Goal: Task Accomplishment & Management: Complete application form

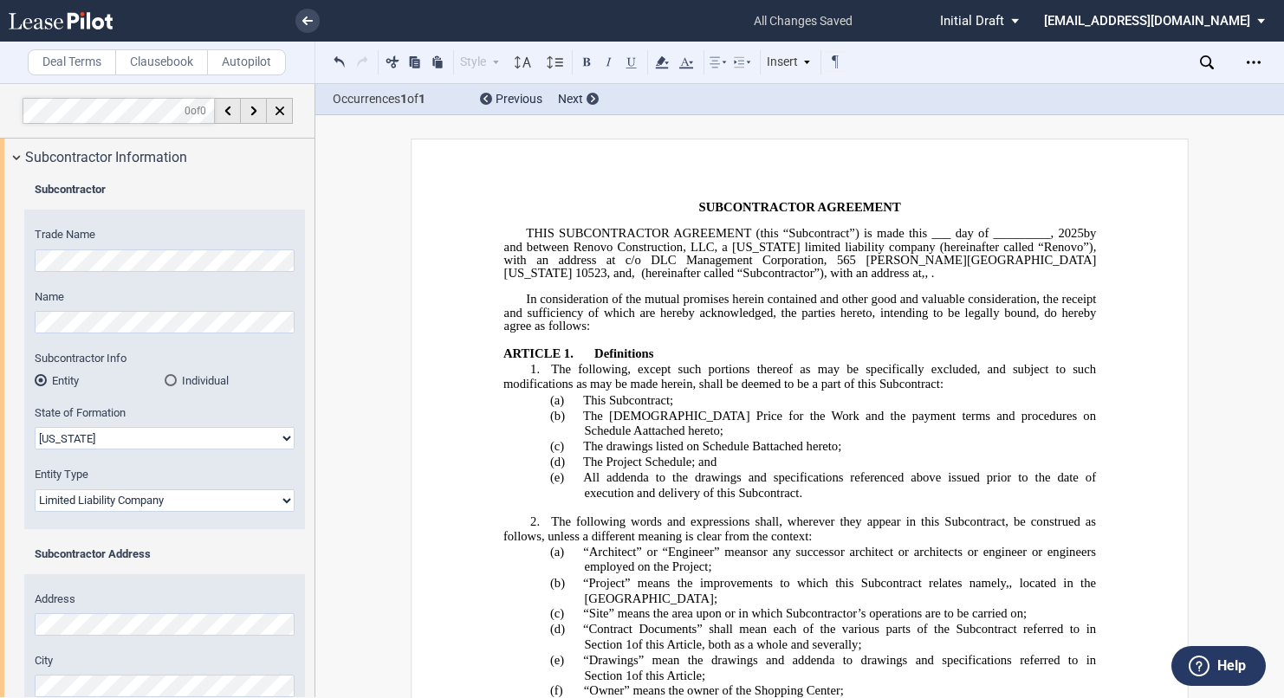
select select "[US_STATE]"
select select "Limited Liability Company"
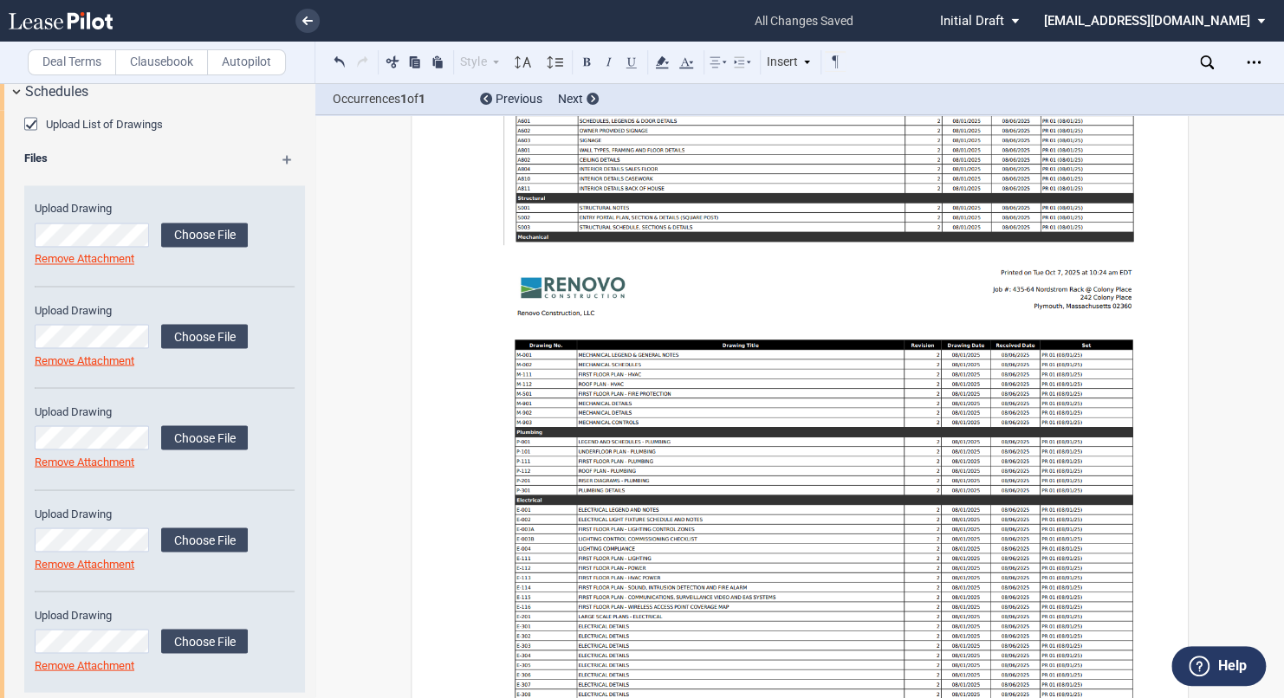
scroll to position [1456, 0]
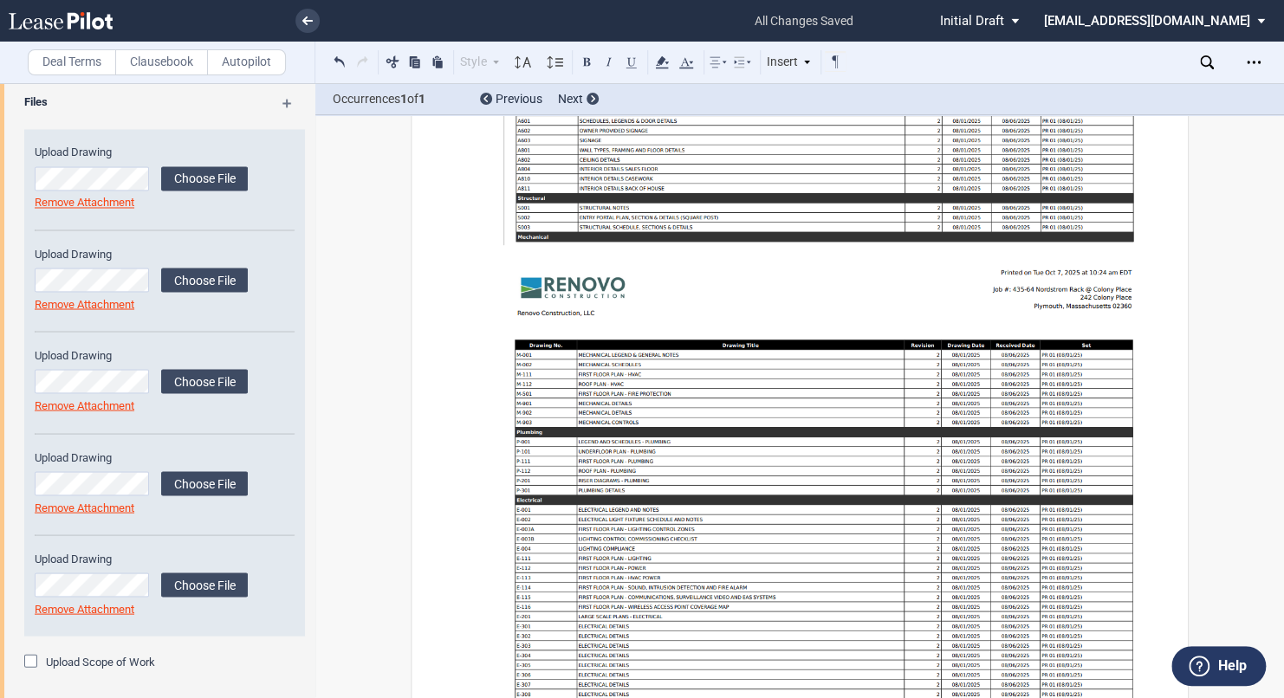
click at [27, 664] on div "Upload Scope of Work" at bounding box center [32, 662] width 17 height 17
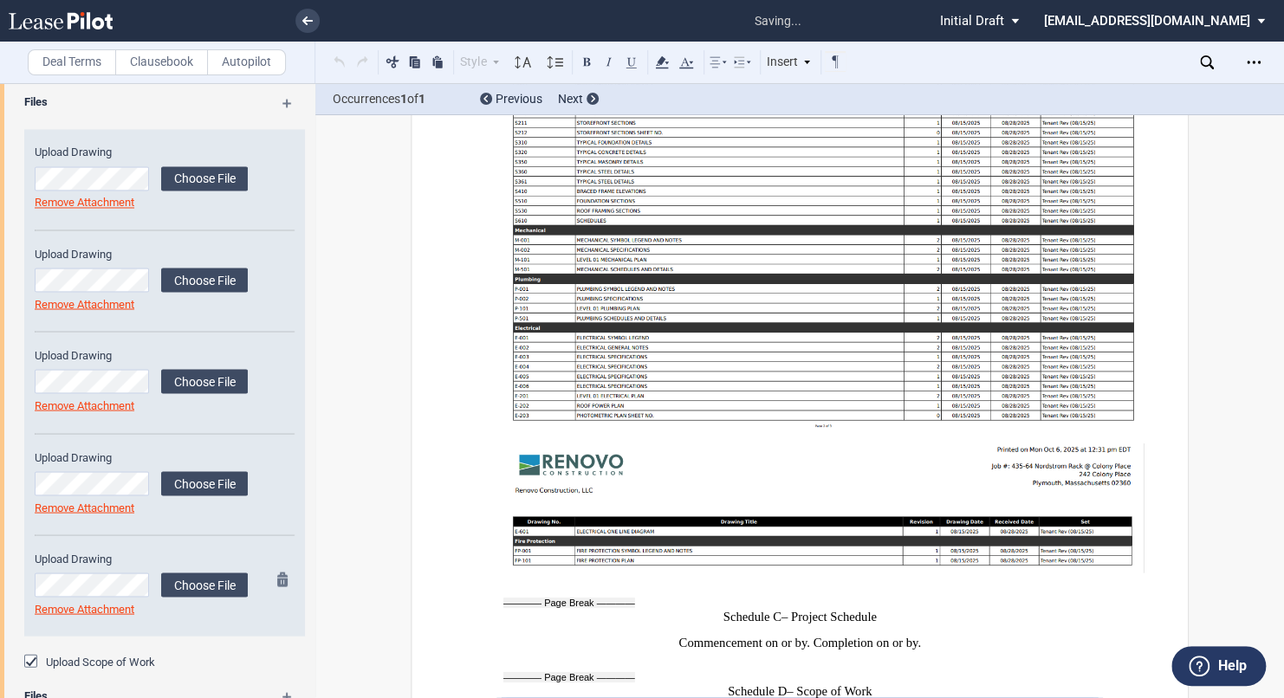
scroll to position [1609, 0]
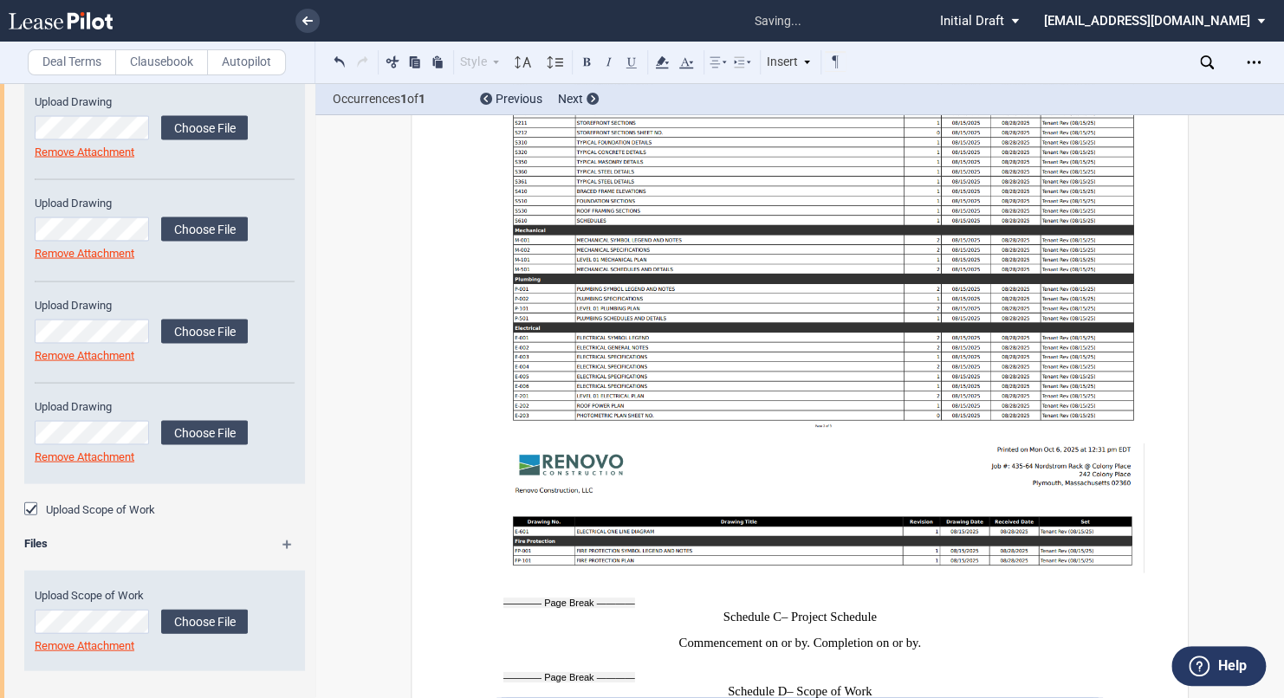
click at [292, 535] on div "Files" at bounding box center [164, 546] width 301 height 22
click at [282, 543] on md-icon at bounding box center [294, 550] width 25 height 21
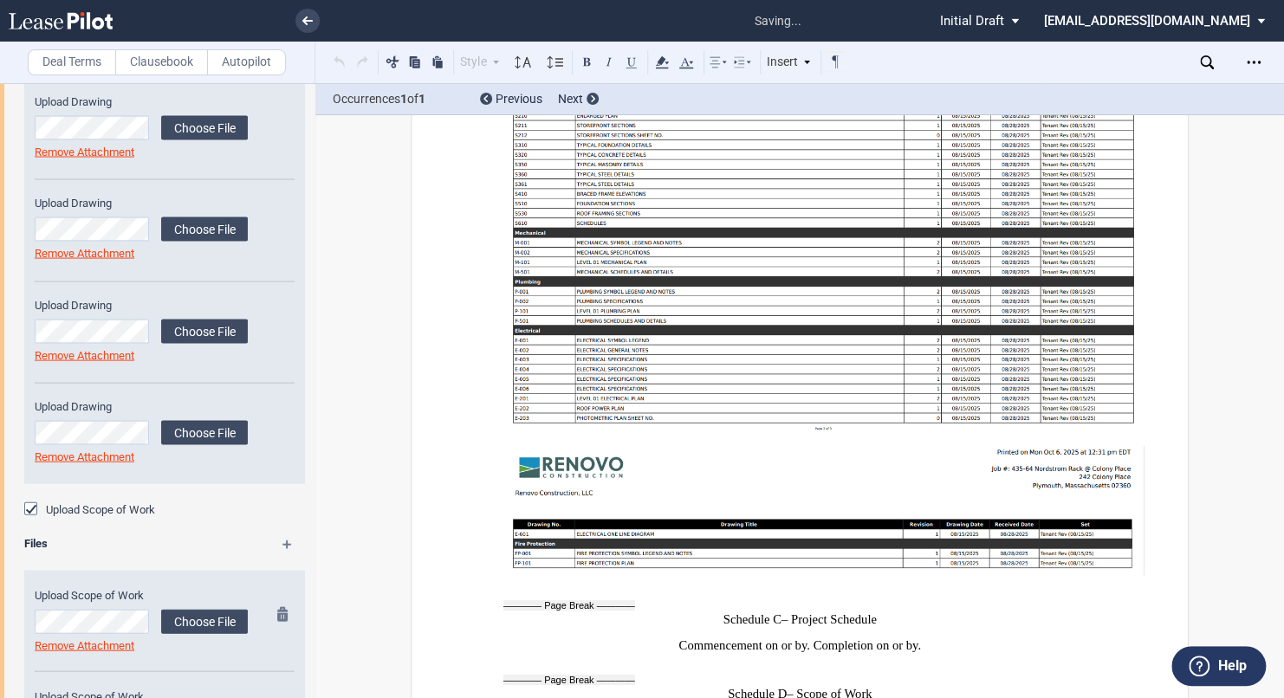
scroll to position [1710, 0]
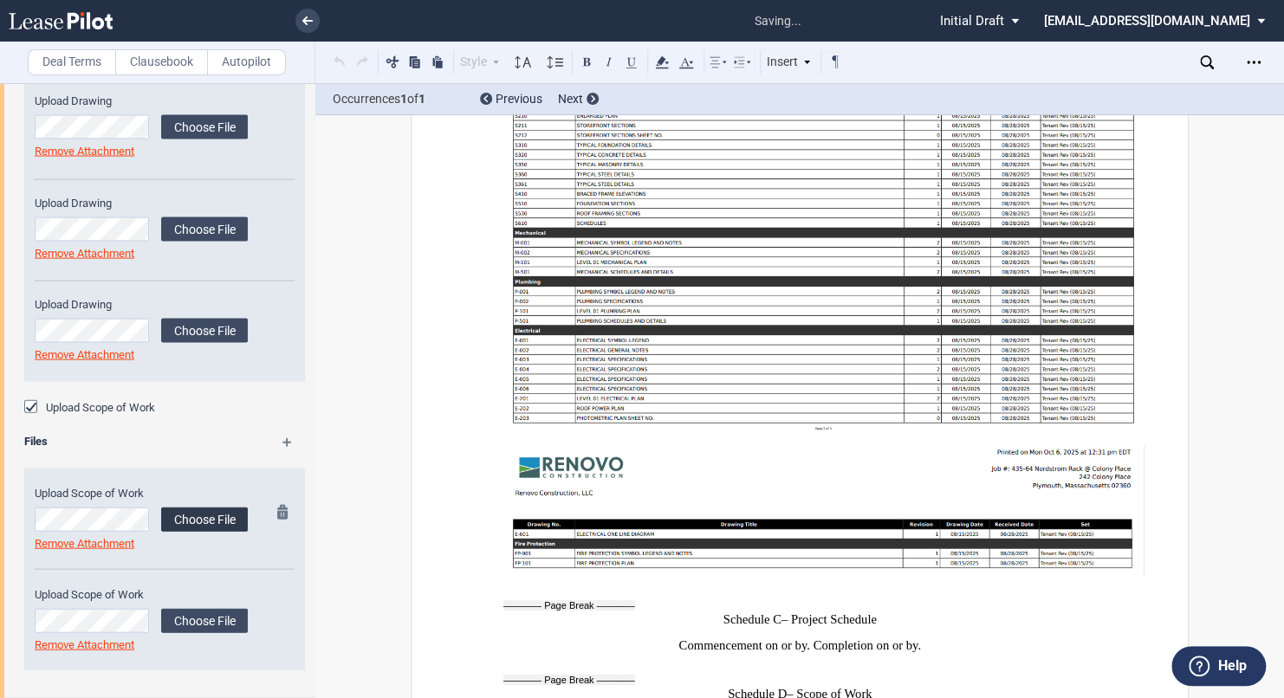
click at [180, 509] on label "Choose File" at bounding box center [204, 520] width 87 height 24
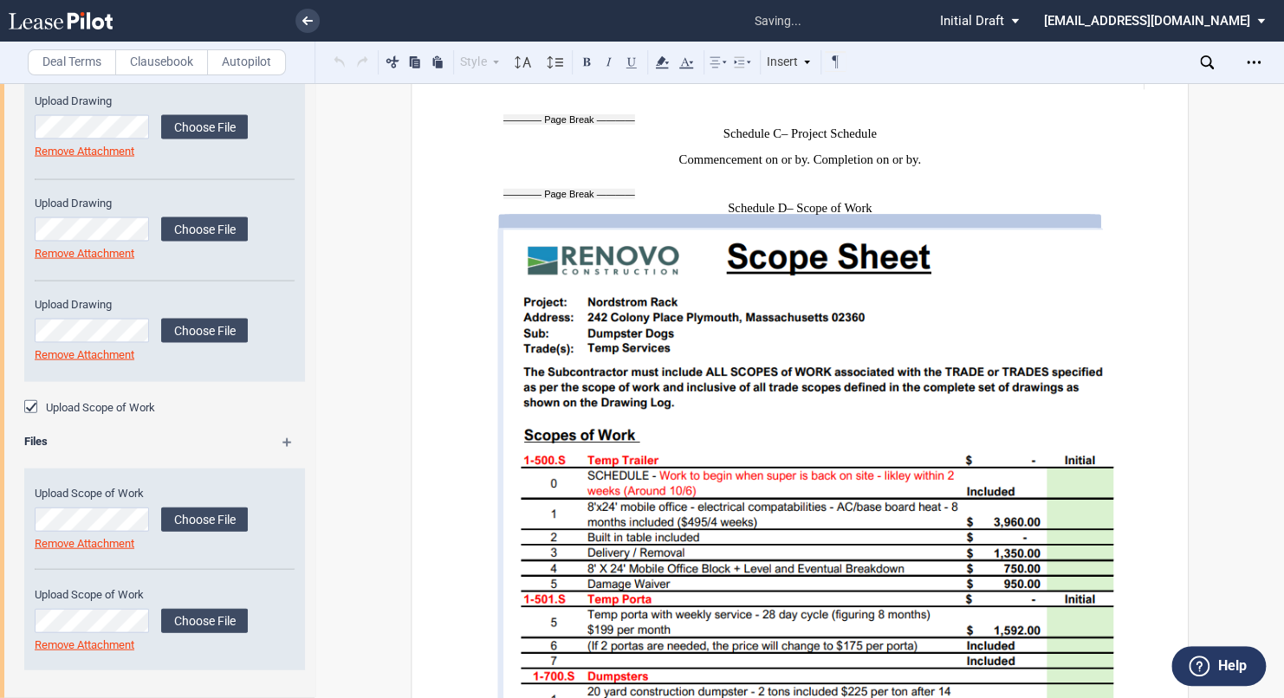
scroll to position [13992, 0]
click at [197, 629] on label "Choose File" at bounding box center [204, 621] width 87 height 24
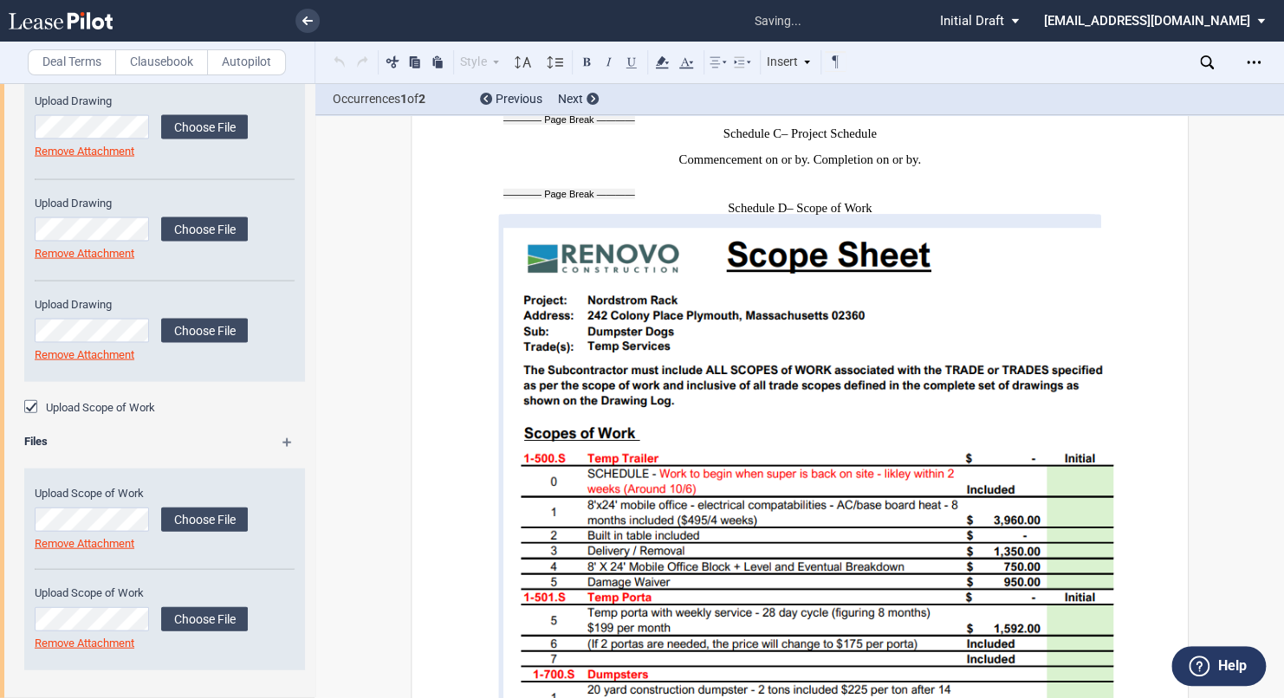
click at [282, 439] on md-icon at bounding box center [294, 448] width 25 height 21
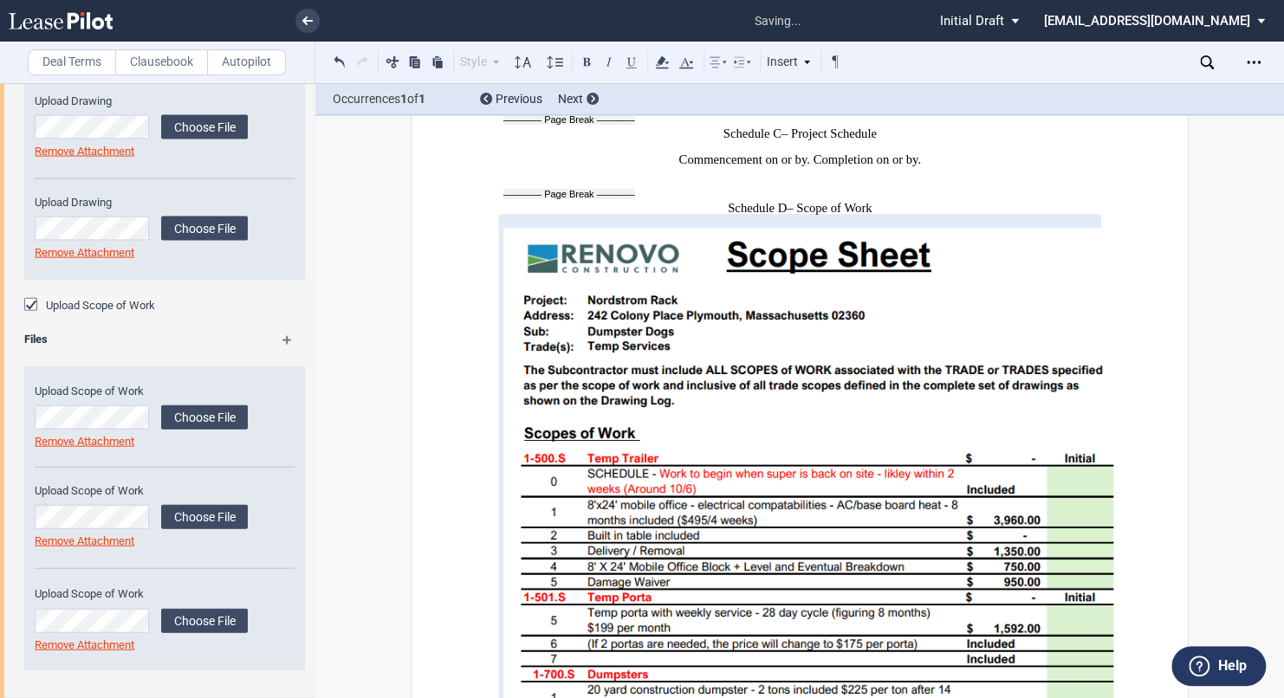
click at [286, 333] on div "Files" at bounding box center [164, 343] width 301 height 22
click at [282, 337] on md-icon at bounding box center [294, 346] width 25 height 21
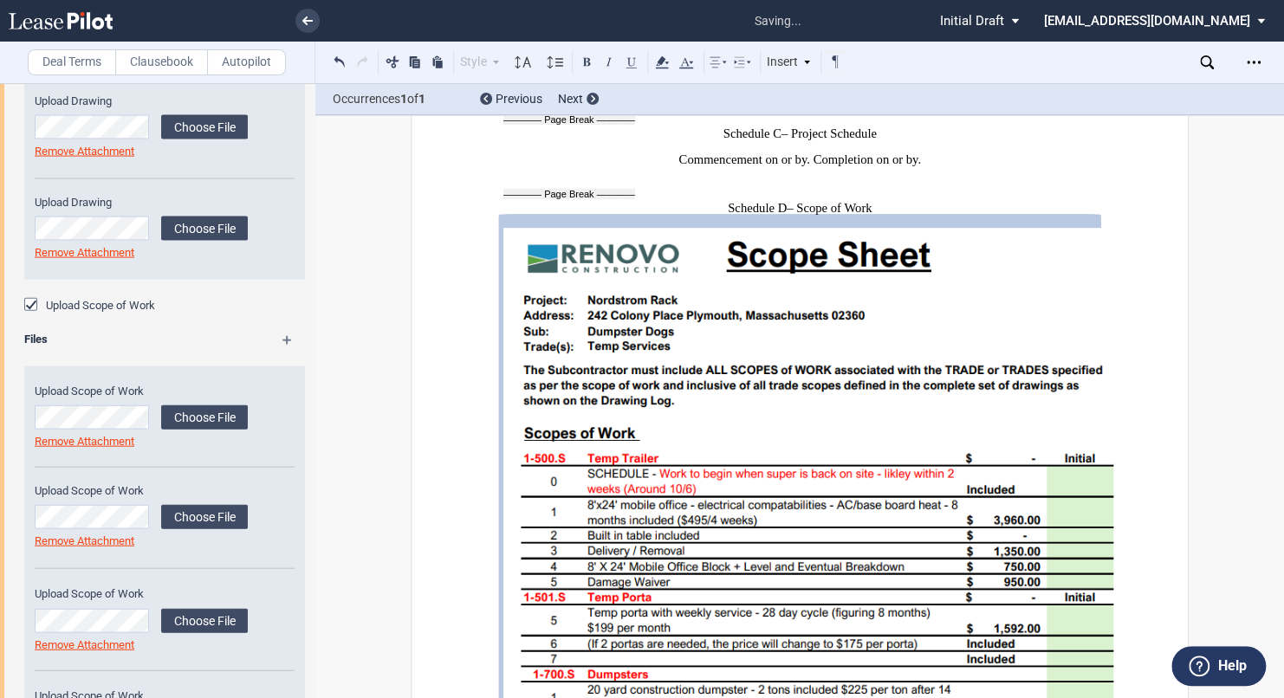
click at [282, 337] on md-icon at bounding box center [294, 346] width 25 height 21
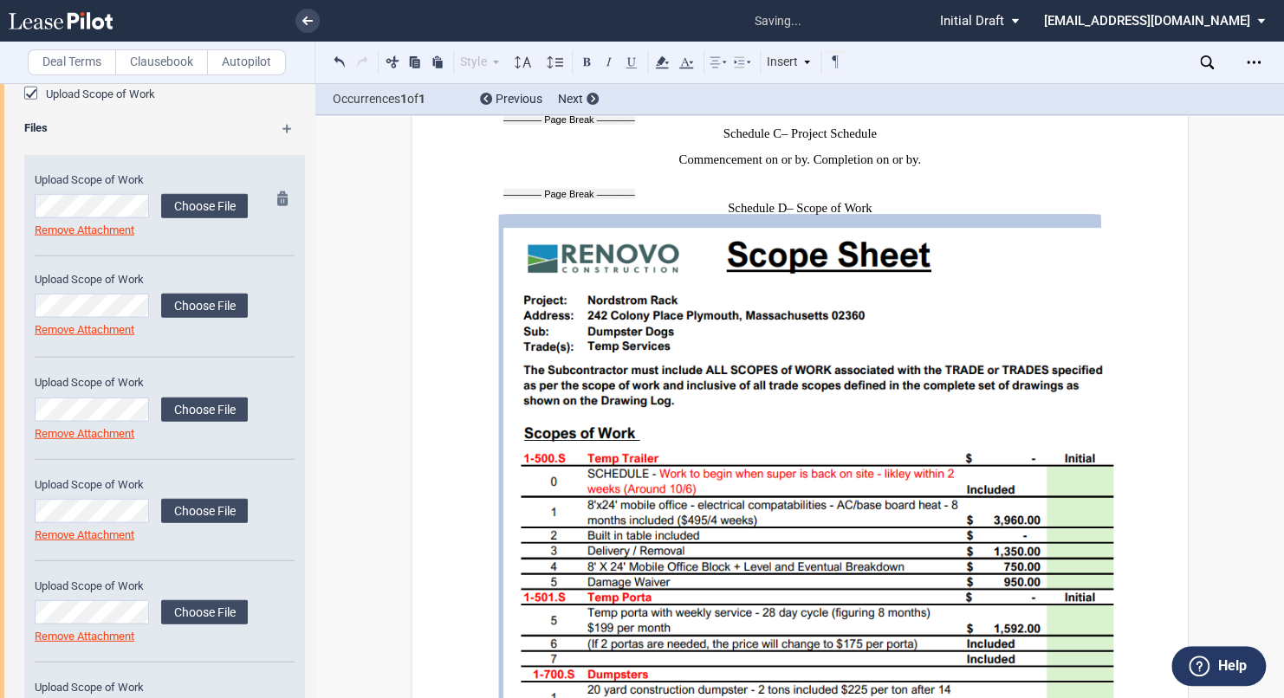
scroll to position [2023, 0]
click at [206, 410] on label "Choose File" at bounding box center [204, 410] width 87 height 24
click at [187, 510] on label "Choose File" at bounding box center [204, 512] width 87 height 24
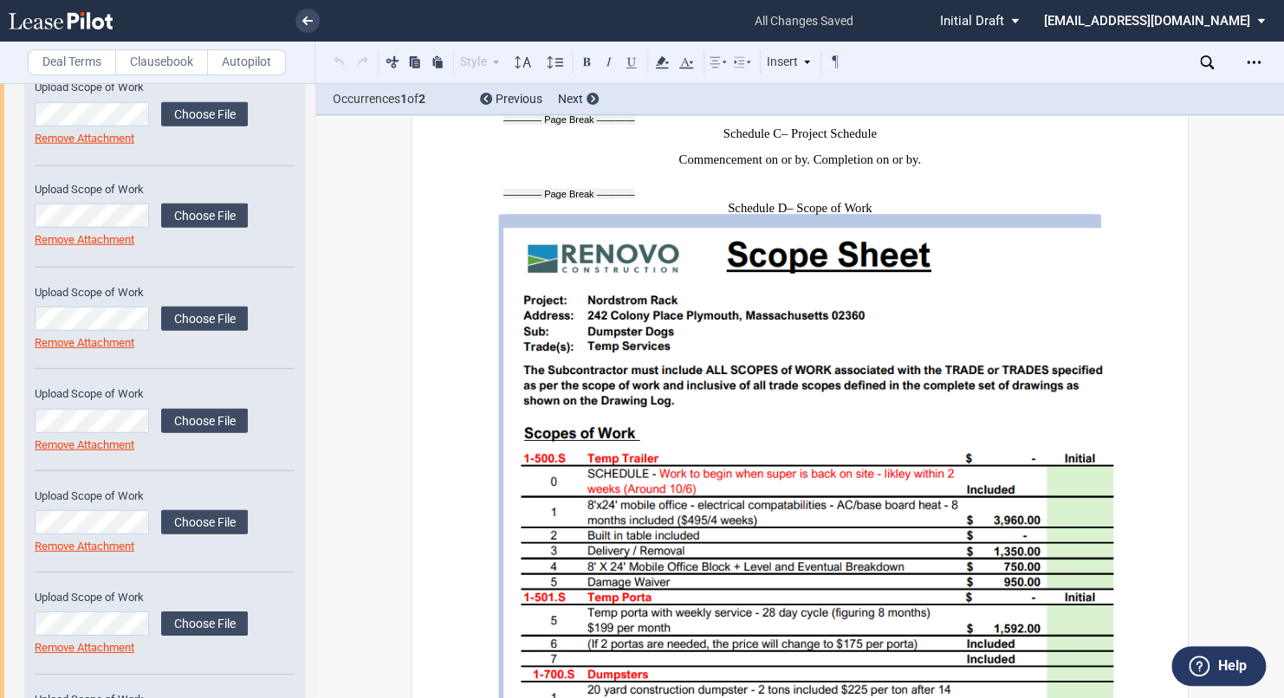
scroll to position [2421, 0]
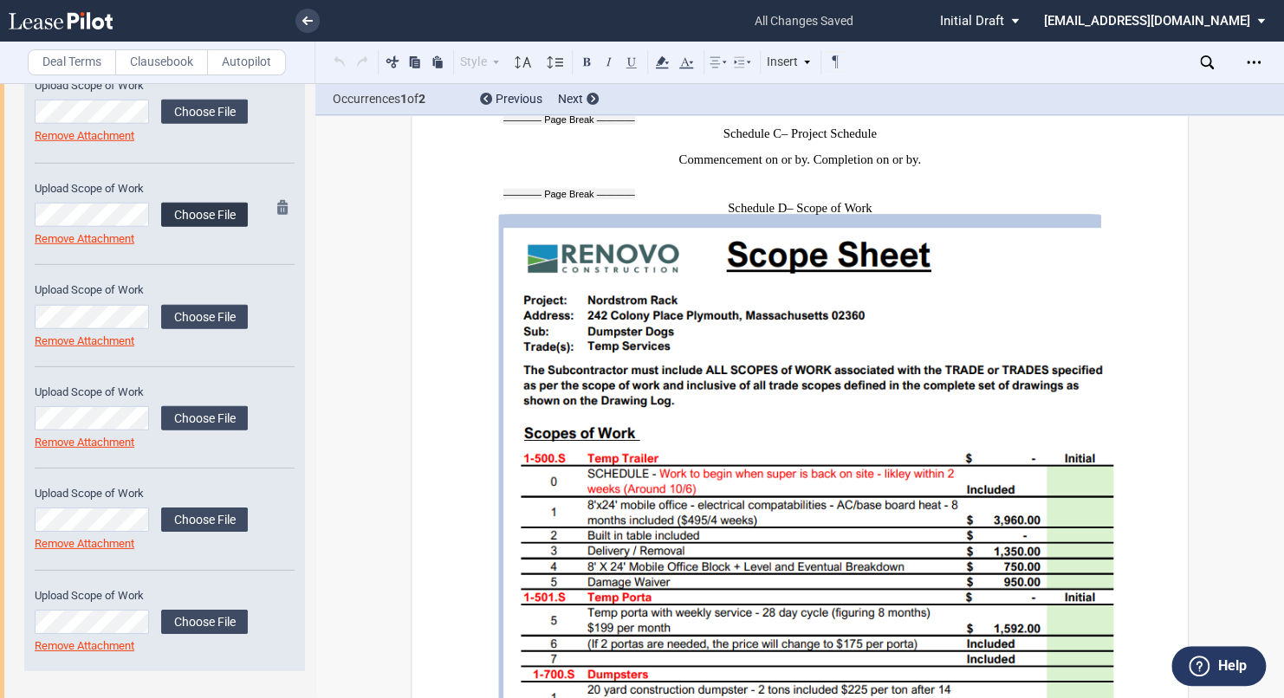
click at [197, 211] on label "Choose File" at bounding box center [204, 215] width 87 height 24
click at [195, 322] on label "Choose File" at bounding box center [204, 317] width 87 height 24
click at [183, 421] on label "Choose File" at bounding box center [204, 418] width 87 height 24
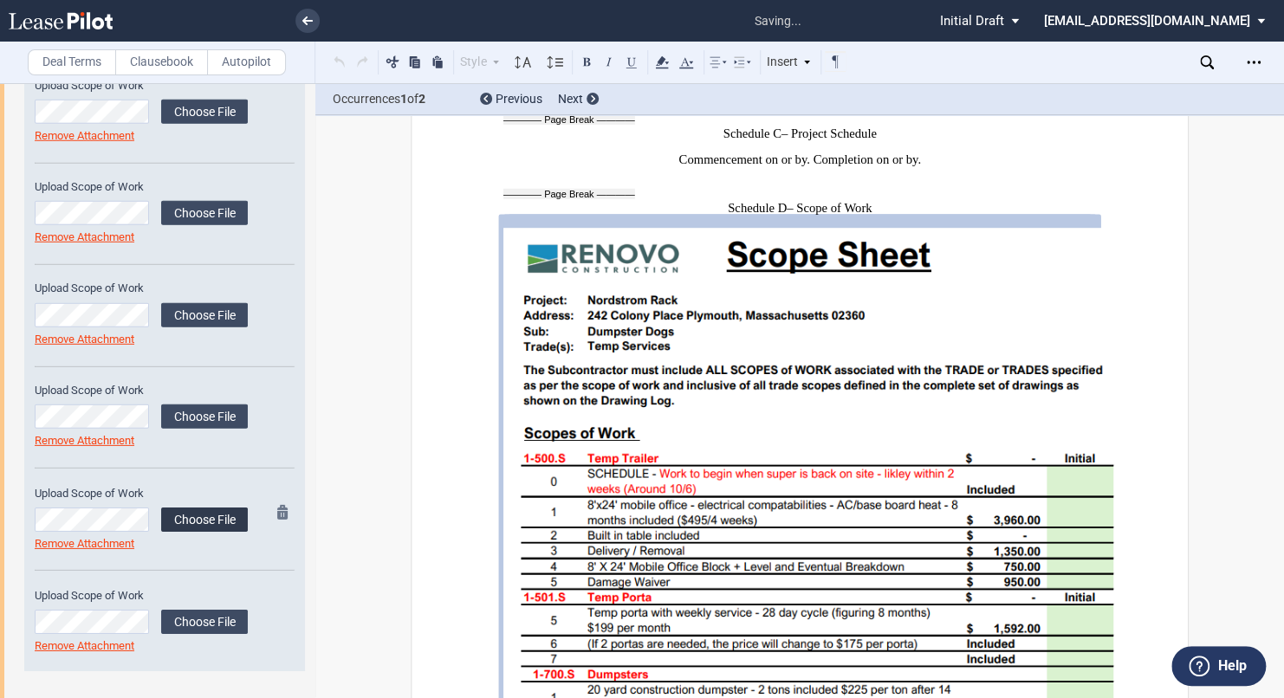
click at [192, 516] on label "Choose File" at bounding box center [204, 520] width 87 height 24
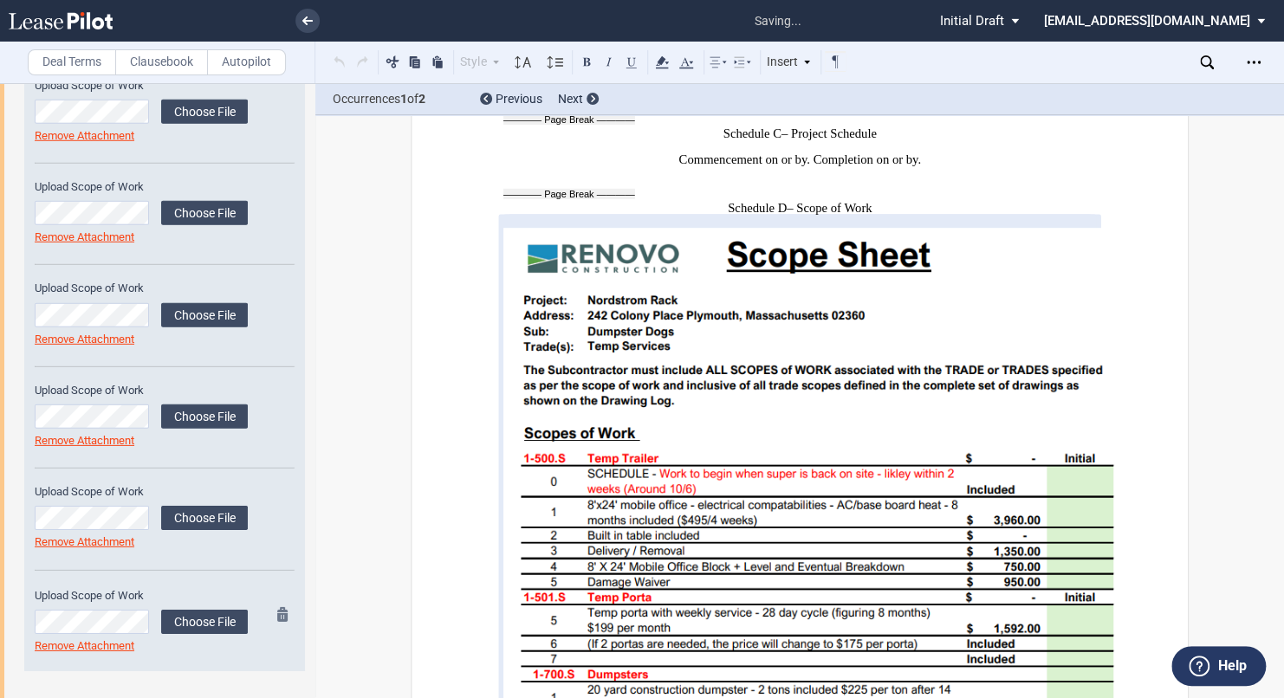
click at [278, 608] on md-icon at bounding box center [287, 617] width 21 height 21
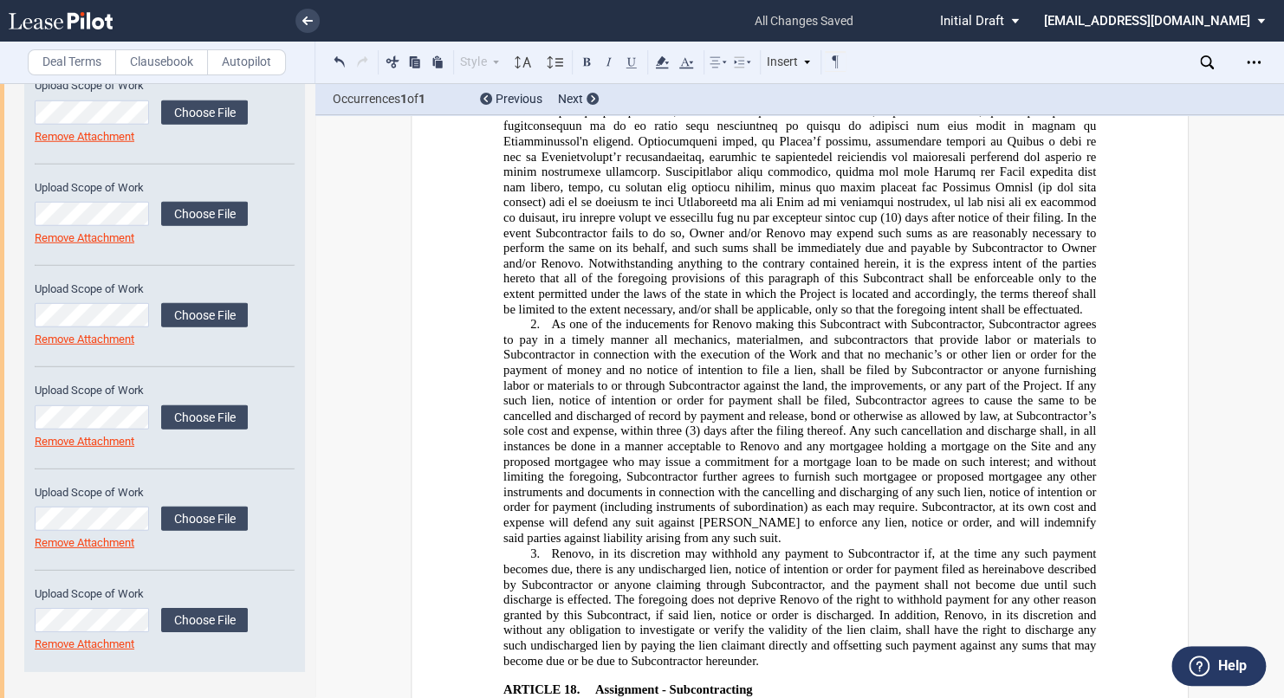
scroll to position [5322, 0]
click at [1248, 68] on icon "Open Lease options menu" at bounding box center [1253, 62] width 14 height 14
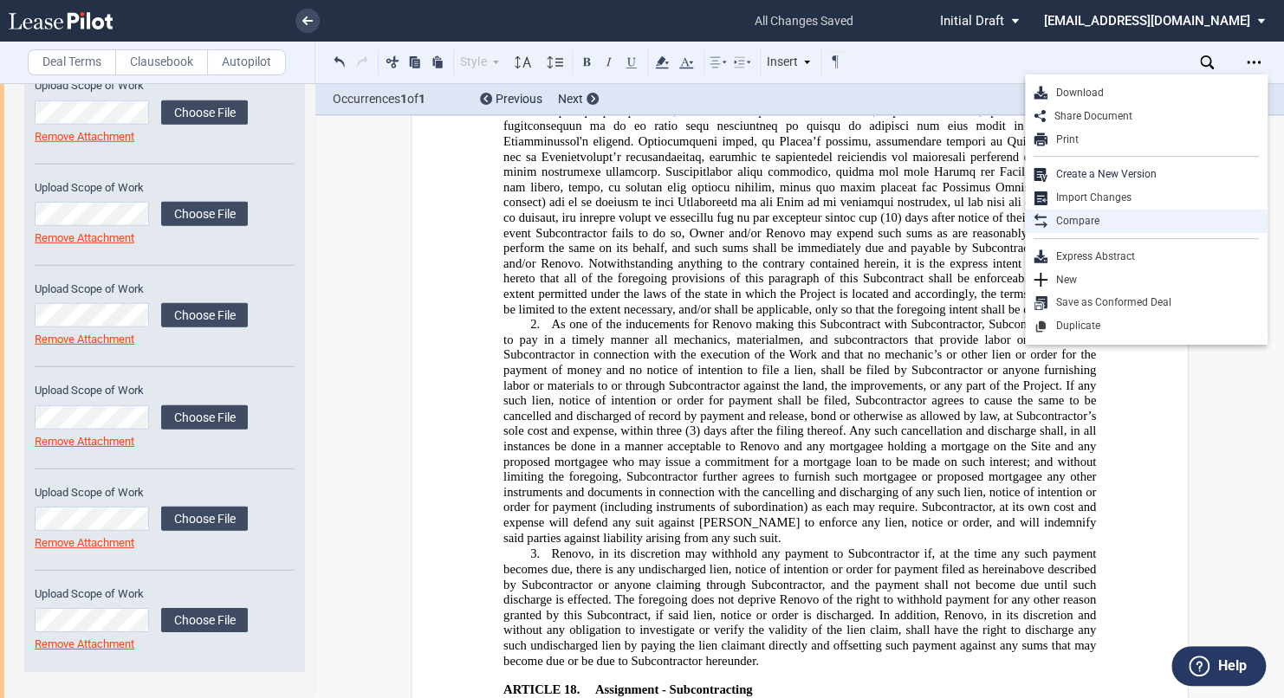
click at [1075, 214] on div "Compare" at bounding box center [1152, 221] width 211 height 15
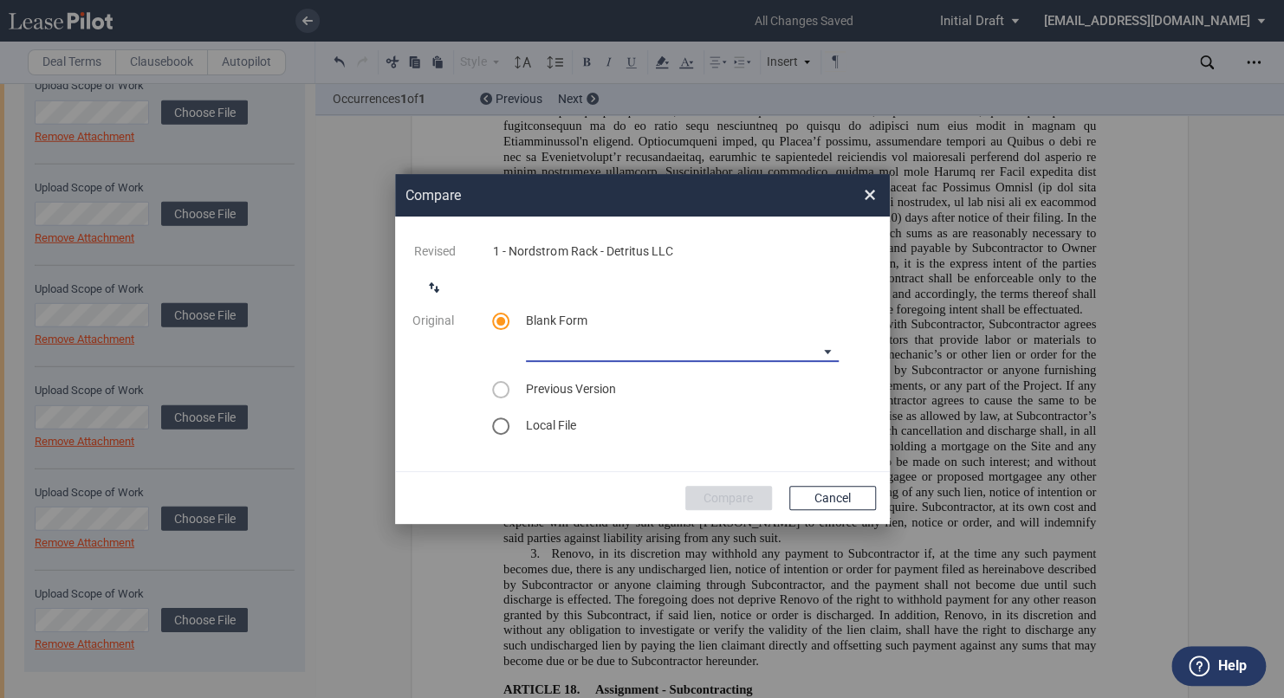
click at [670, 360] on md-select "90-10 Payment Blank Form (Construction Contract) [PHONE_NUMBER] Payment Blank F…" at bounding box center [682, 349] width 313 height 26
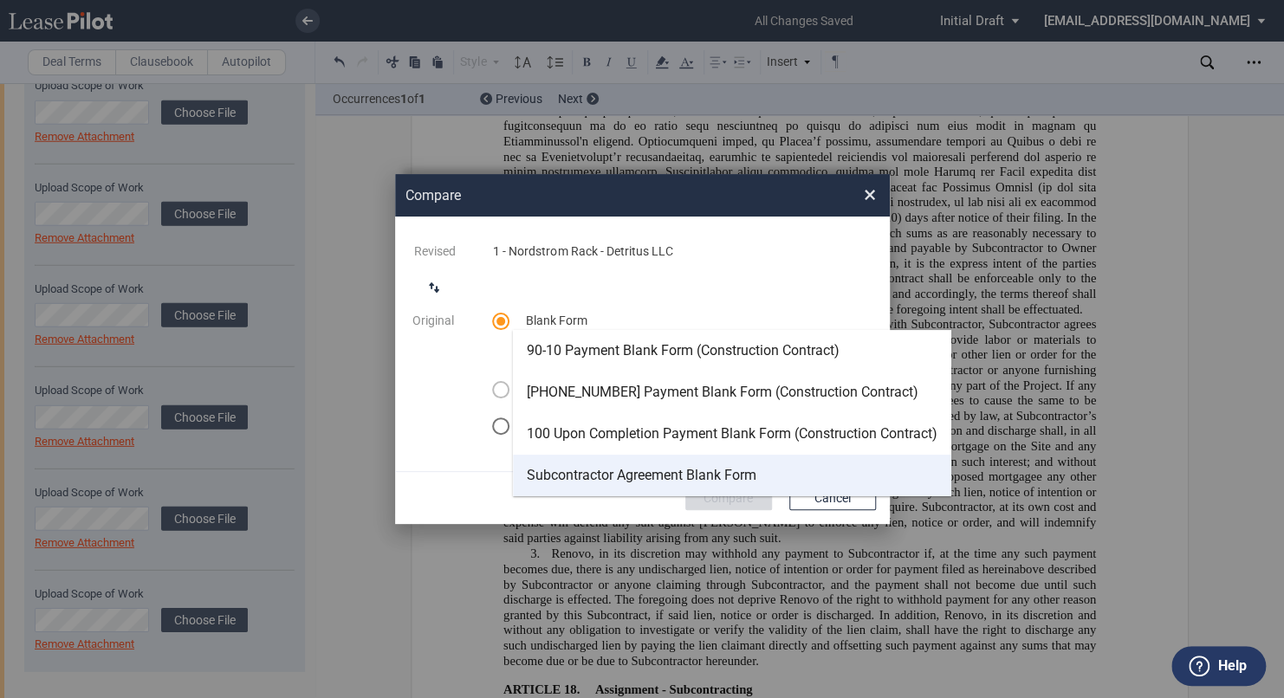
click at [631, 485] on md-option "Subcontractor Agreement Blank Form" at bounding box center [732, 476] width 438 height 42
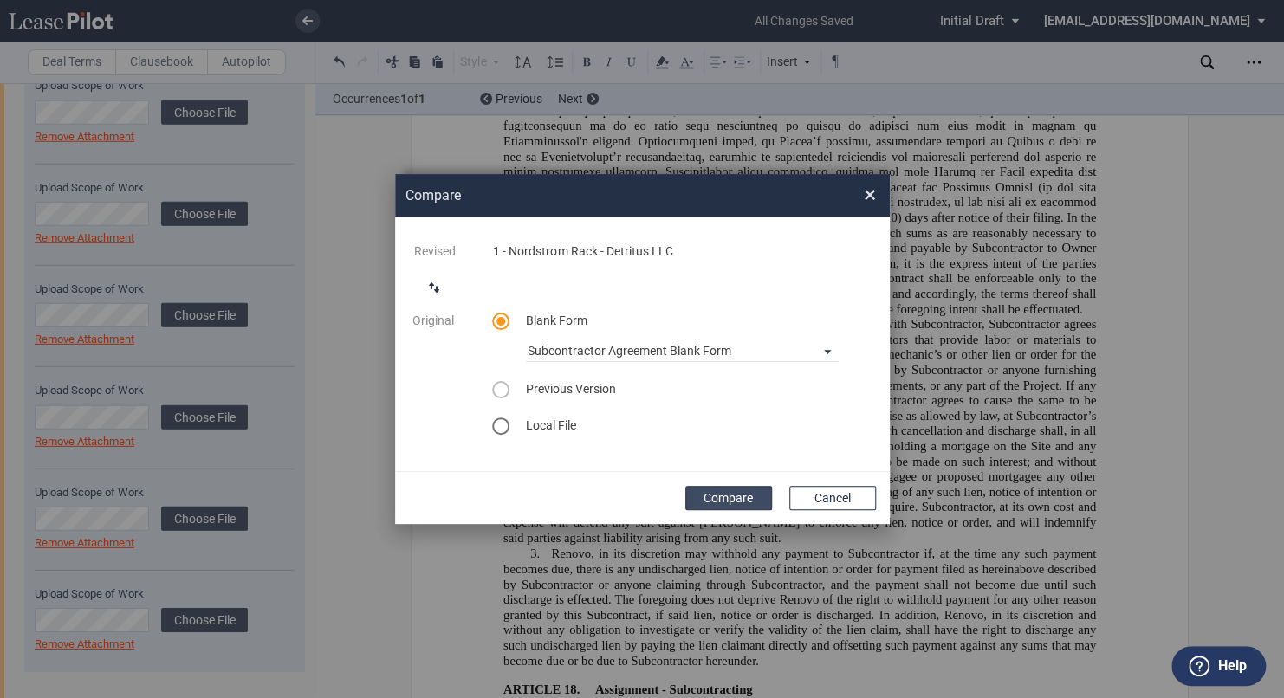
click at [732, 493] on button "Compare" at bounding box center [728, 498] width 87 height 24
click at [737, 493] on button "Compare" at bounding box center [728, 498] width 87 height 24
click at [876, 201] on div "Compare ×" at bounding box center [642, 195] width 495 height 42
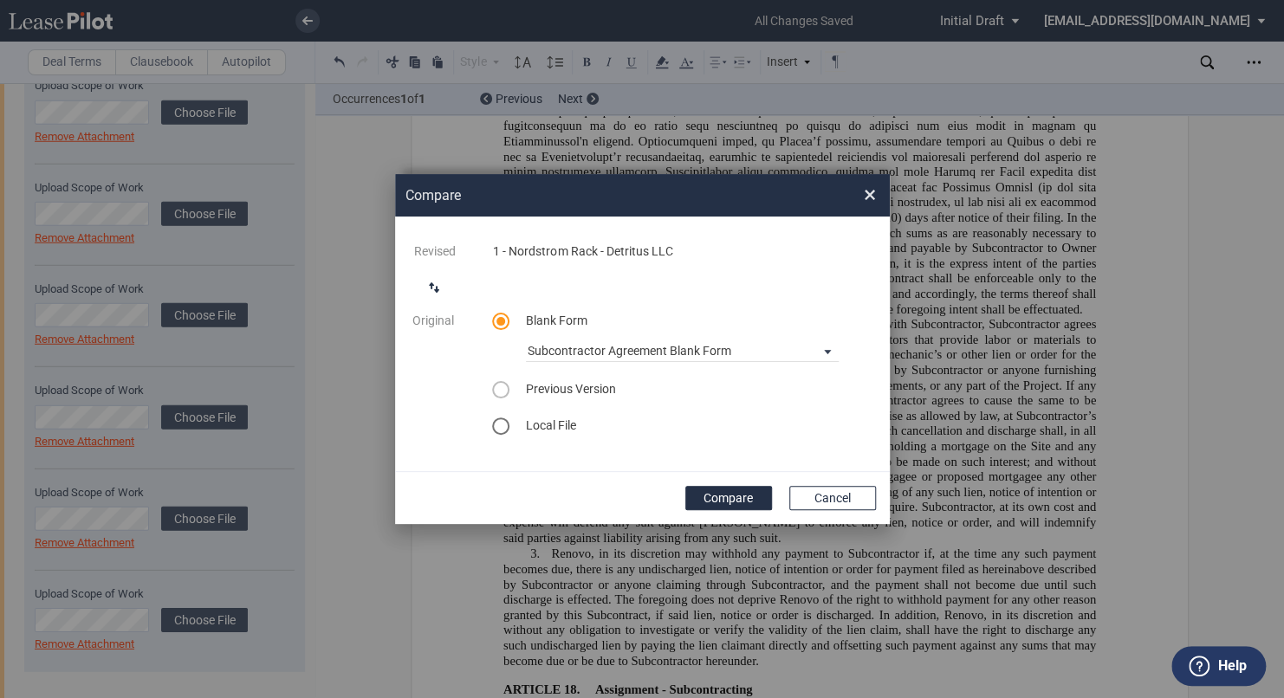
click at [867, 197] on span "×" at bounding box center [870, 195] width 12 height 28
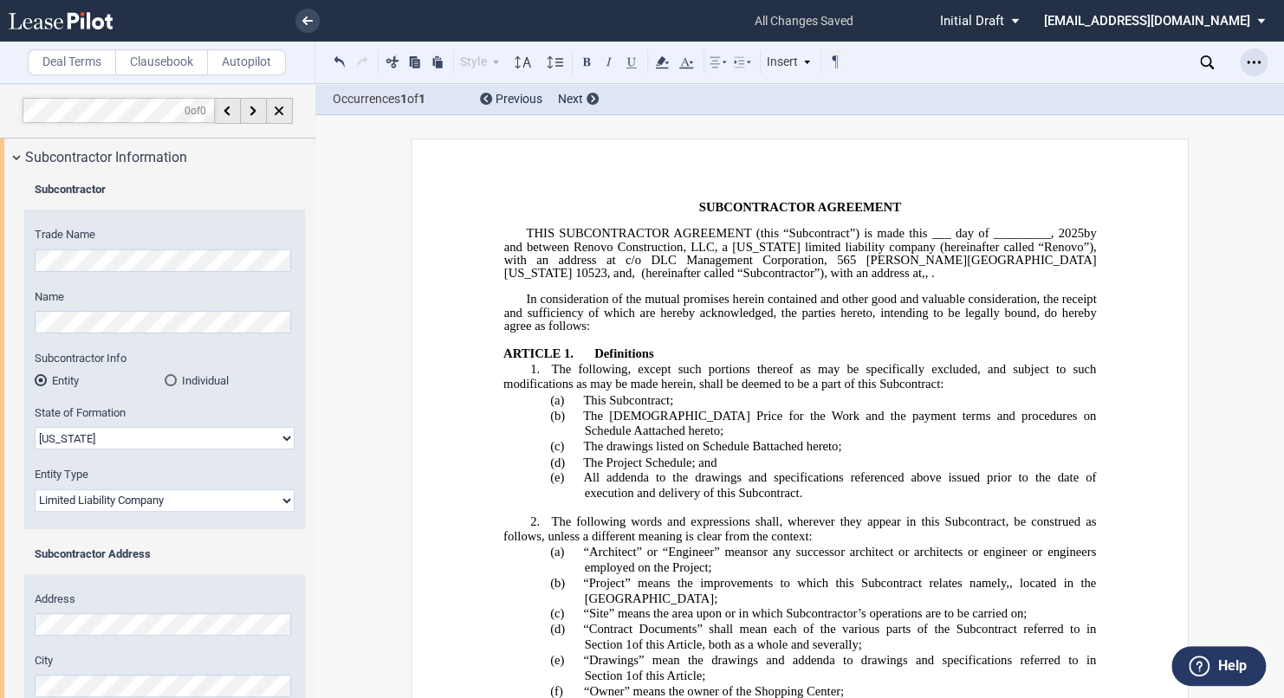
click at [1250, 59] on icon "Open Lease options menu" at bounding box center [1253, 62] width 14 height 14
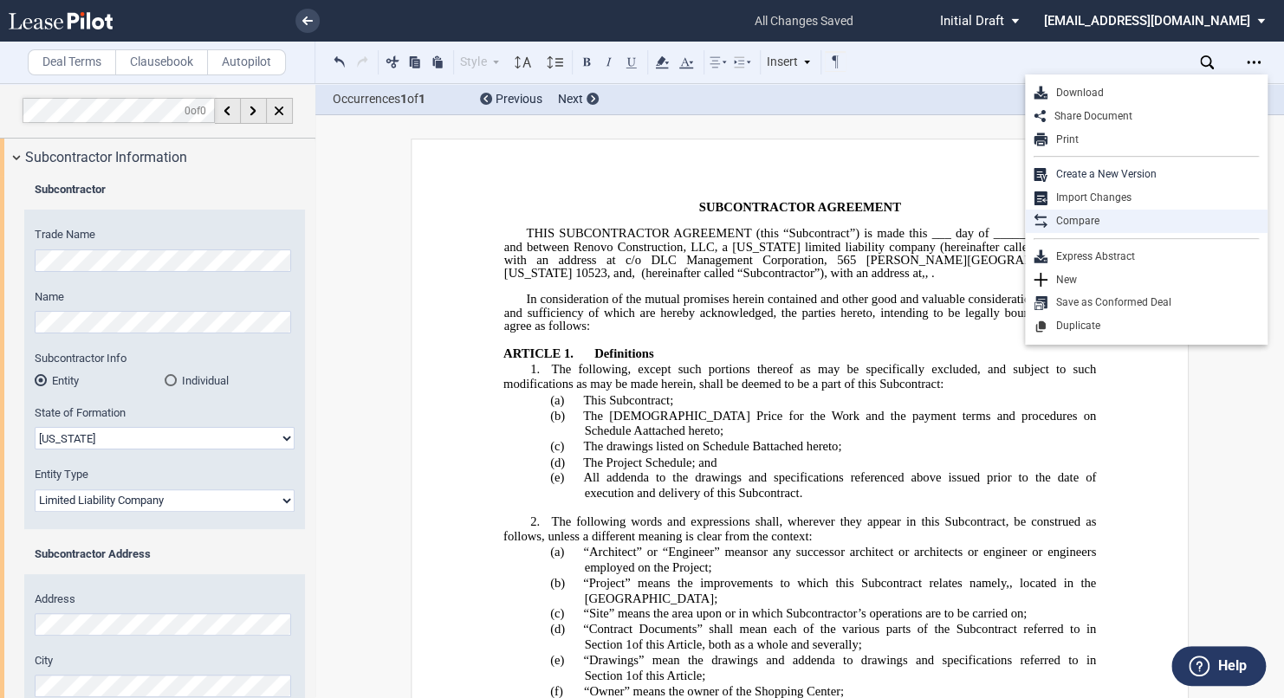
click at [1066, 221] on div "Compare" at bounding box center [1152, 221] width 211 height 15
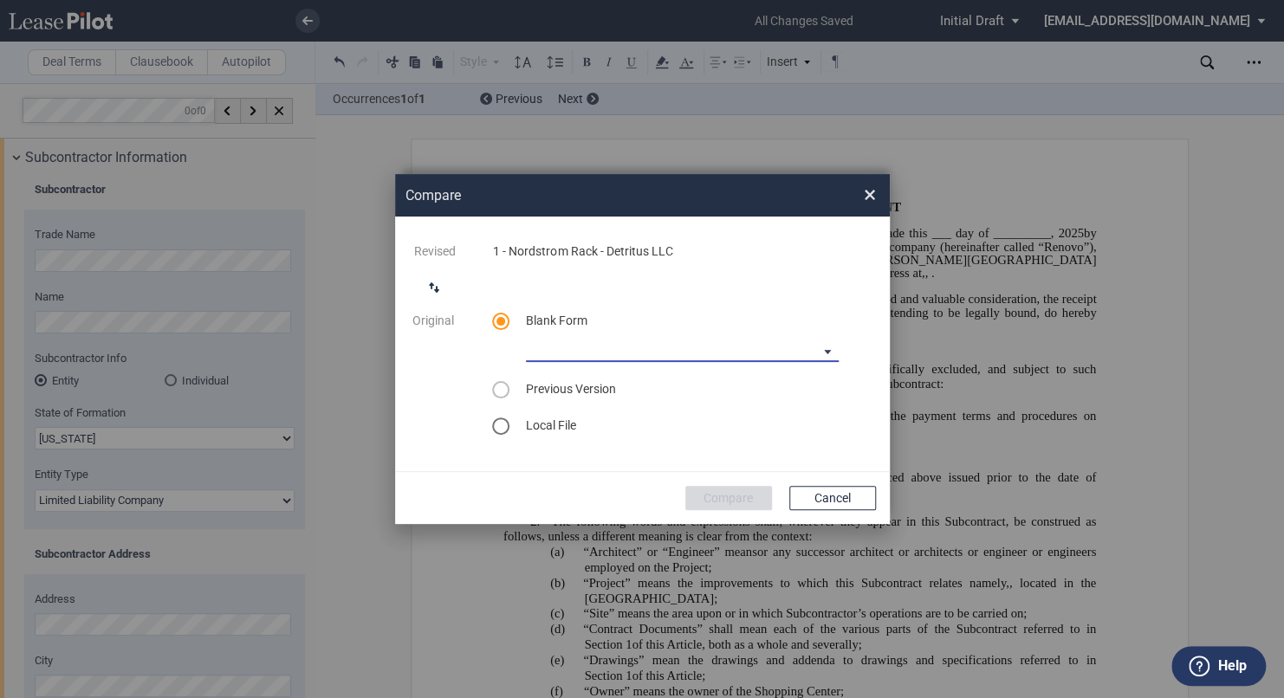
click at [600, 359] on md-select "90-10 Payment Blank Form (Construction Contract) [PHONE_NUMBER] Payment Blank F…" at bounding box center [682, 349] width 313 height 26
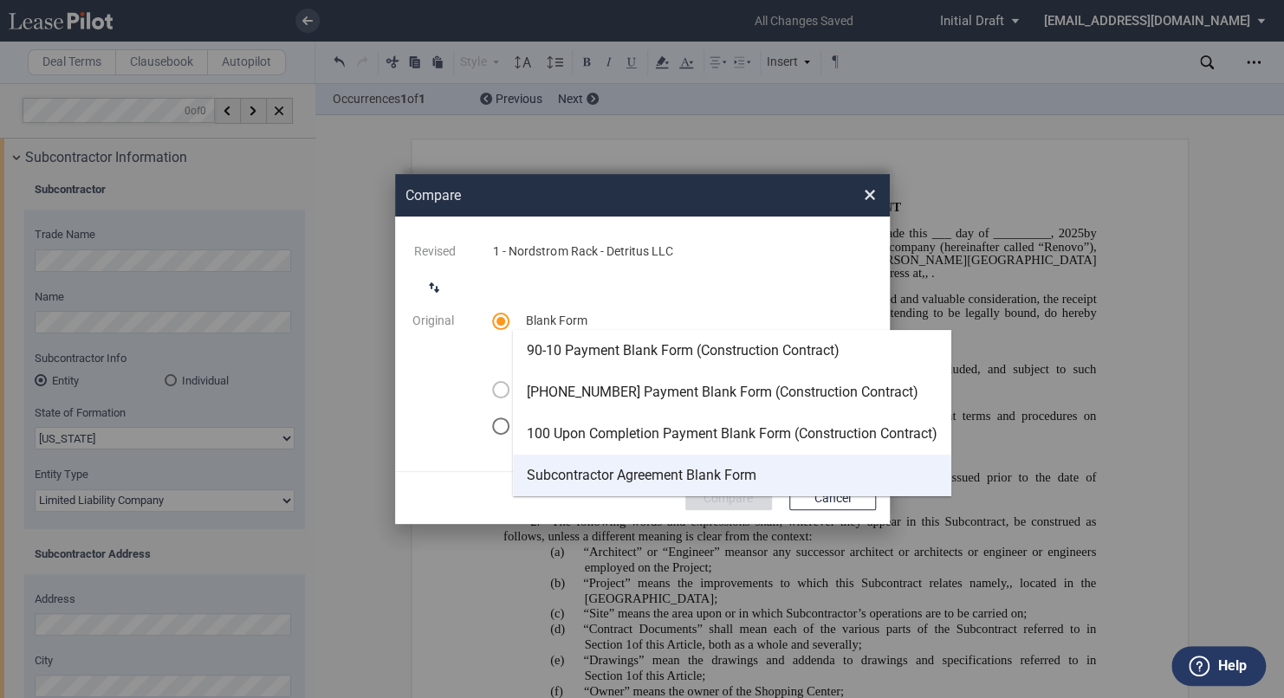
click at [621, 469] on div "Subcontractor Agreement Blank Form" at bounding box center [642, 475] width 230 height 19
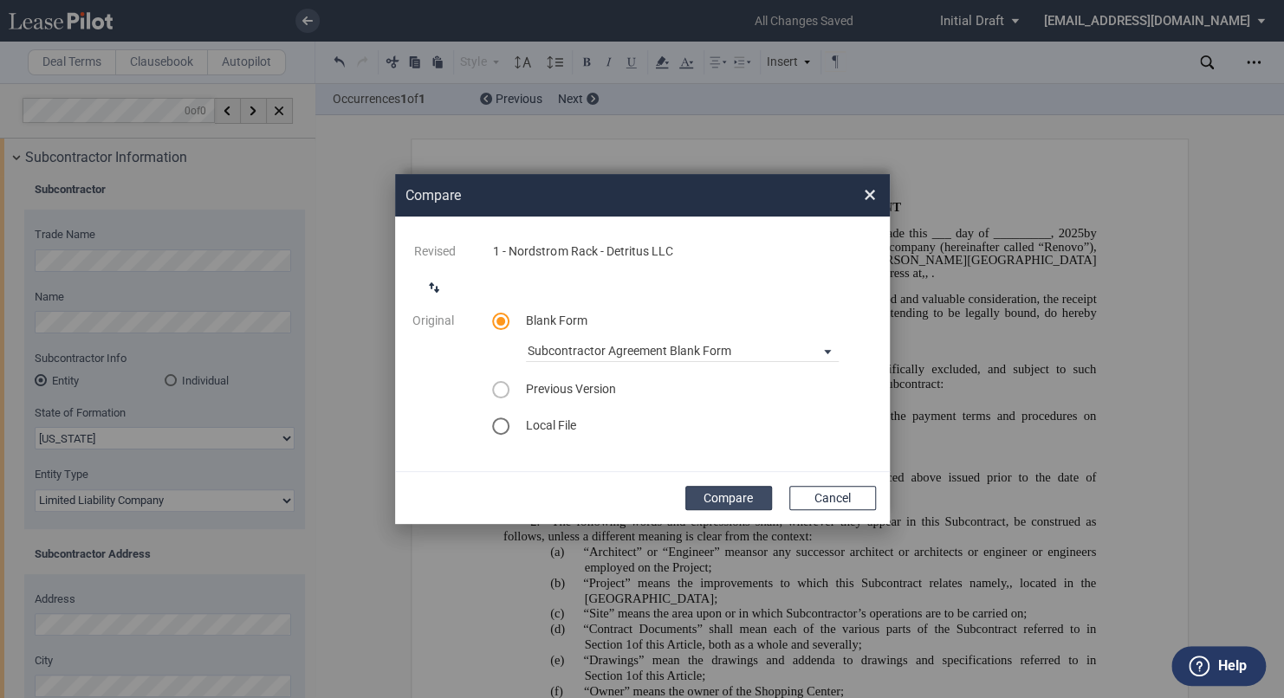
click at [702, 501] on button "Compare" at bounding box center [728, 498] width 87 height 24
select select "[US_STATE]"
select select "Limited Liability Company"
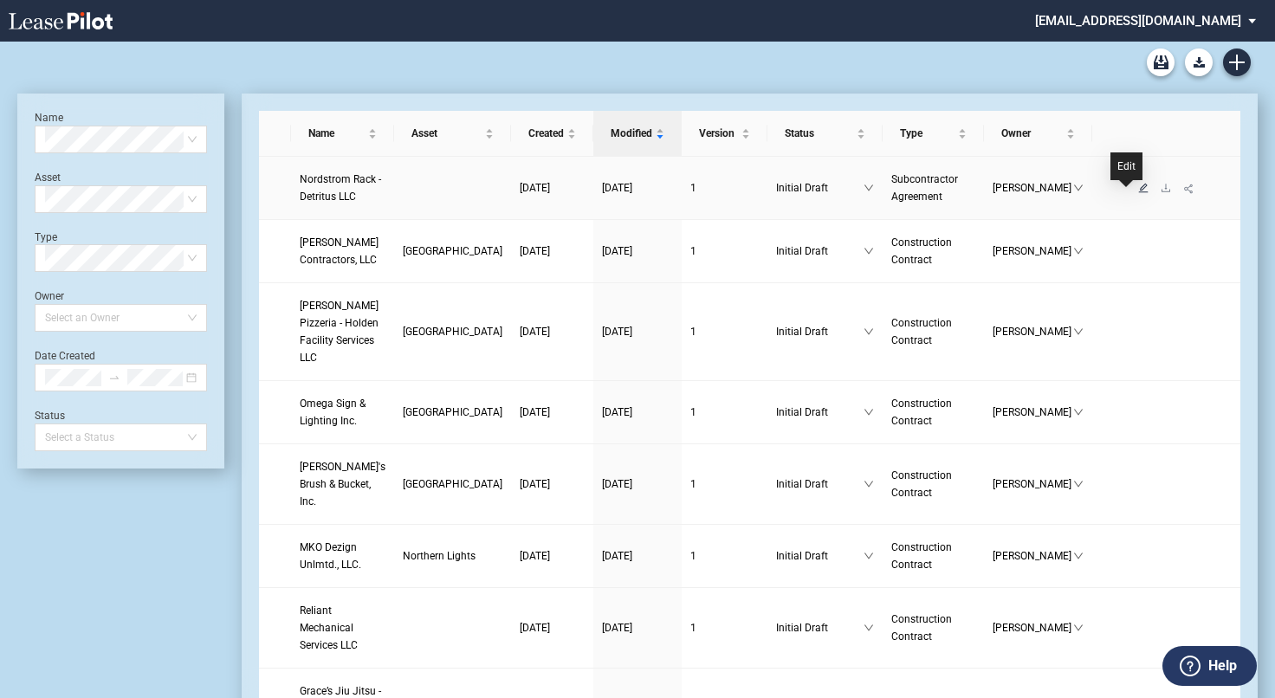
click at [1138, 193] on icon "edit" at bounding box center [1143, 188] width 10 height 10
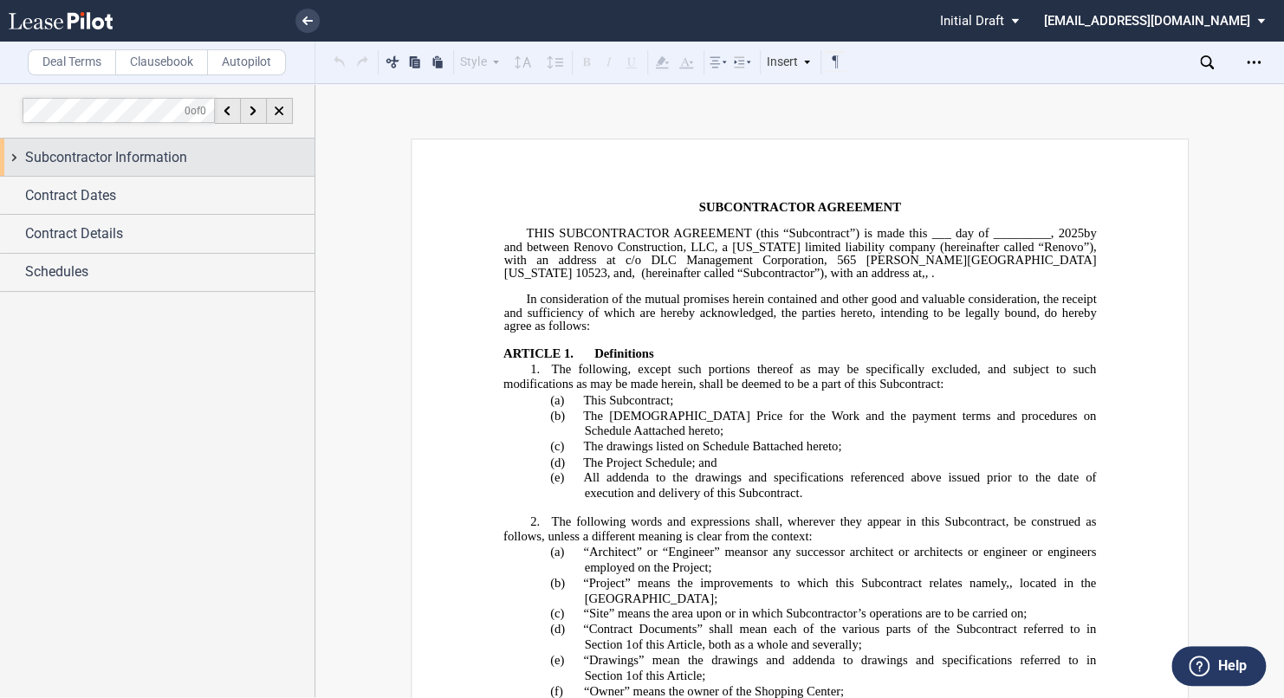
click at [126, 161] on span "Subcontractor Information" at bounding box center [106, 157] width 162 height 21
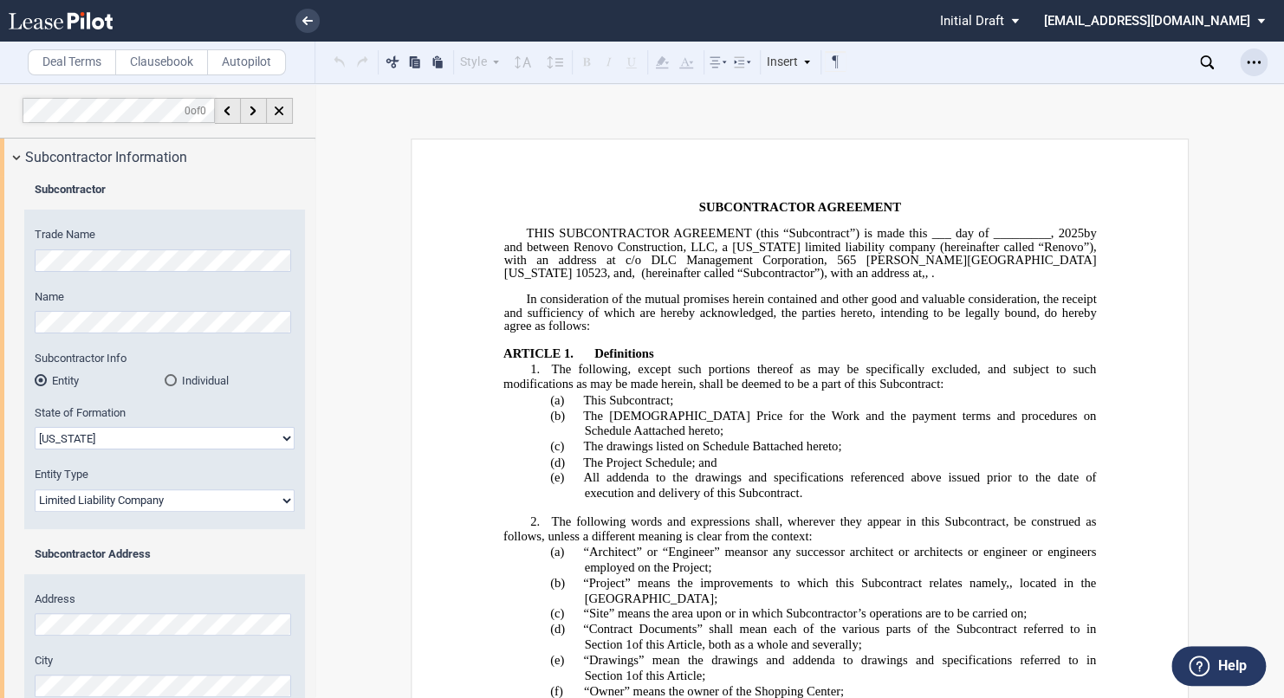
click at [1250, 58] on icon "Open Lease options menu" at bounding box center [1253, 62] width 14 height 14
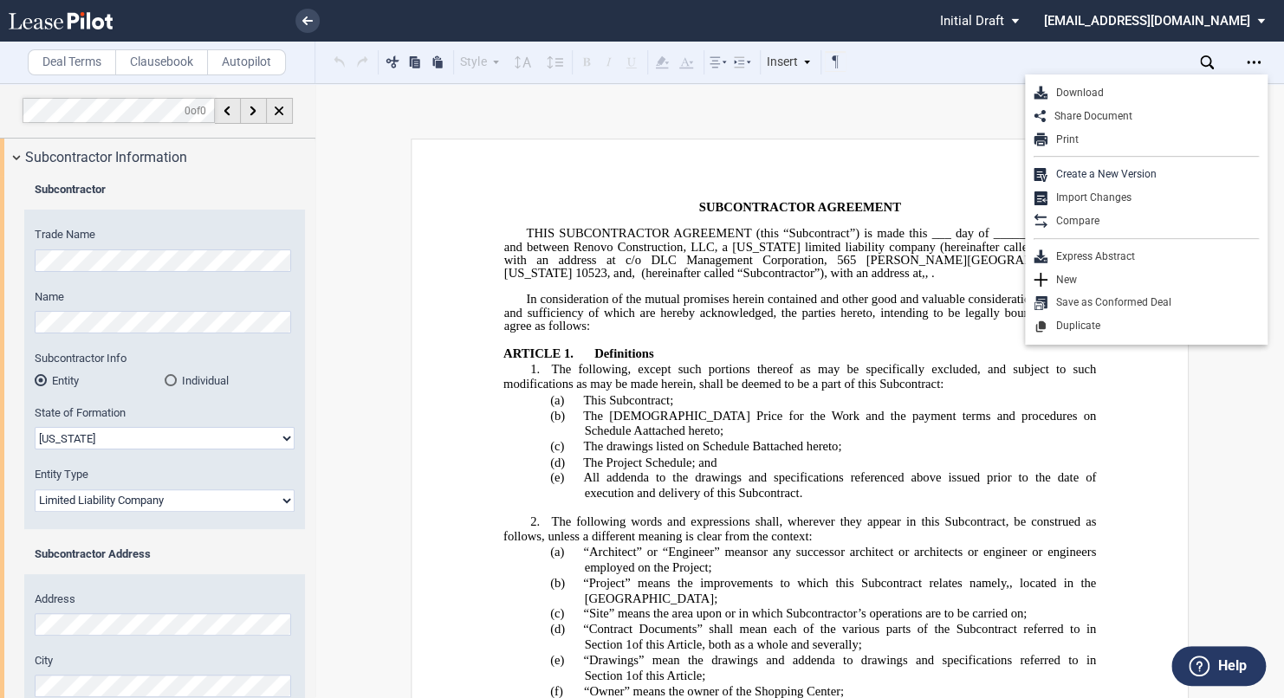
scroll to position [407, 0]
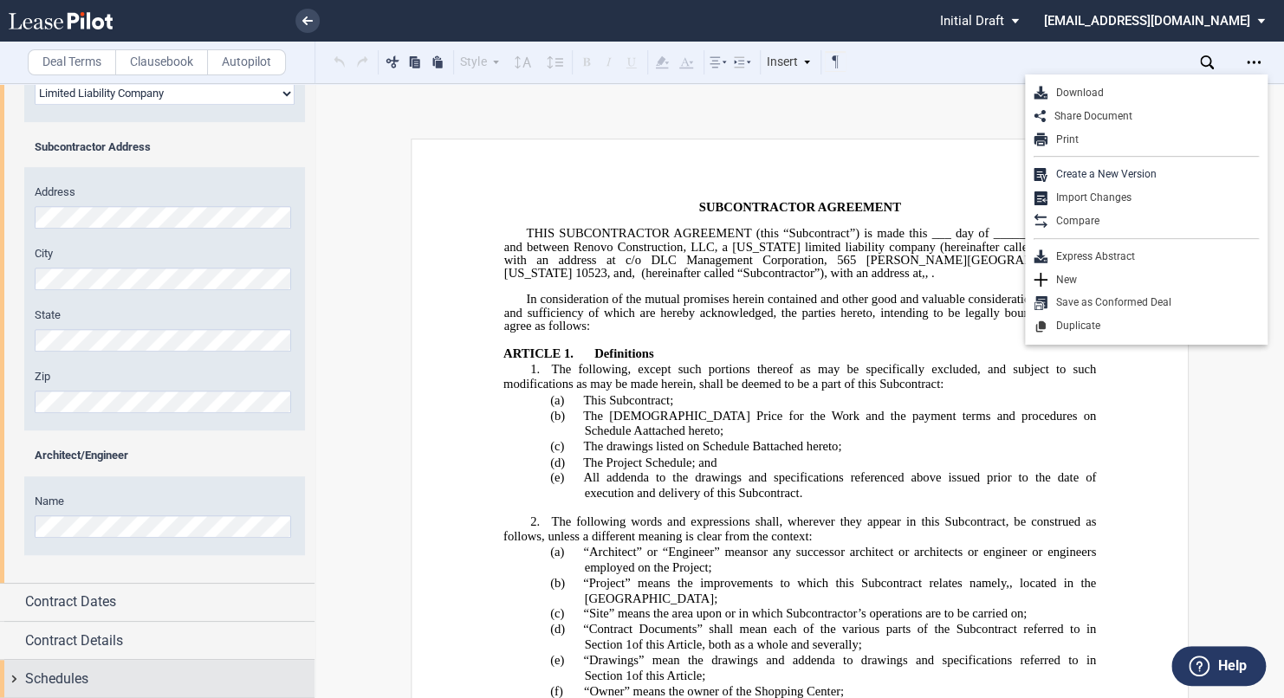
click at [81, 677] on span "Schedules" at bounding box center [56, 679] width 63 height 21
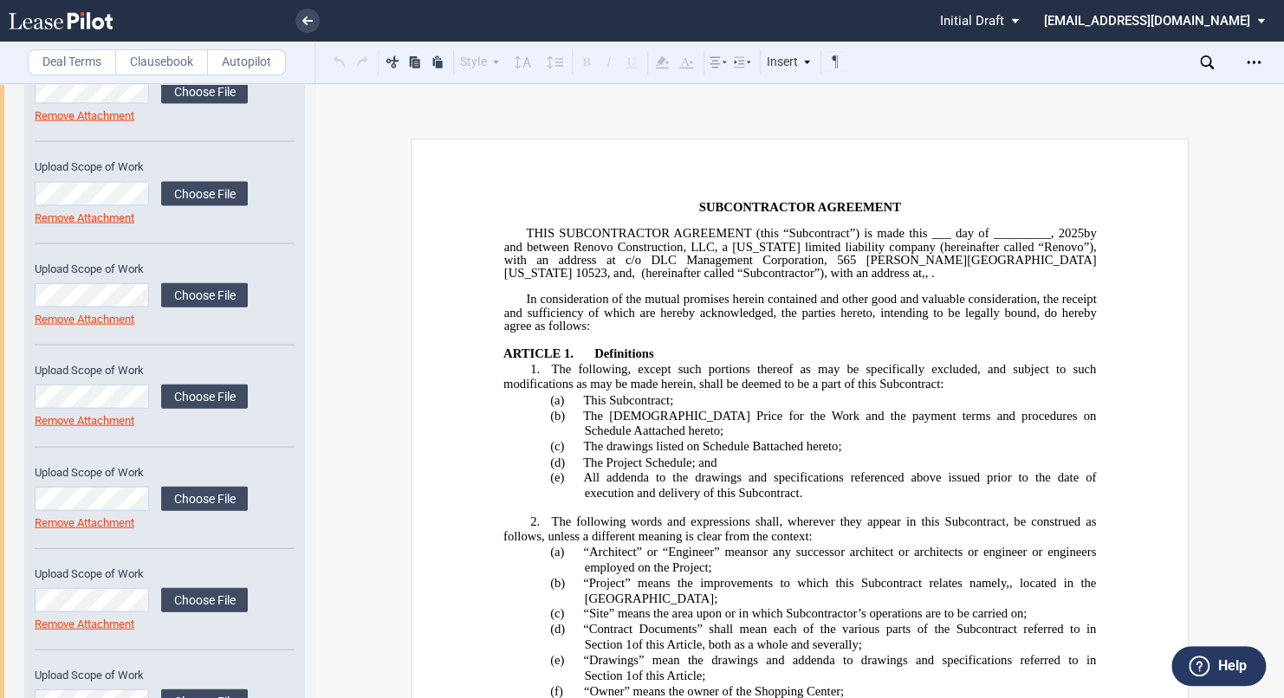
scroll to position [2016, 0]
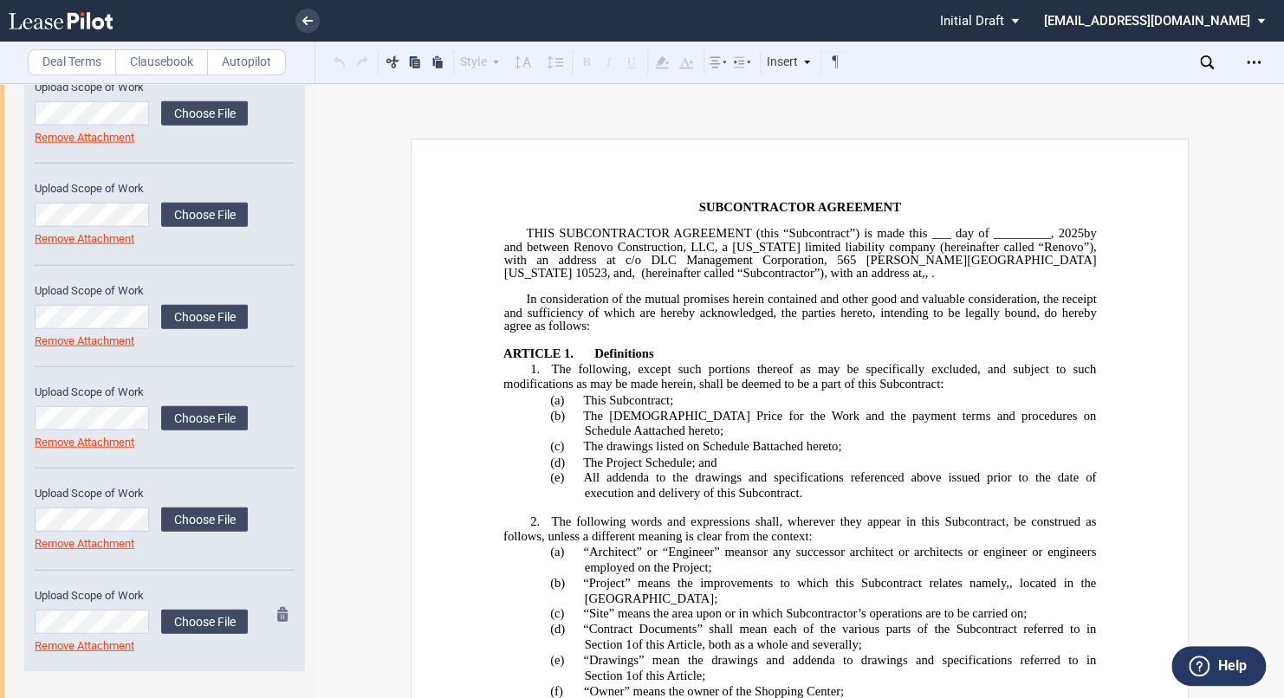
click at [278, 613] on md-icon at bounding box center [287, 617] width 21 height 21
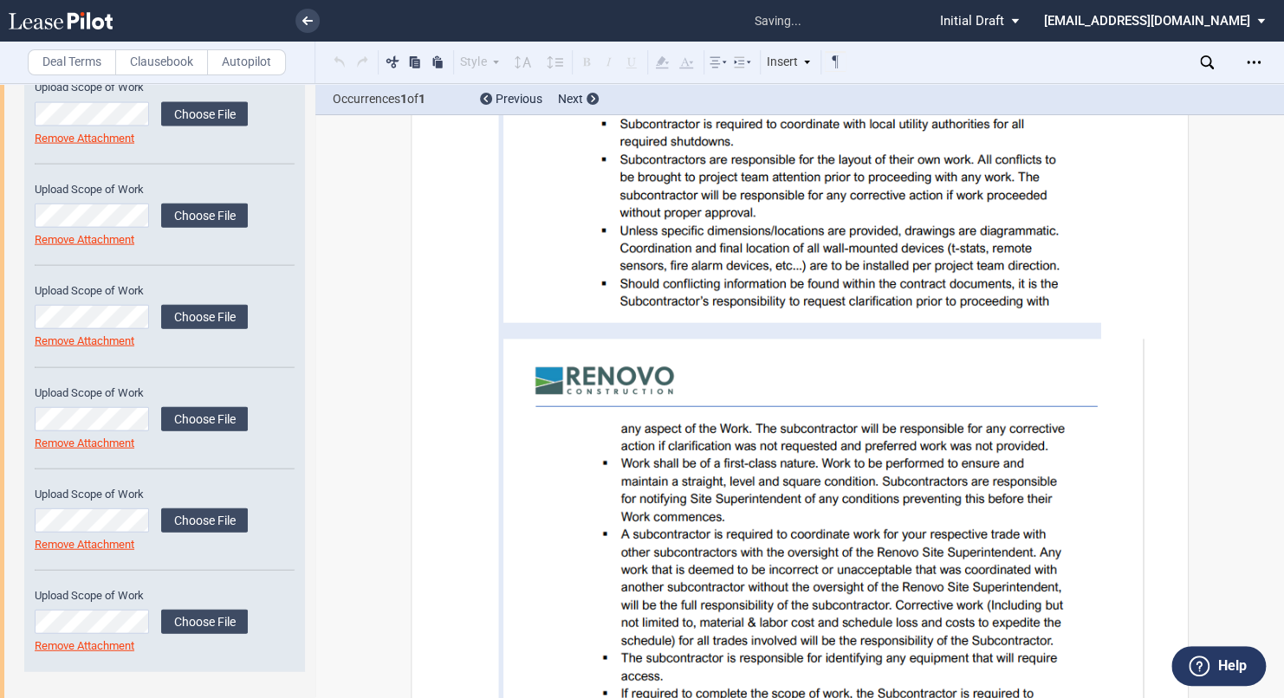
scroll to position [19133, 0]
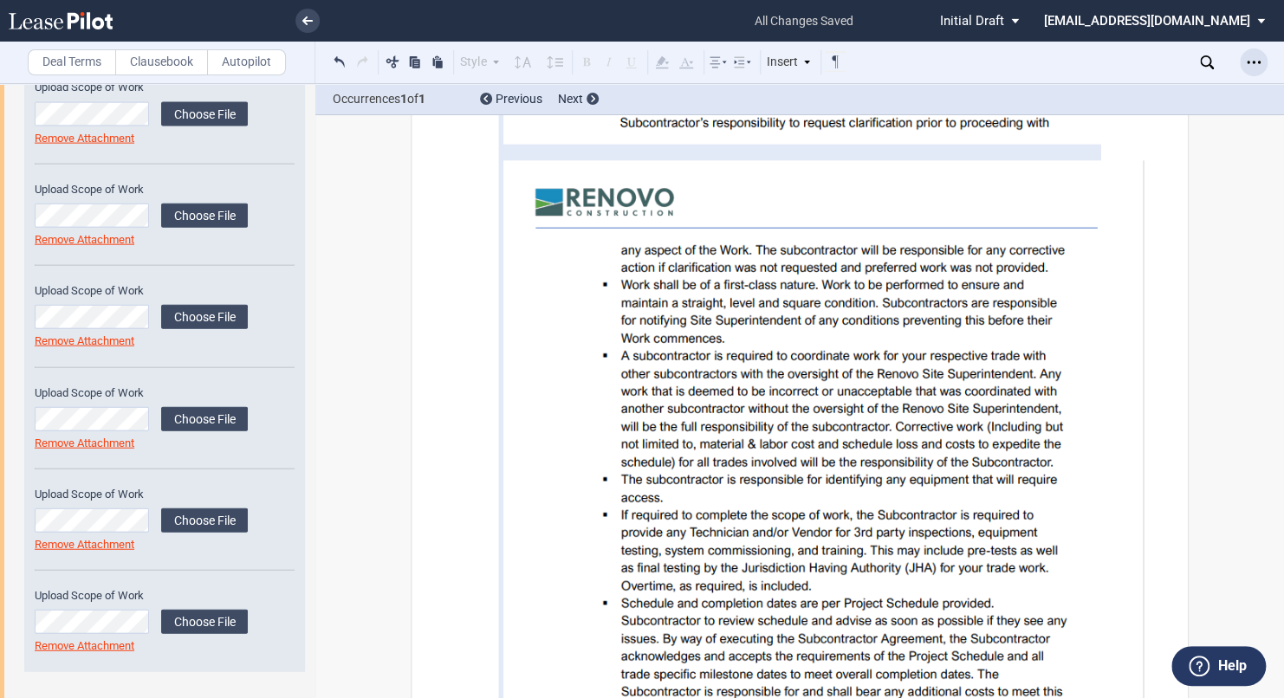
click at [1259, 65] on icon "Open Lease options menu" at bounding box center [1253, 62] width 14 height 14
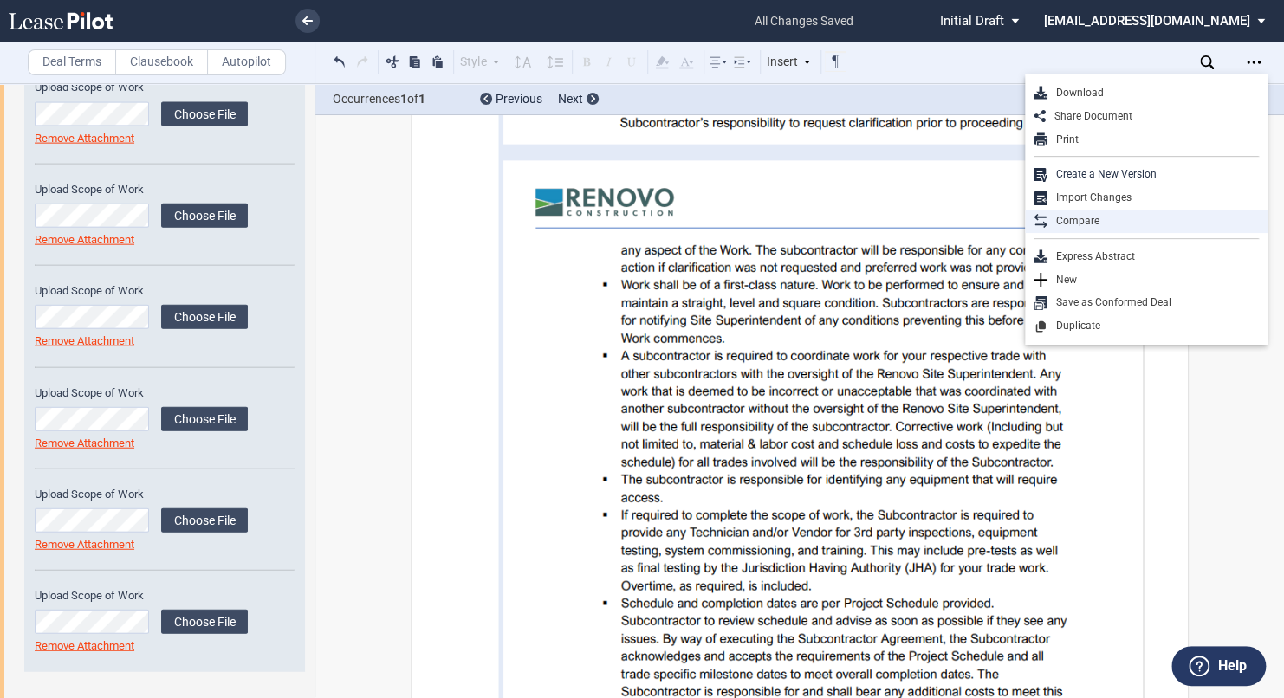
click at [1078, 220] on div "Compare" at bounding box center [1152, 221] width 211 height 15
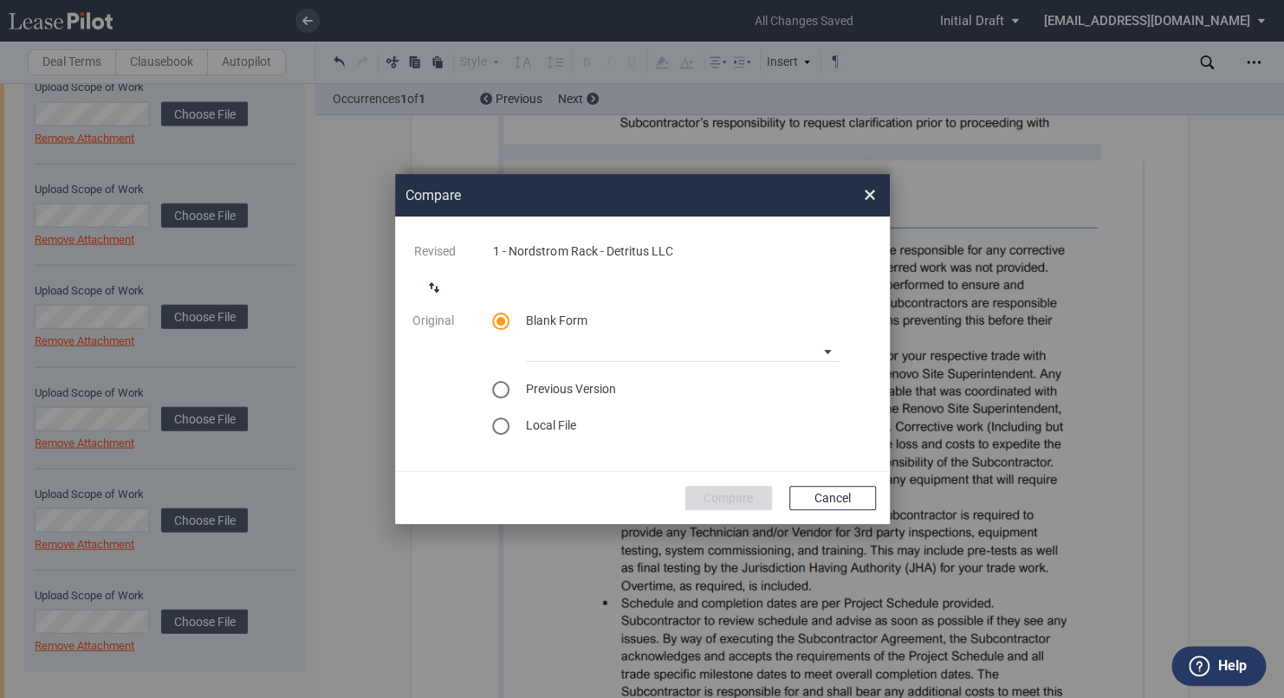
click at [649, 370] on md-radio-group "Blank Form 90-10 Payment Blank Form (Construction Contract) 30-30-30-10 Payment…" at bounding box center [682, 374] width 380 height 122
click at [651, 365] on md-radio-group "Blank Form 90-10 Payment Blank Form (Construction Contract) 30-30-30-10 Payment…" at bounding box center [682, 374] width 380 height 122
click at [652, 354] on md-select "90-10 Payment Blank Form (Construction Contract) 30-30-30-10 Payment Blank Form…" at bounding box center [682, 349] width 313 height 26
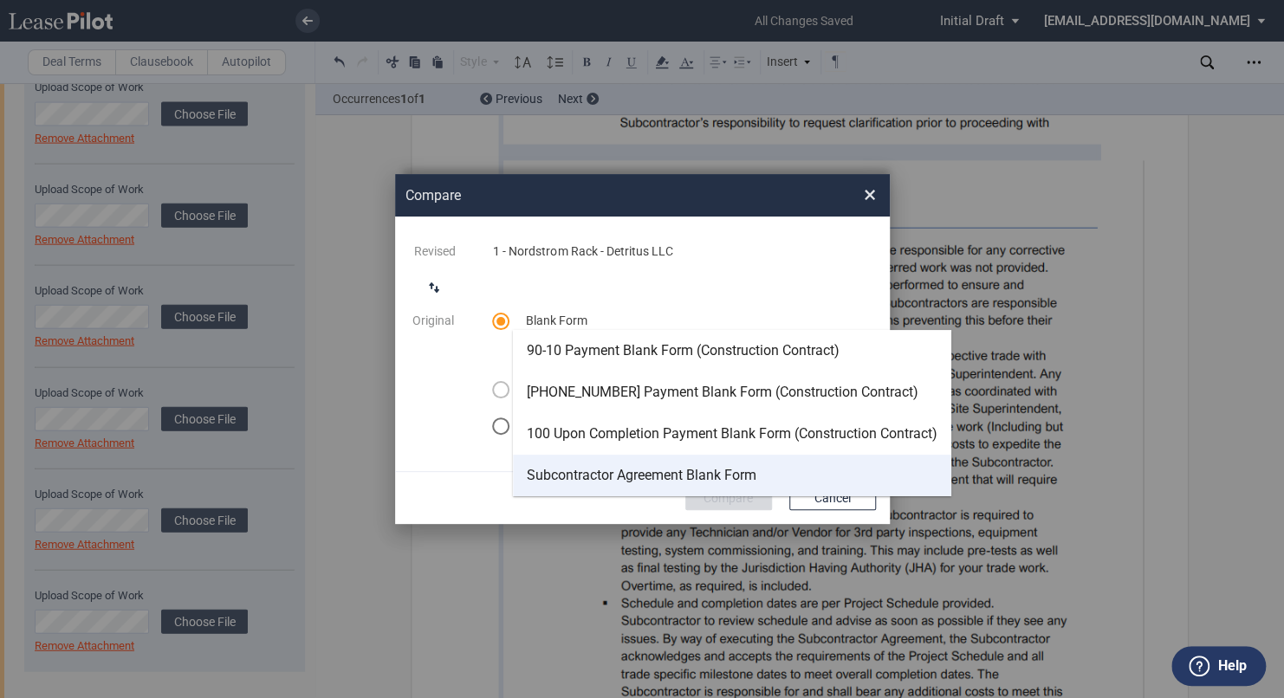
click at [639, 473] on div "Subcontractor Agreement Blank Form" at bounding box center [642, 475] width 230 height 19
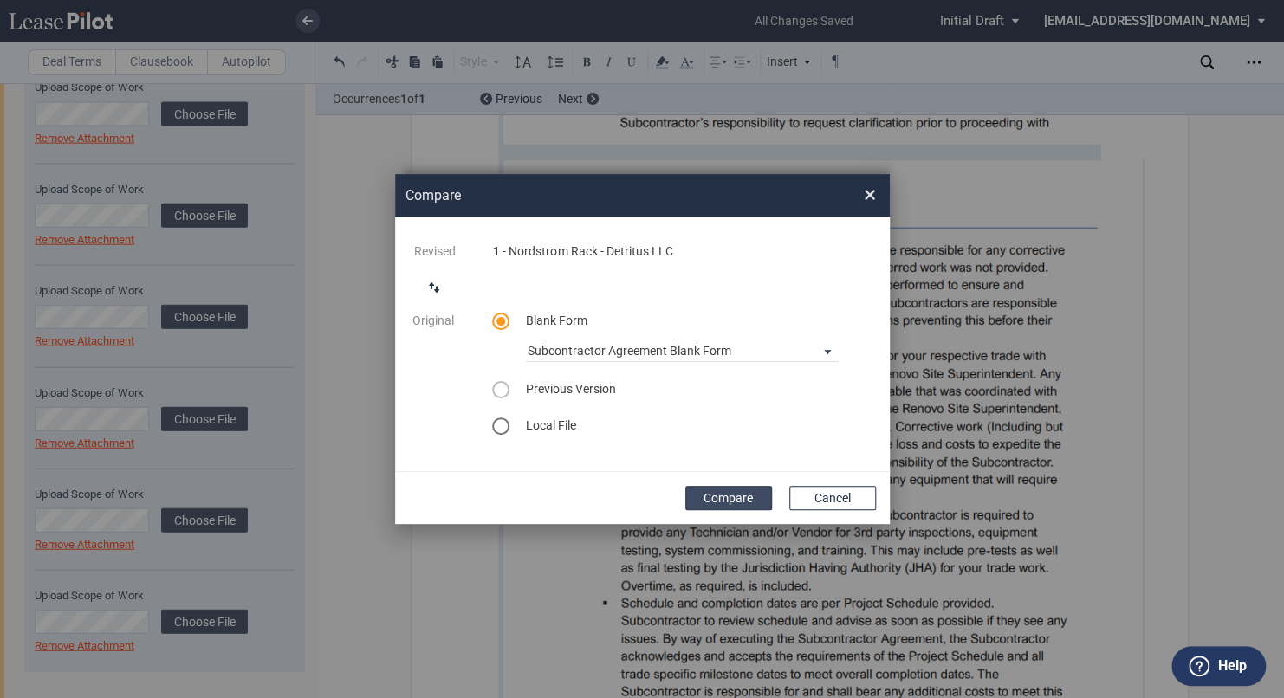
click at [724, 495] on button "Compare" at bounding box center [728, 498] width 87 height 24
click at [870, 203] on span "×" at bounding box center [870, 195] width 12 height 28
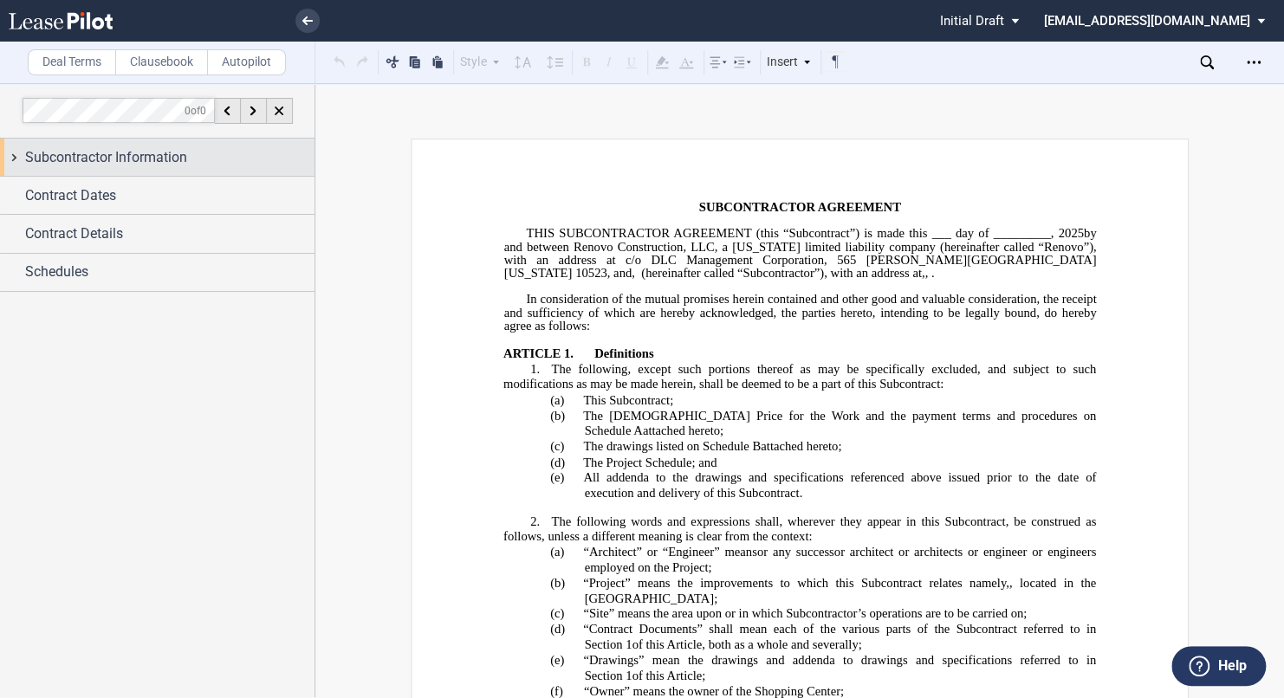
click at [164, 147] on span "Subcontractor Information" at bounding box center [106, 157] width 162 height 21
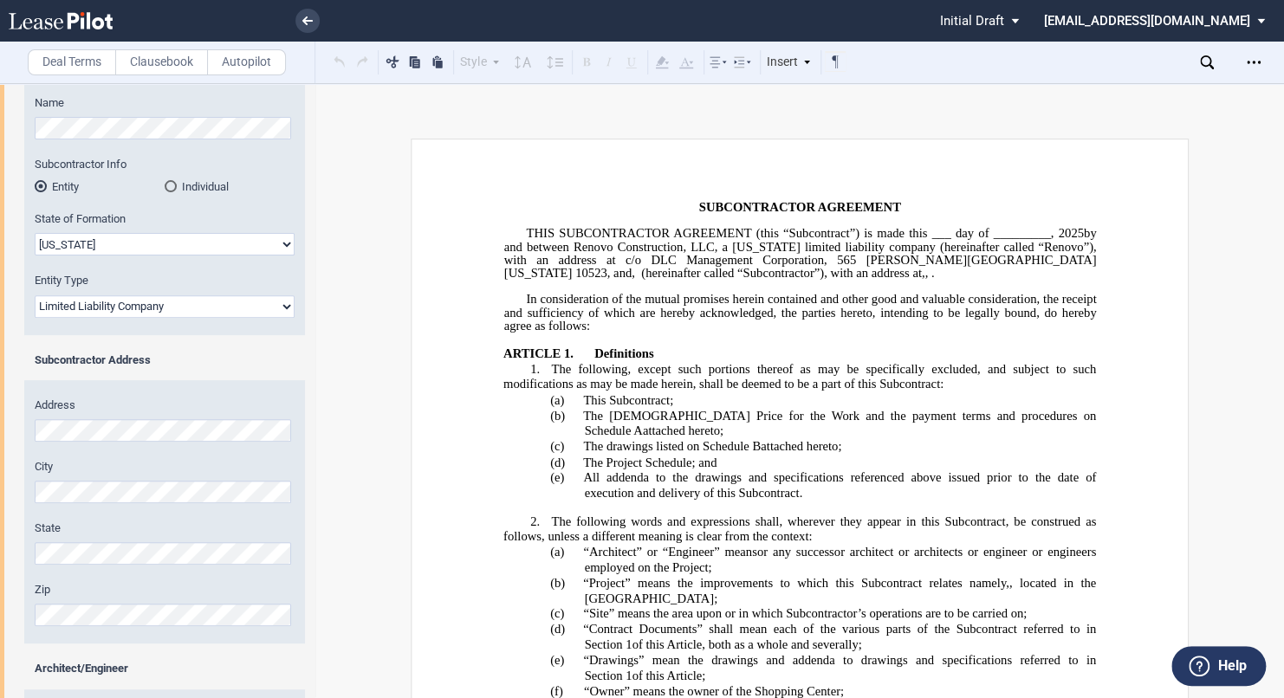
scroll to position [197, 0]
click at [1255, 61] on icon "Open Lease options menu" at bounding box center [1253, 62] width 14 height 14
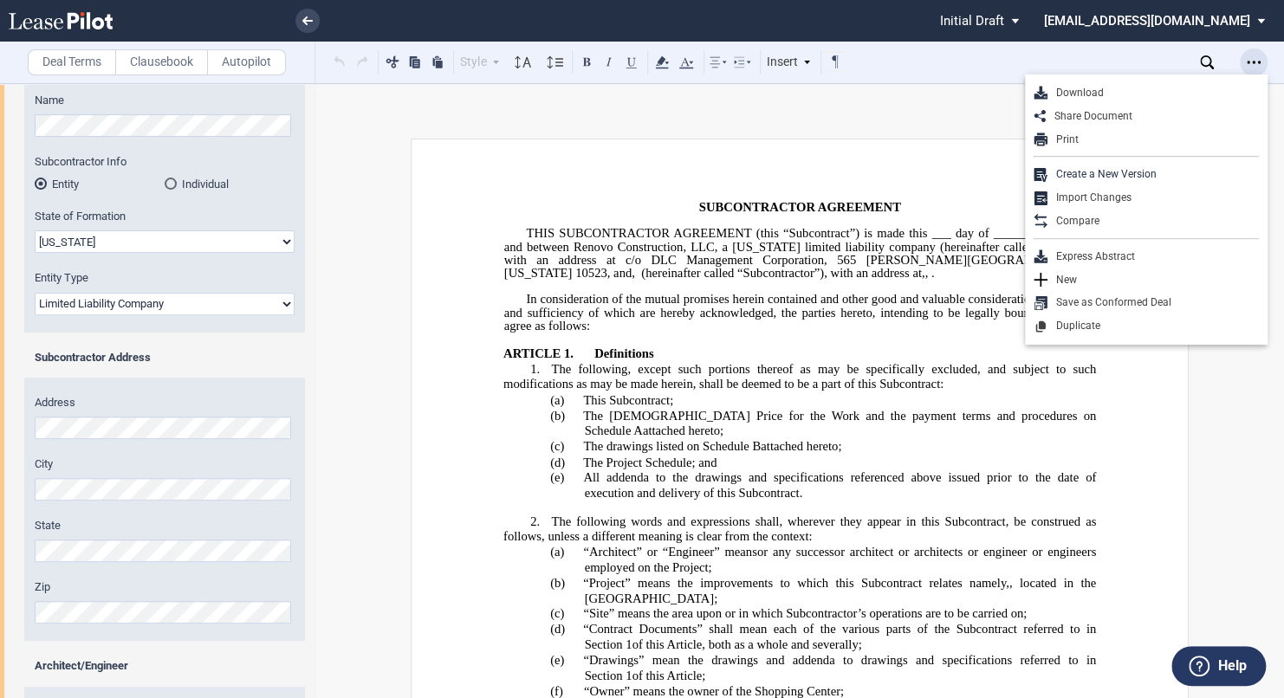
click at [1255, 61] on icon "Open Lease options menu" at bounding box center [1253, 62] width 14 height 14
click at [1092, 214] on div "Compare" at bounding box center [1152, 221] width 211 height 15
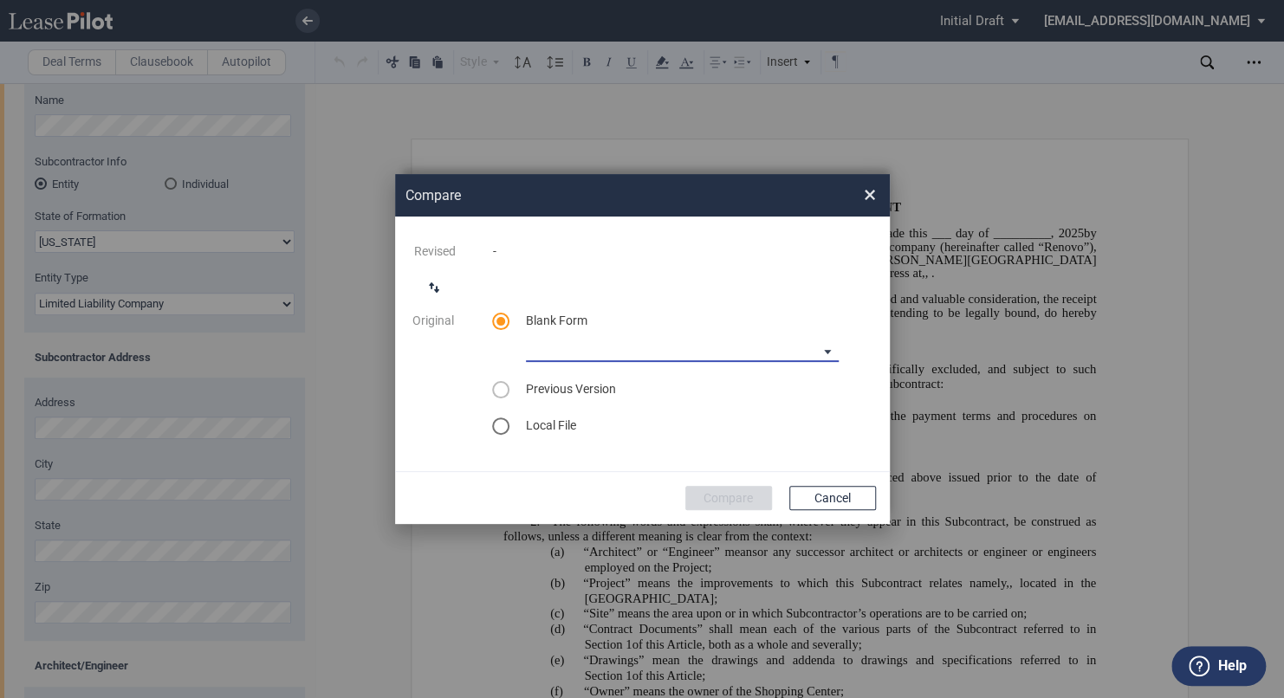
click at [618, 348] on md-select "90-10 Payment Blank Form (Construction Contract) 30-30-30-10 Payment Blank Form…" at bounding box center [682, 349] width 313 height 26
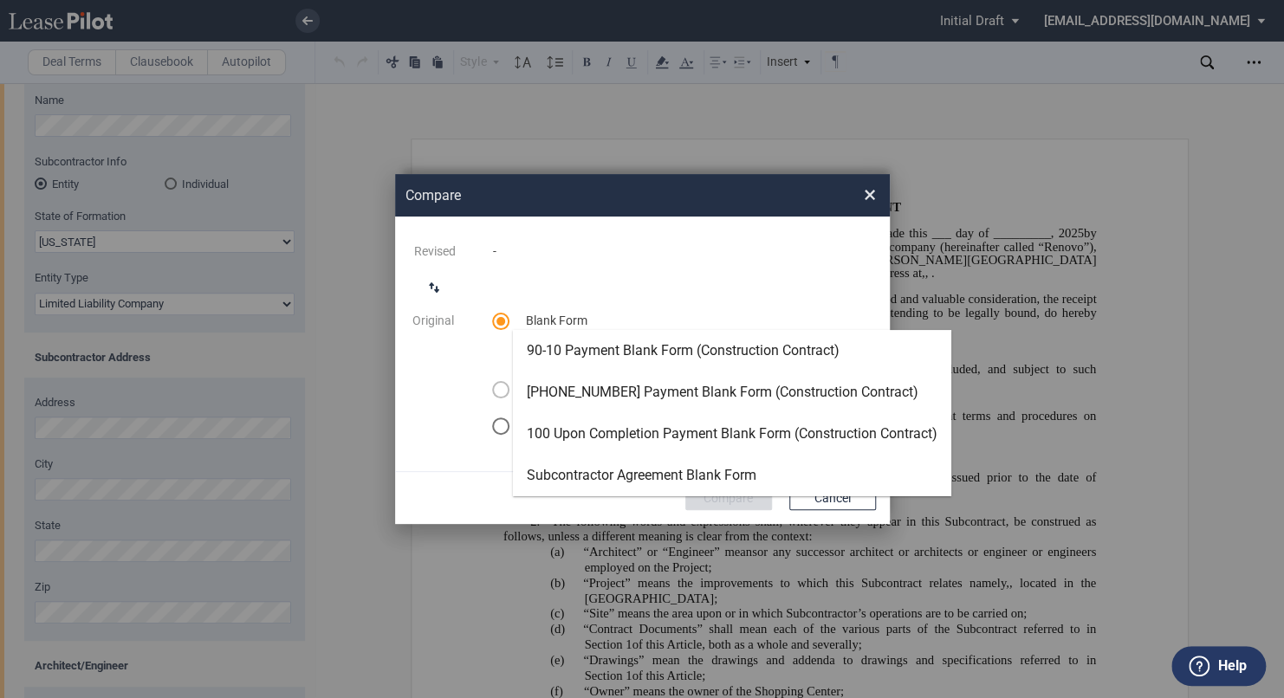
click at [854, 227] on md-backdrop at bounding box center [642, 349] width 1284 height 698
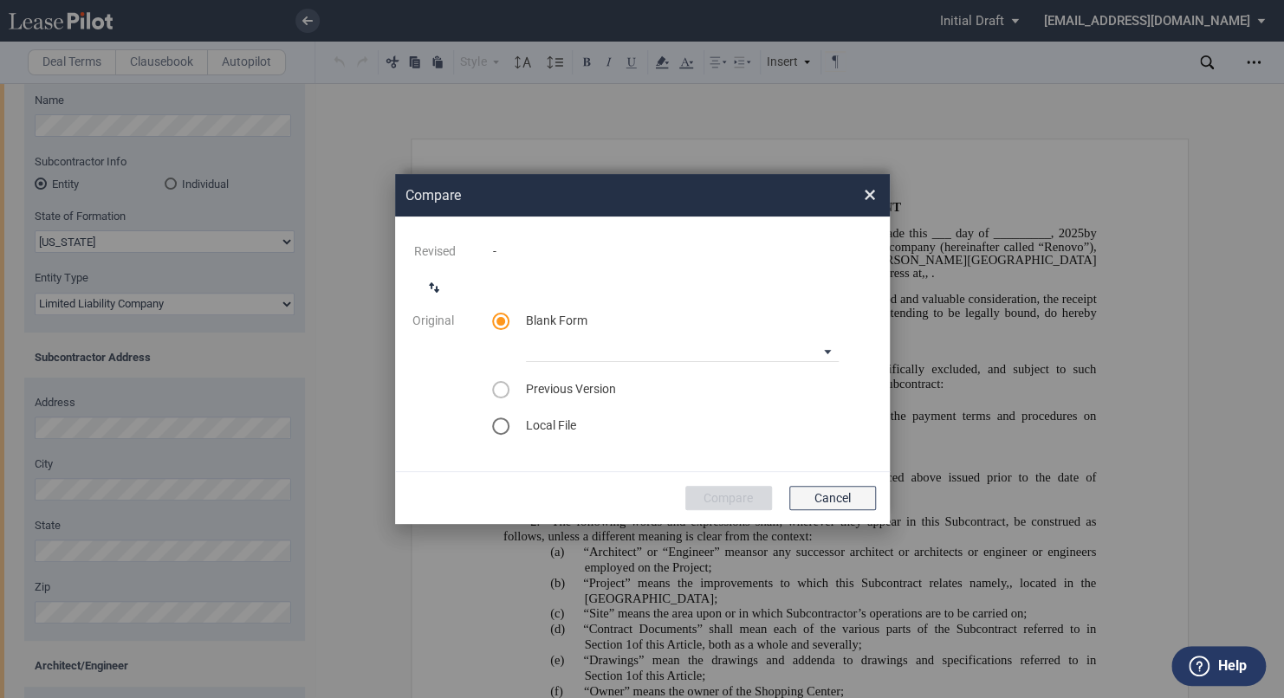
click at [818, 489] on button "Cancel" at bounding box center [832, 498] width 87 height 24
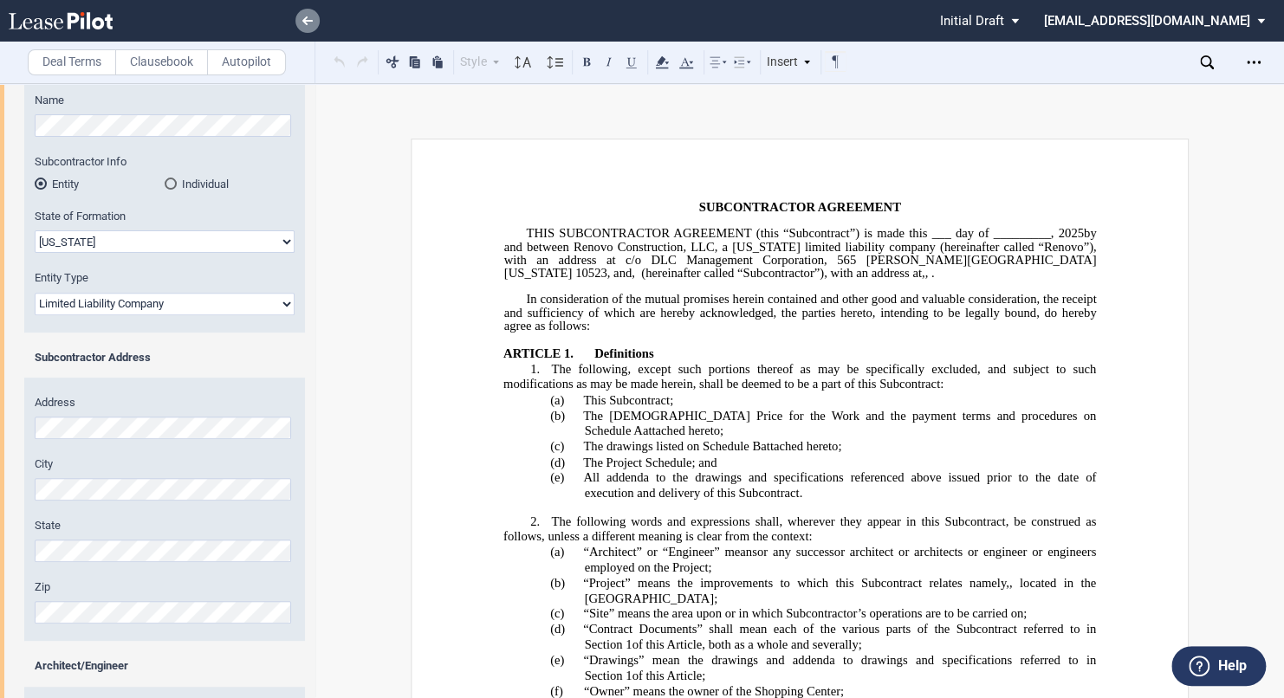
click at [300, 23] on link at bounding box center [307, 21] width 24 height 24
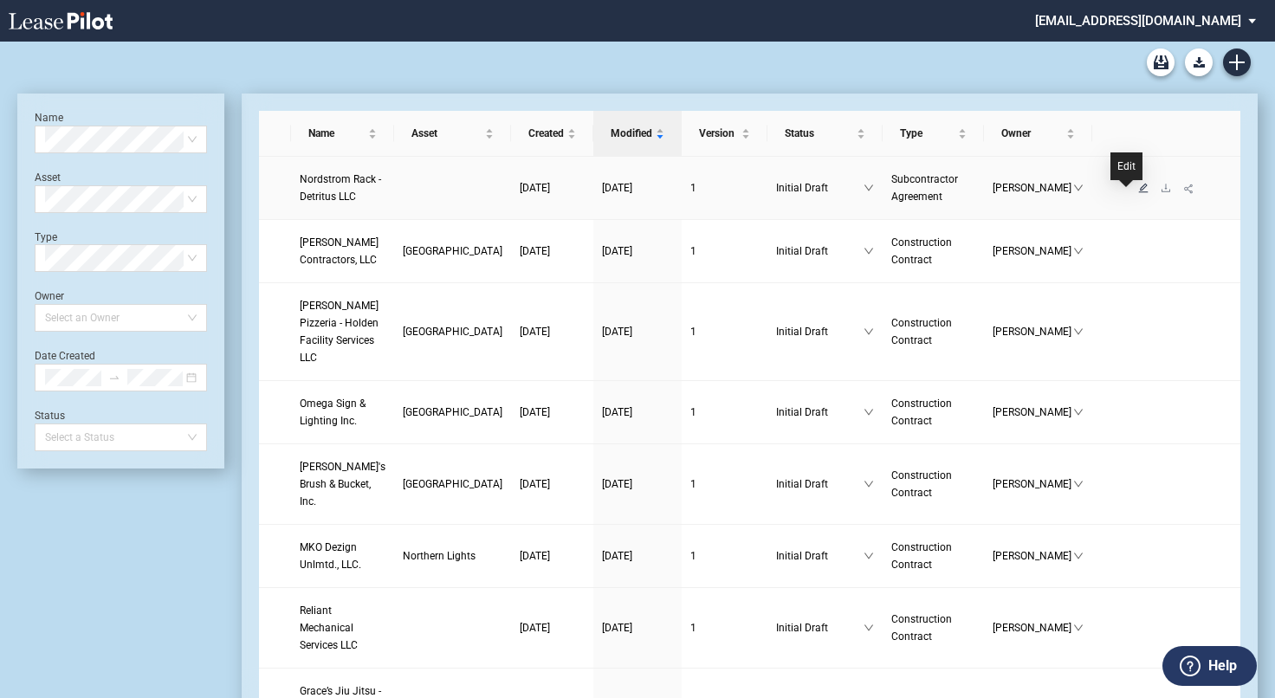
click at [1138, 192] on icon "edit" at bounding box center [1143, 188] width 10 height 10
click at [421, 193] on td at bounding box center [452, 188] width 117 height 63
click at [1236, 68] on use "Create new document" at bounding box center [1237, 63] width 16 height 16
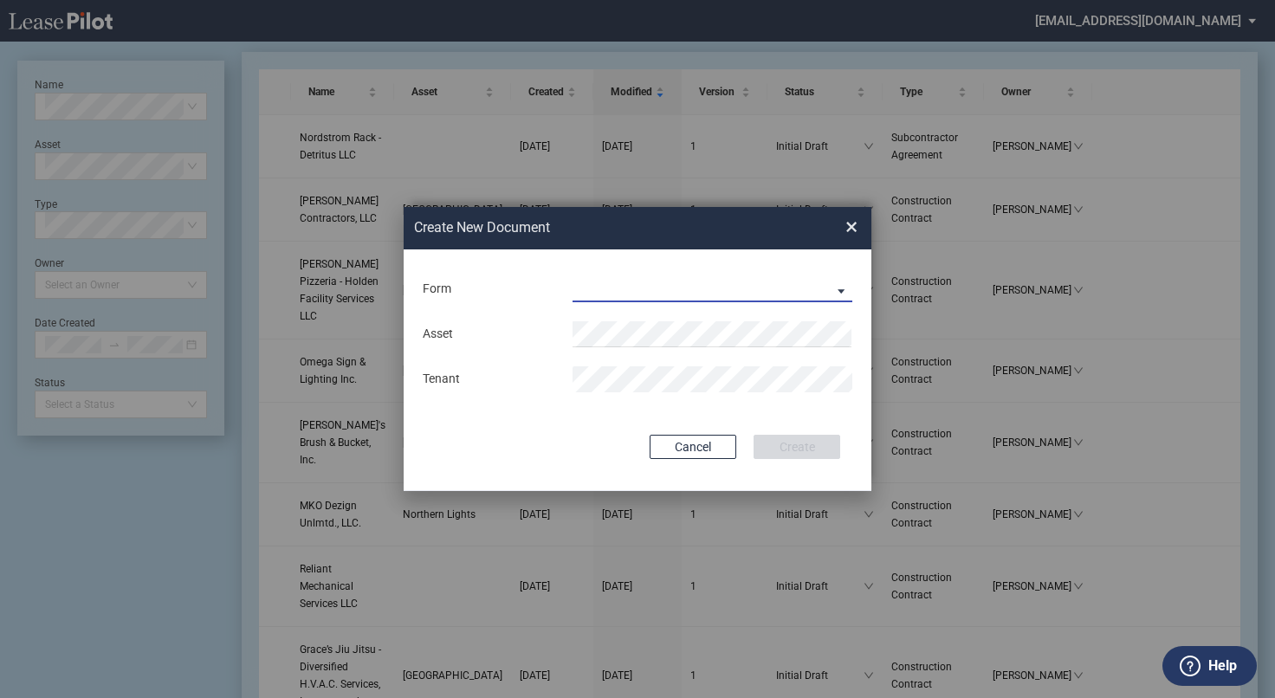
click at [847, 286] on md-select "Construction Contract Subcontractor Agreement" at bounding box center [713, 289] width 280 height 26
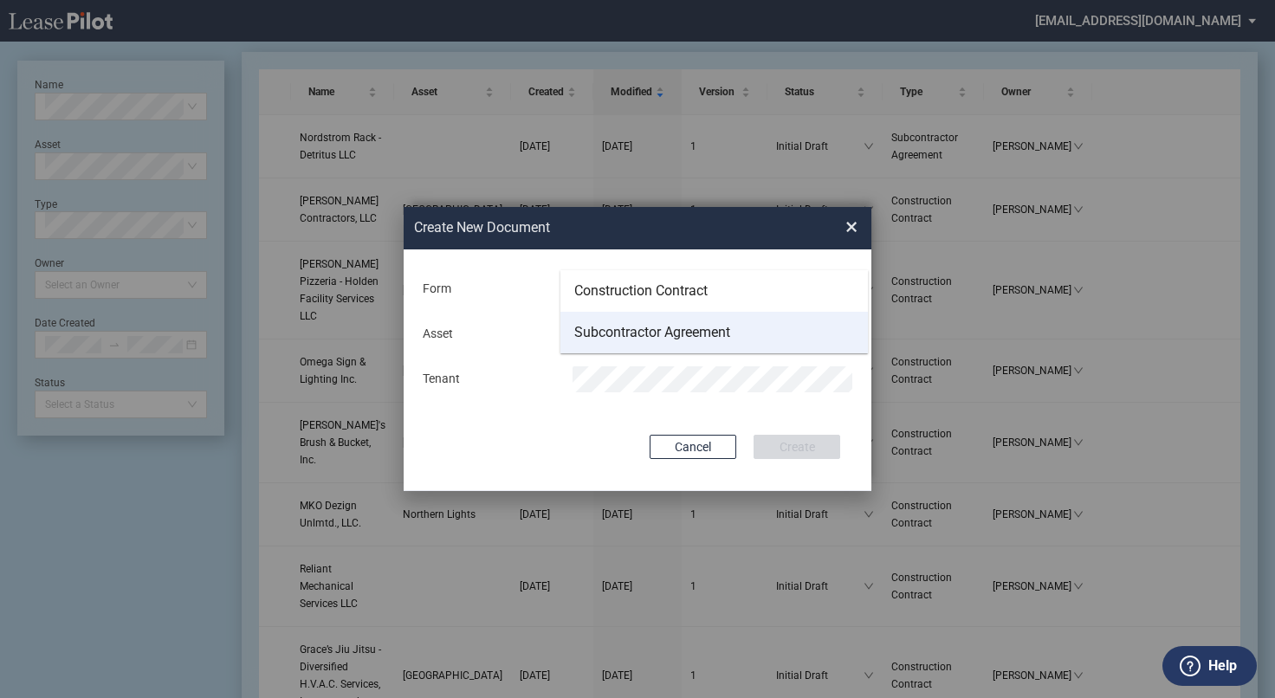
click at [674, 341] on div "Subcontractor Agreement" at bounding box center [652, 332] width 156 height 19
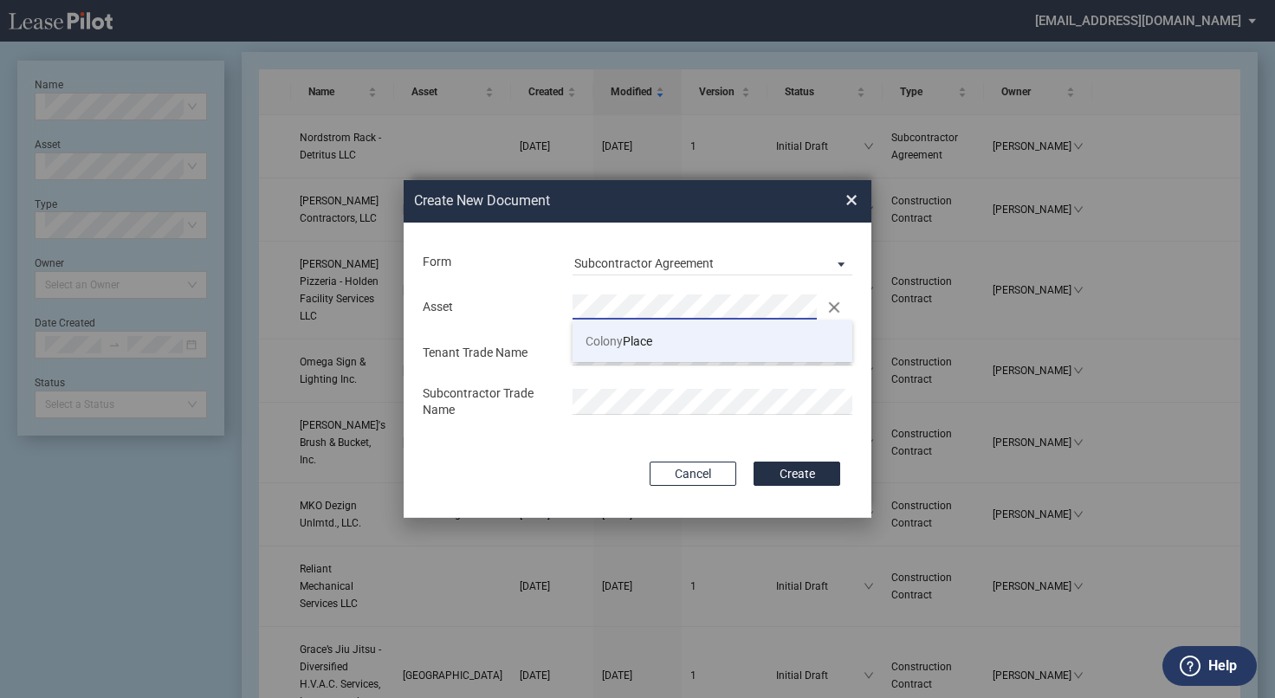
click at [643, 338] on span "Colony Place" at bounding box center [619, 341] width 67 height 14
click at [573, 424] on div "Asset Clear Tenant Trade Name Subcontractor Trade Name" at bounding box center [637, 357] width 433 height 144
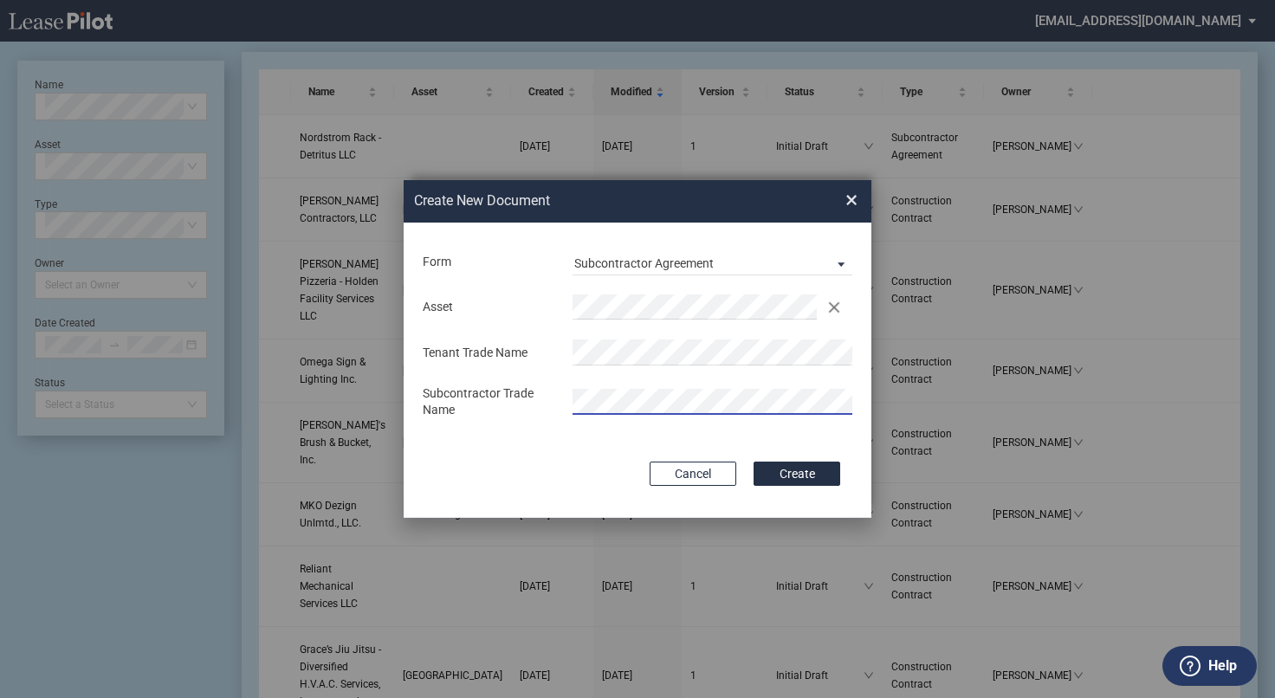
click at [754, 462] on button "Create" at bounding box center [797, 474] width 87 height 24
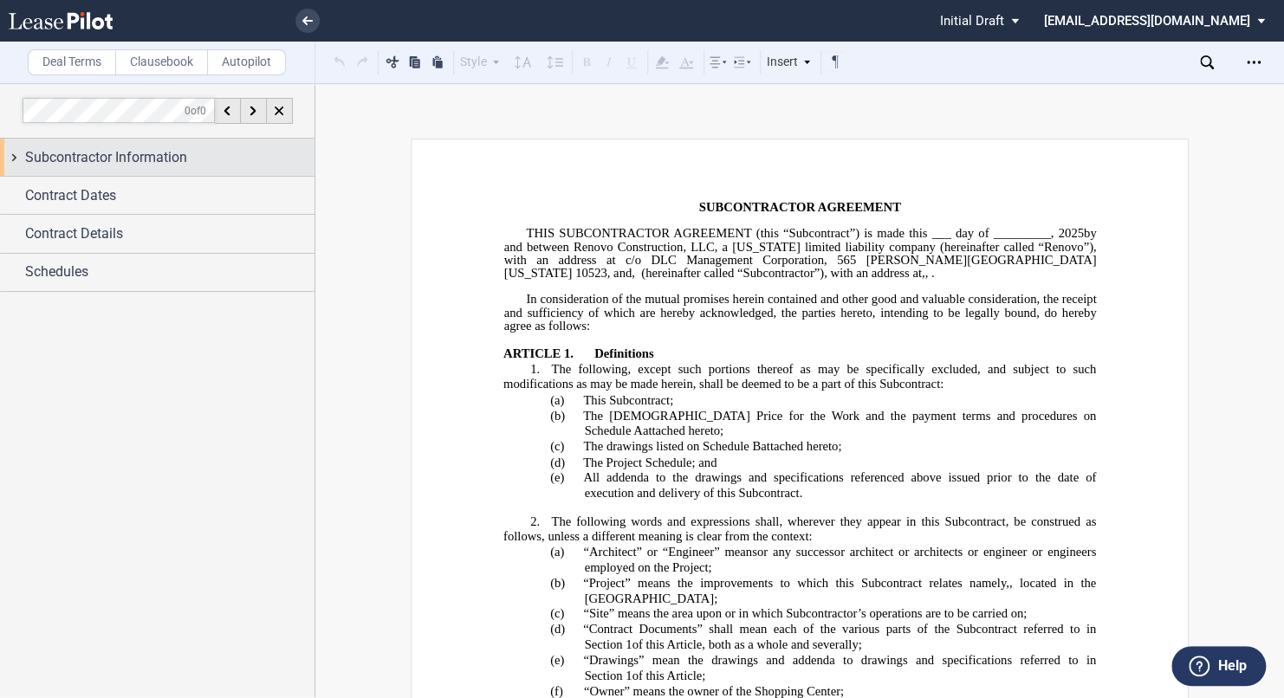
click at [107, 156] on span "Subcontractor Information" at bounding box center [106, 157] width 162 height 21
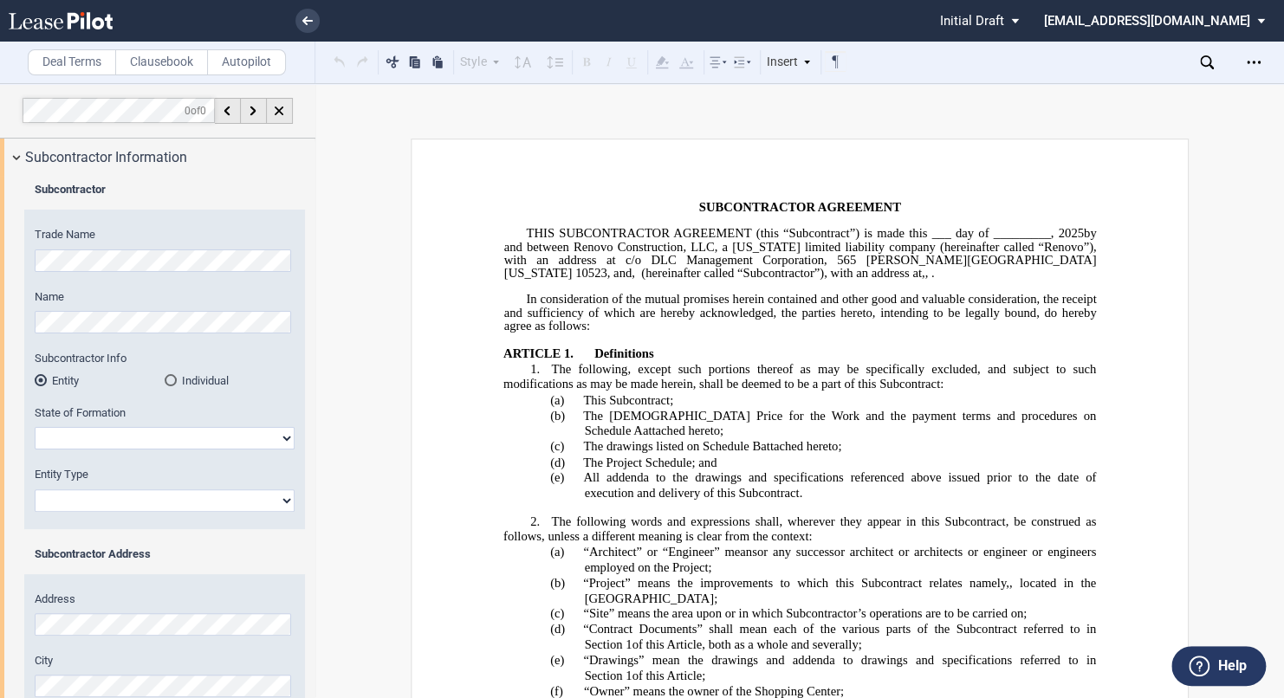
click at [0, 258] on div "Subcontractor Trade Name Name Subcontractor Info Entity Individual" at bounding box center [157, 583] width 314 height 814
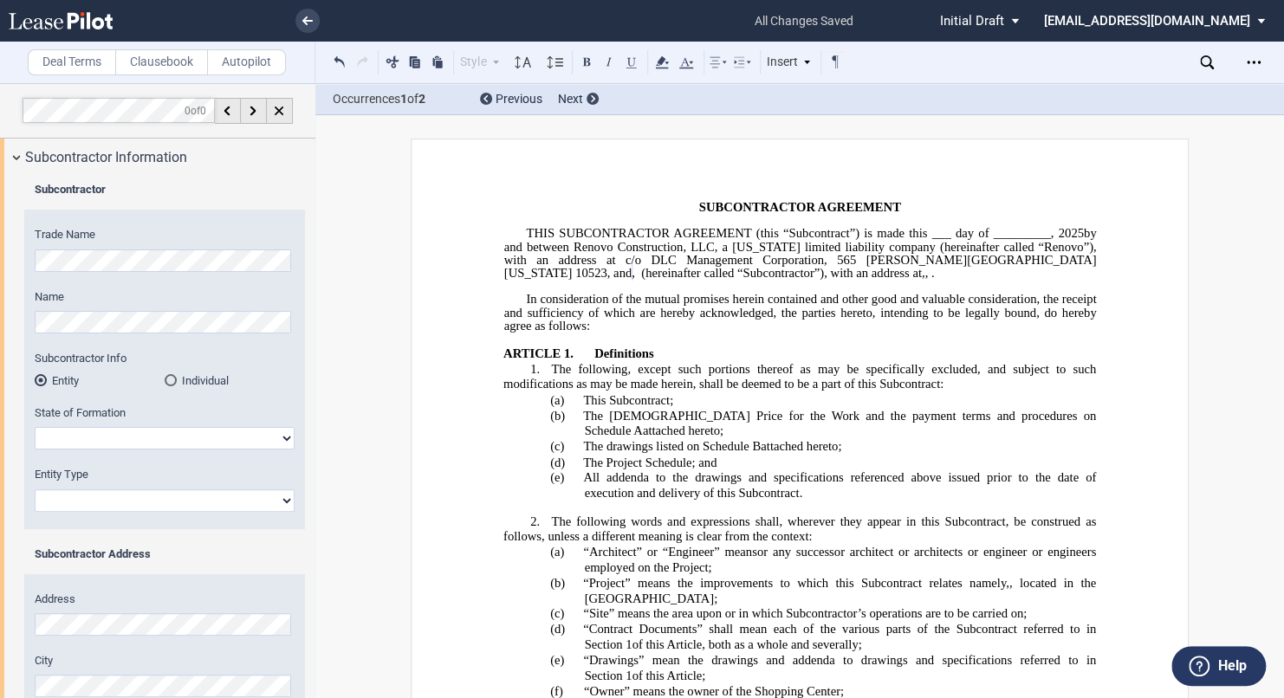
click at [70, 439] on select "[US_STATE] [US_STATE] [US_STATE] [US_STATE] [US_STATE] [US_STATE] [US_STATE] [U…" at bounding box center [165, 438] width 260 height 23
select select "[US_STATE]"
click at [35, 427] on select "[US_STATE] [US_STATE] [US_STATE] [US_STATE] [US_STATE] [US_STATE] [US_STATE] [U…" at bounding box center [165, 438] width 260 height 23
click at [96, 495] on select "Corporation Limited Liability Company General Partnership Limited Partnership O…" at bounding box center [165, 500] width 260 height 23
select select "Limited Liability Company"
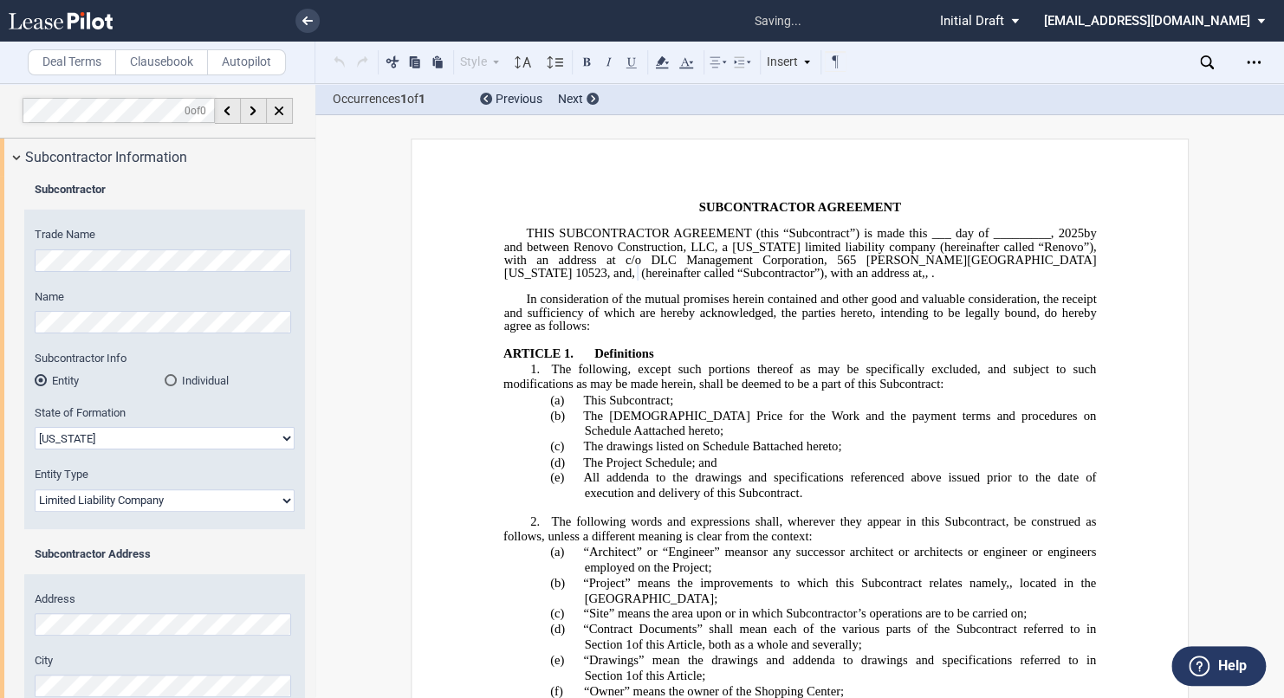
click at [35, 489] on select "Corporation Limited Liability Company General Partnership Limited Partnership O…" at bounding box center [165, 500] width 260 height 23
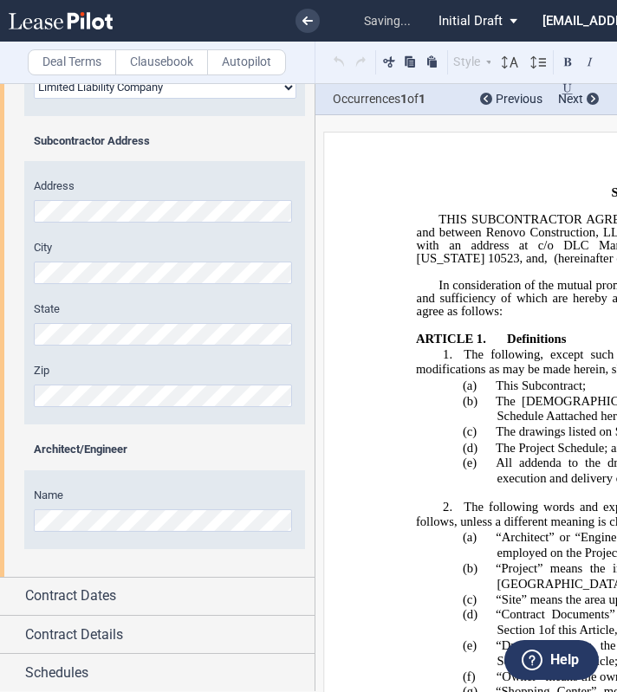
scroll to position [412, 0]
click at [77, 554] on div "Architect/Engineer Name" at bounding box center [164, 505] width 281 height 124
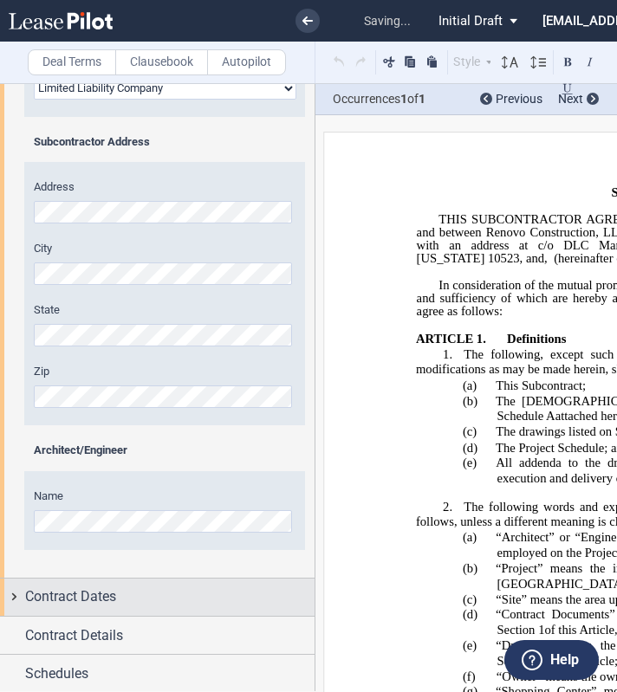
click at [74, 607] on div "Contract Dates" at bounding box center [157, 597] width 314 height 37
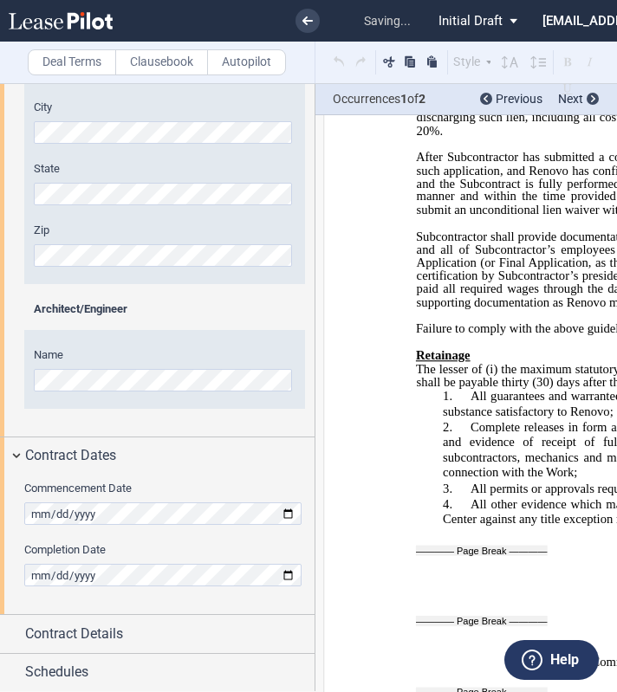
scroll to position [11451, 0]
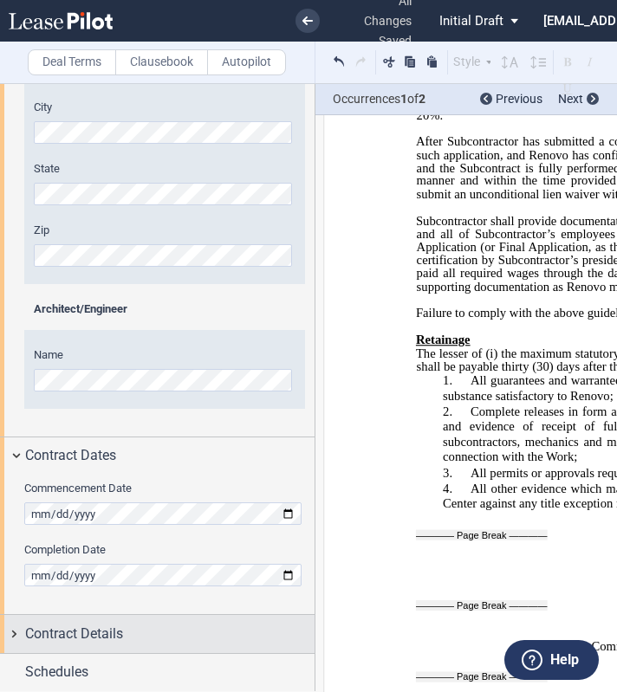
click at [74, 626] on span "Contract Details" at bounding box center [74, 634] width 98 height 21
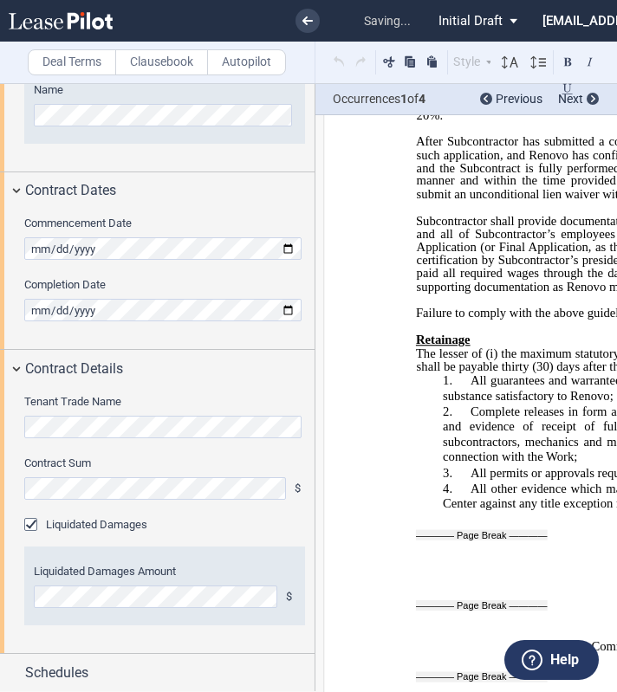
click at [157, 462] on label "Contract Sum" at bounding box center [164, 464] width 281 height 16
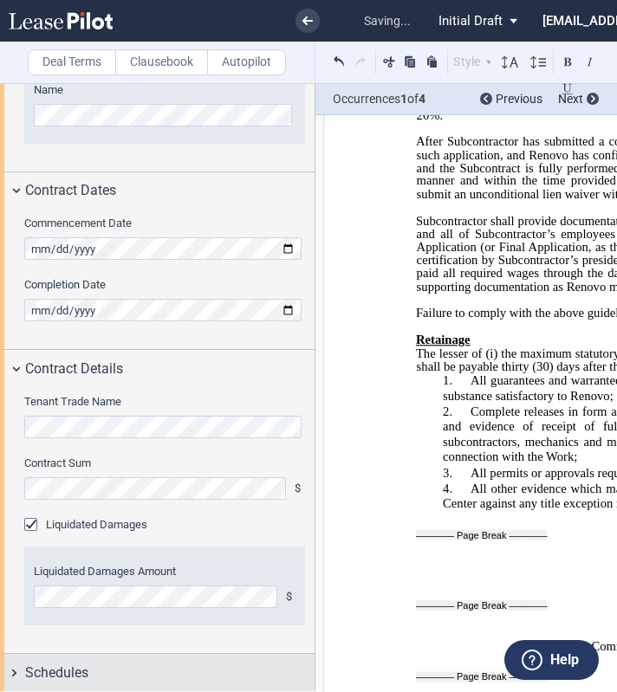
click at [65, 675] on span "Schedules" at bounding box center [56, 673] width 63 height 21
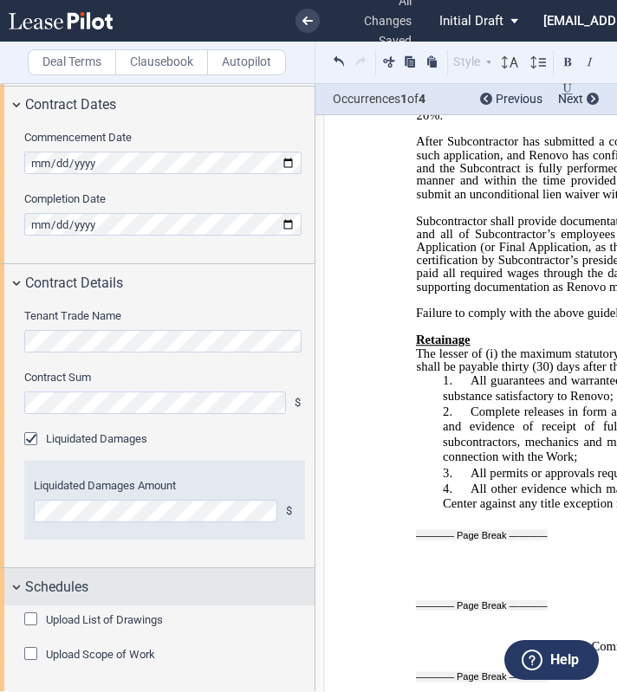
scroll to position [904, 0]
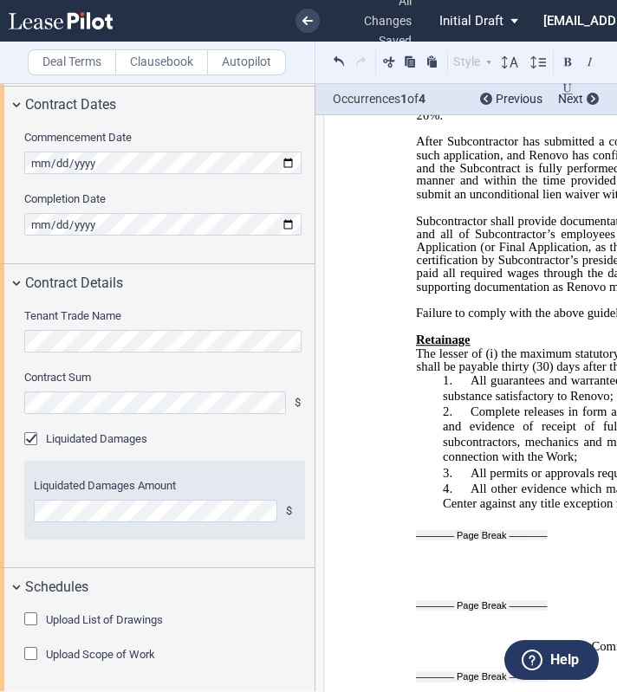
click at [31, 623] on div "Upload List of Drawings" at bounding box center [32, 620] width 17 height 17
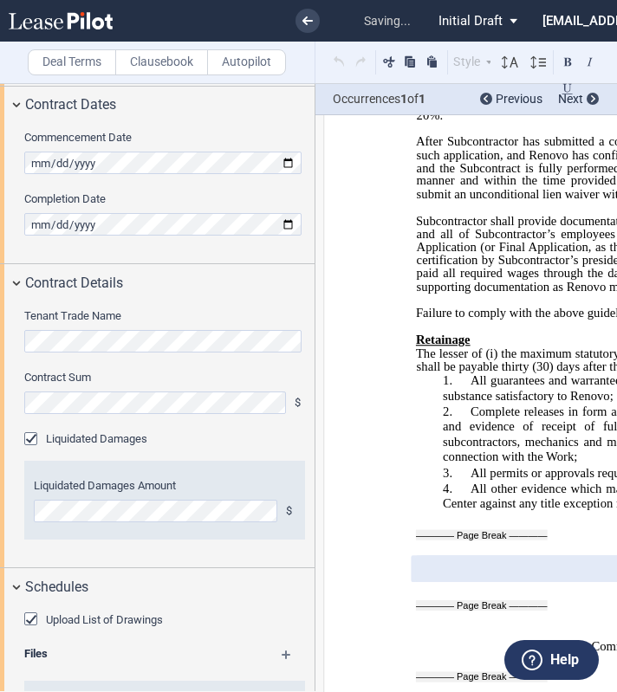
scroll to position [1057, 0]
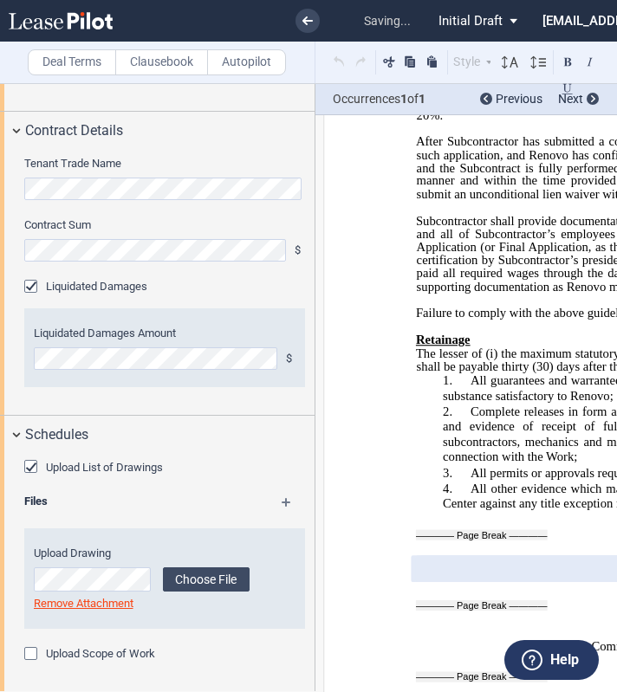
click at [34, 648] on div "Upload Scope of Work" at bounding box center [32, 655] width 17 height 17
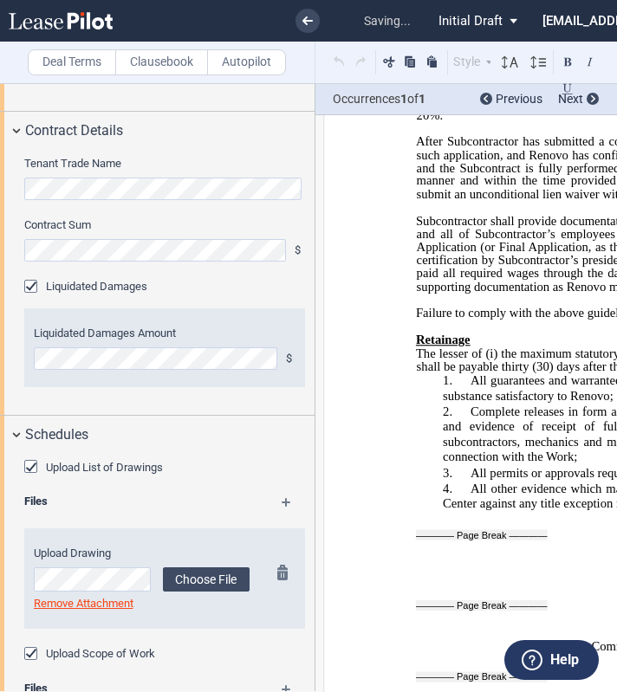
scroll to position [1209, 0]
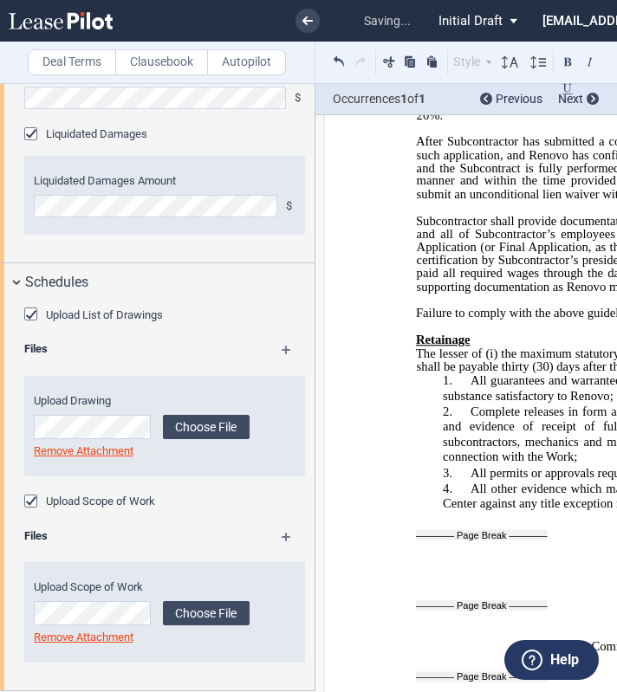
click at [282, 353] on md-icon at bounding box center [294, 356] width 25 height 21
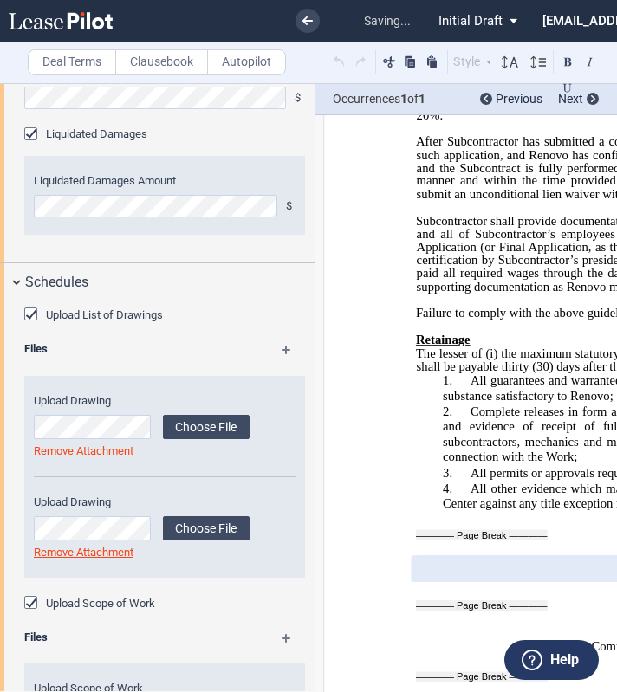
click at [282, 353] on md-icon at bounding box center [294, 356] width 25 height 21
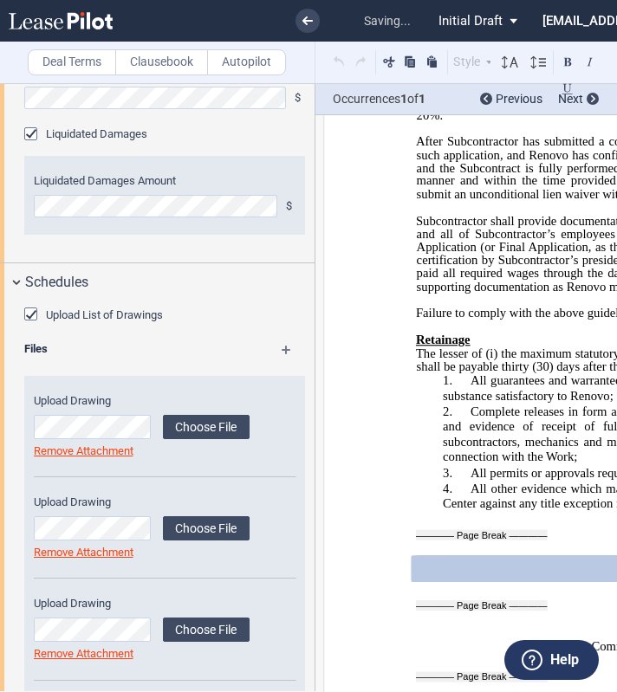
click at [282, 353] on md-icon at bounding box center [294, 356] width 25 height 21
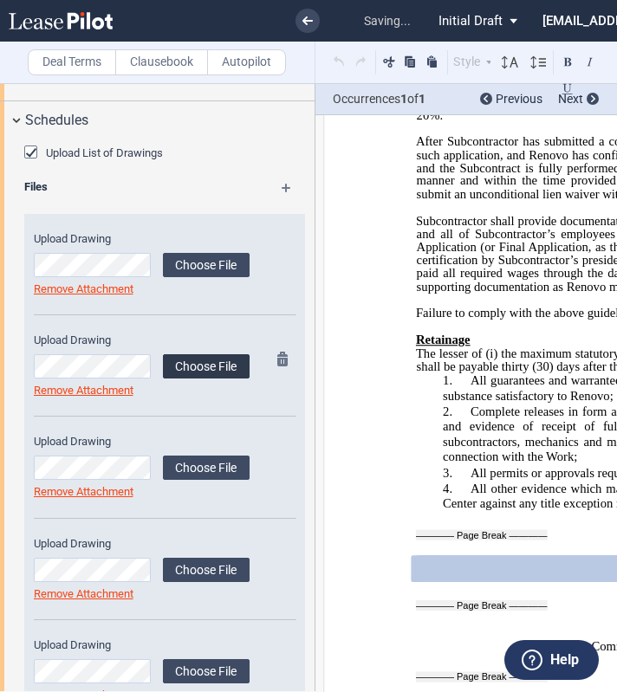
scroll to position [1370, 0]
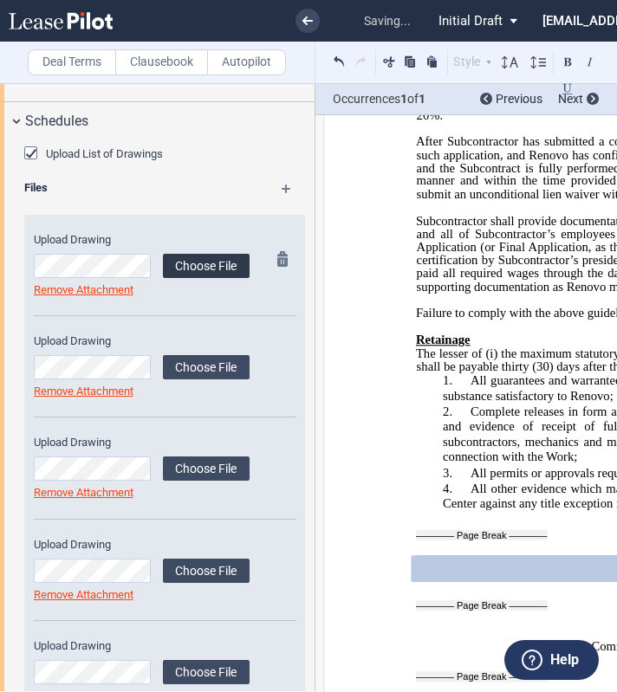
click at [202, 262] on label "Choose File" at bounding box center [206, 266] width 87 height 24
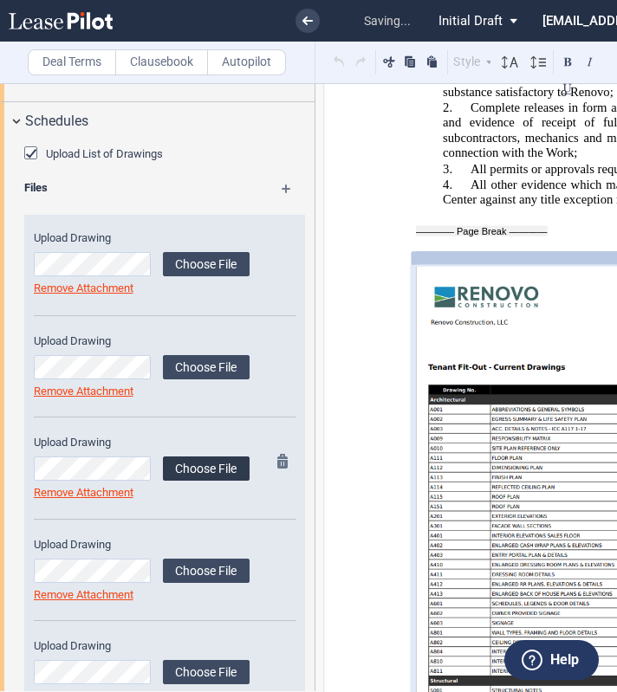
scroll to position [11780, 0]
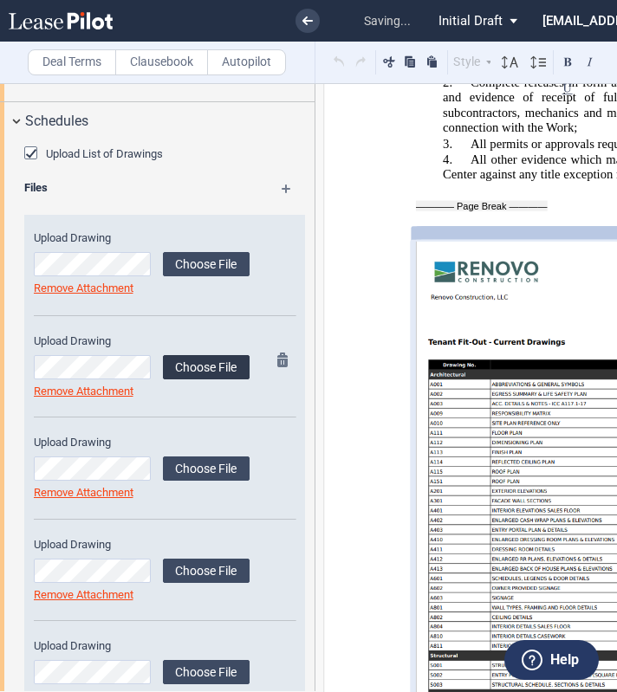
click at [198, 366] on label "Choose File" at bounding box center [206, 367] width 87 height 24
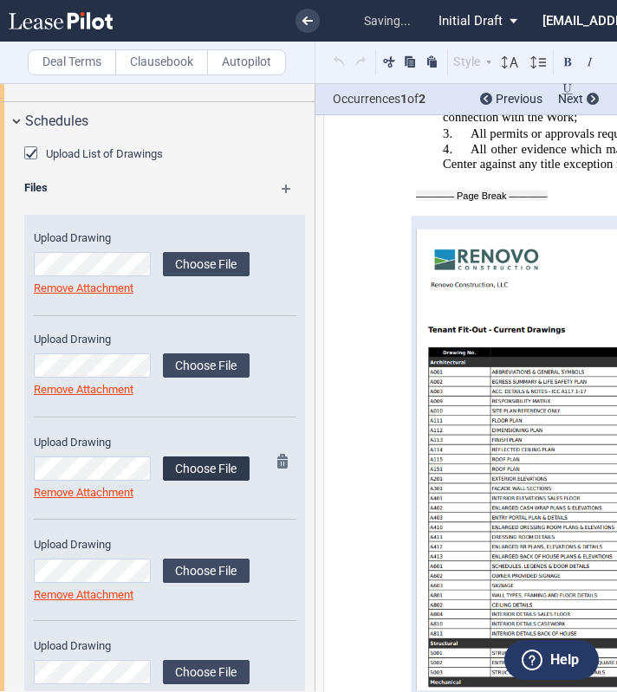
scroll to position [11794, 0]
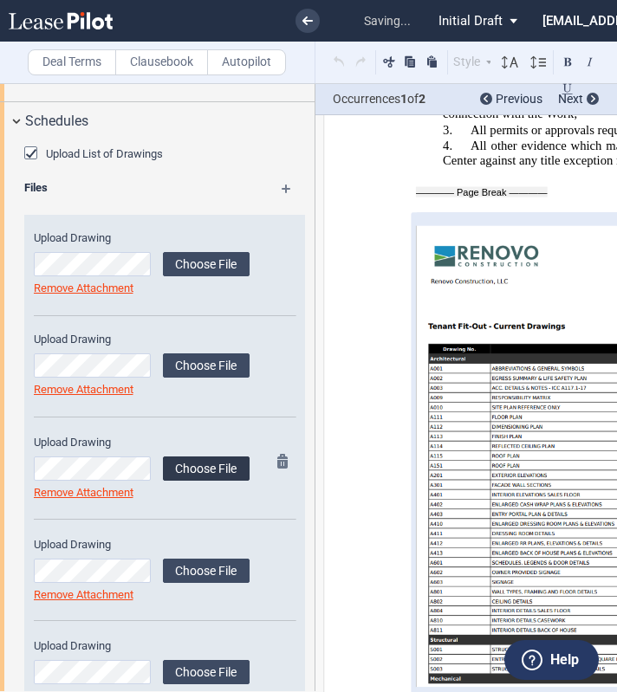
click at [198, 457] on label "Choose File" at bounding box center [206, 468] width 87 height 24
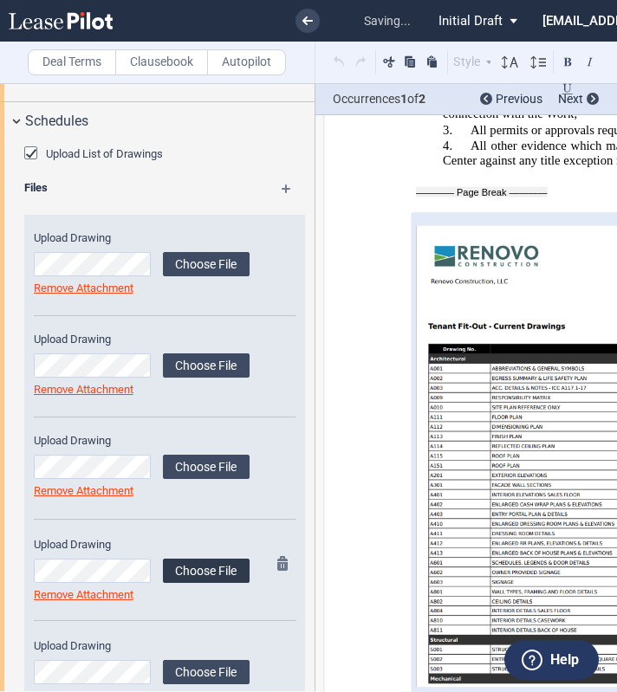
click at [211, 573] on label "Choose File" at bounding box center [206, 571] width 87 height 24
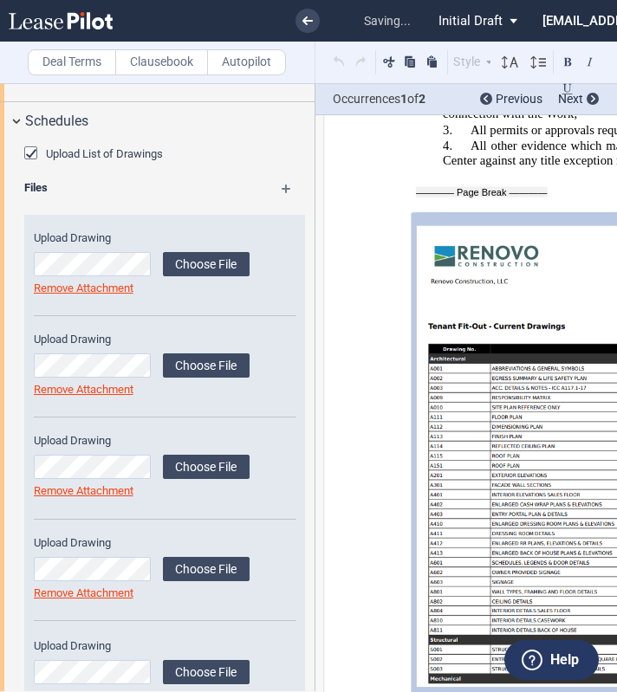
scroll to position [1615, 0]
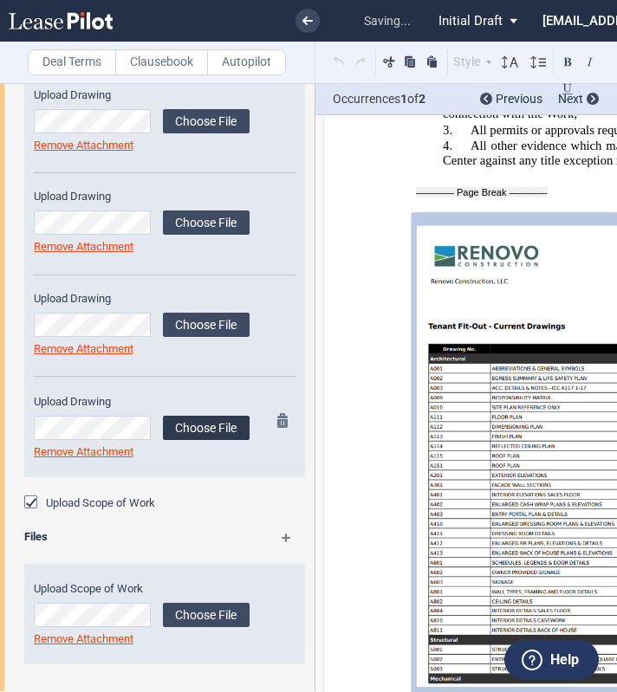
click at [222, 416] on label "Choose File" at bounding box center [206, 428] width 87 height 24
click at [284, 534] on md-icon at bounding box center [294, 544] width 25 height 21
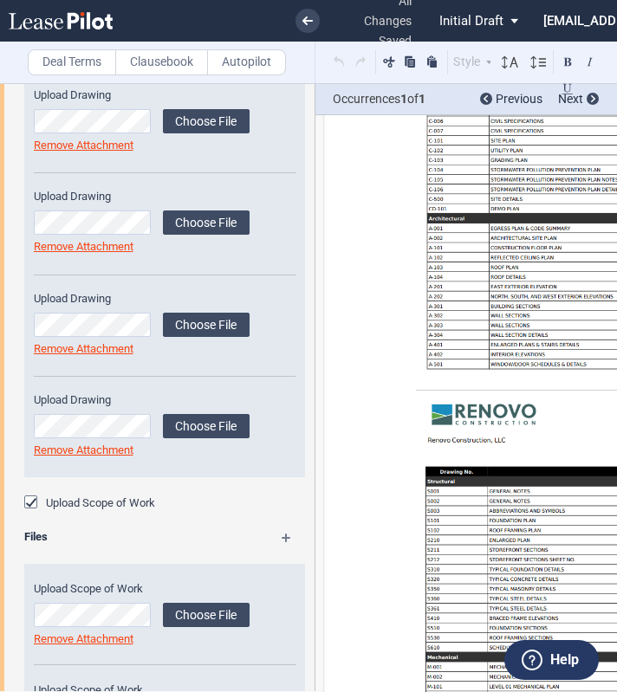
scroll to position [13475, 0]
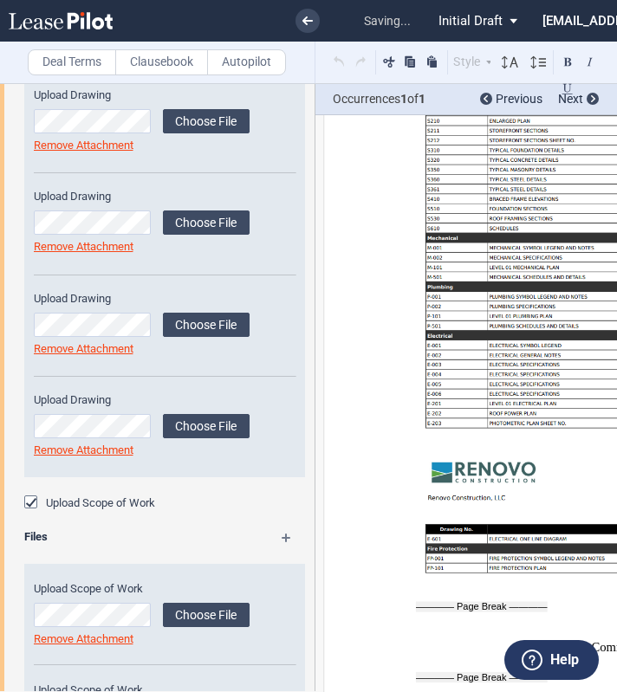
click at [284, 534] on md-icon at bounding box center [294, 544] width 25 height 21
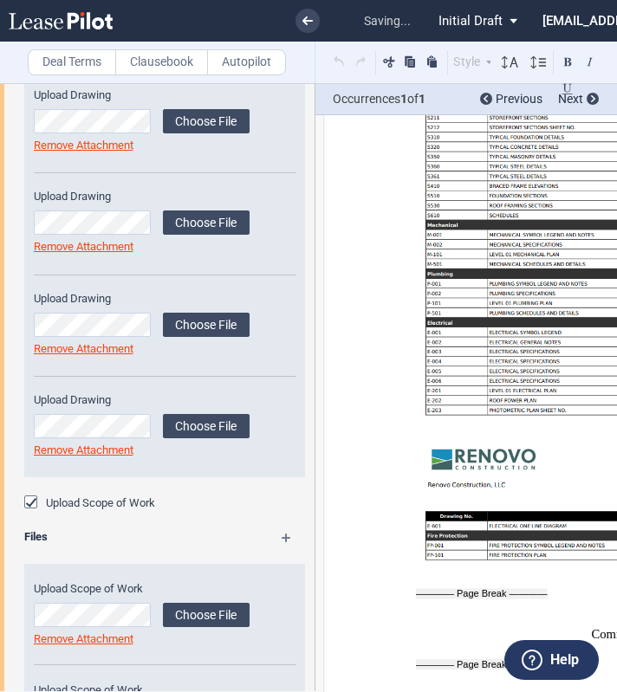
click at [284, 534] on md-icon at bounding box center [294, 544] width 25 height 21
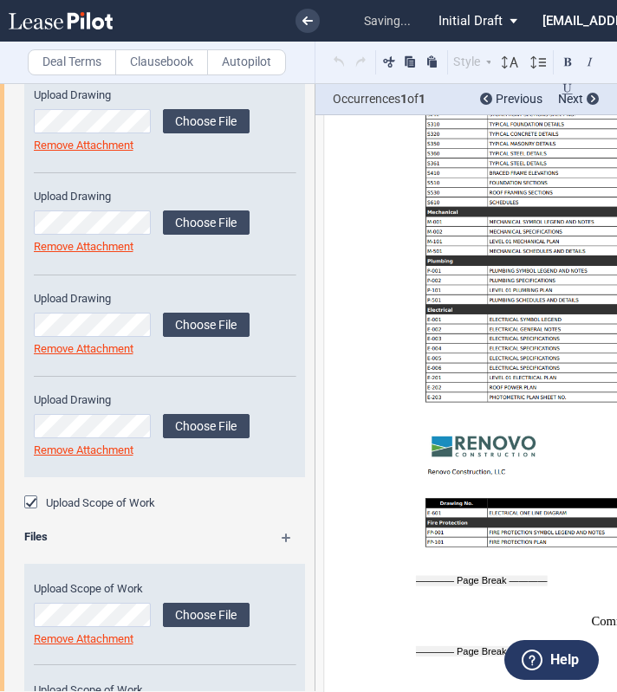
click at [284, 534] on md-icon at bounding box center [294, 544] width 25 height 21
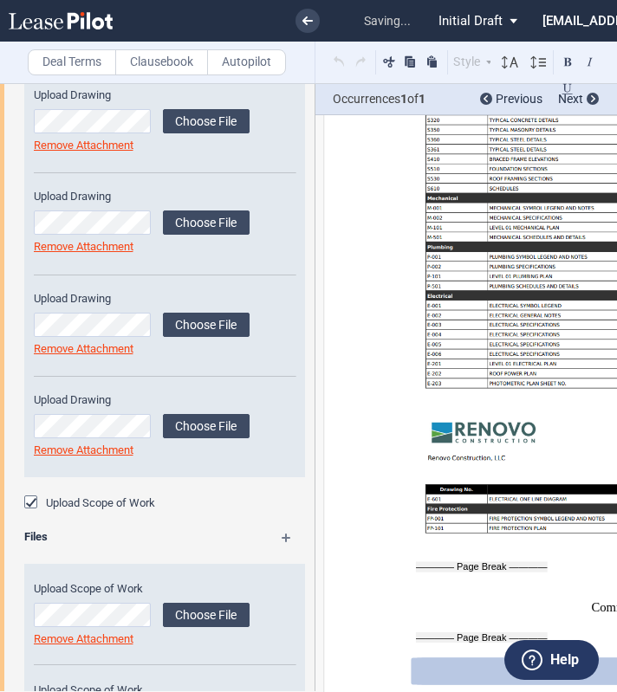
click at [284, 534] on md-icon at bounding box center [294, 544] width 25 height 21
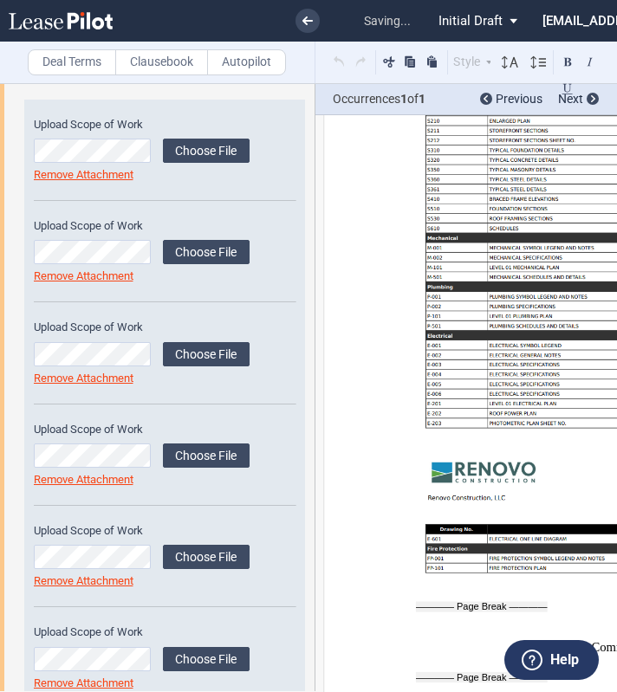
scroll to position [1916, 0]
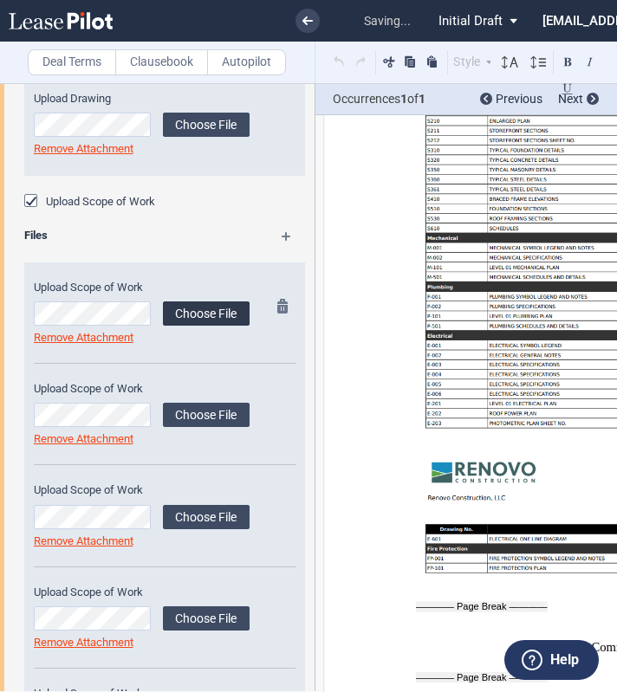
click at [178, 315] on label "Choose File" at bounding box center [206, 313] width 87 height 24
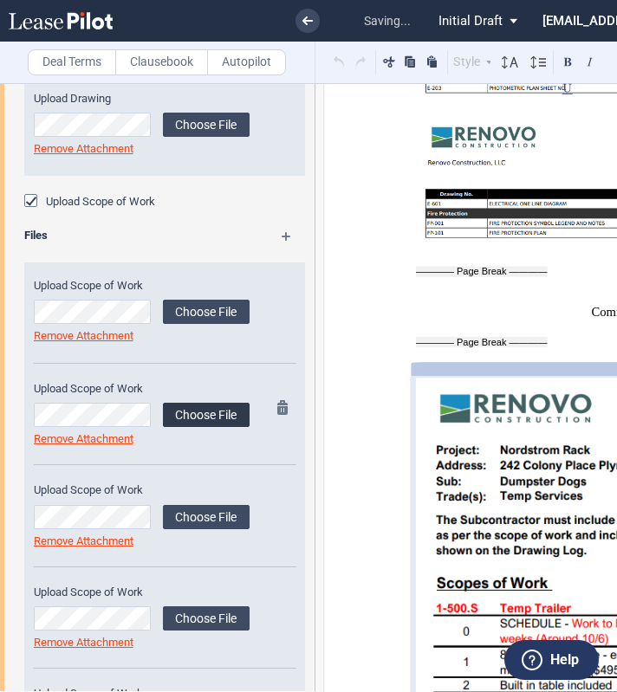
click at [178, 418] on label "Choose File" at bounding box center [206, 415] width 87 height 24
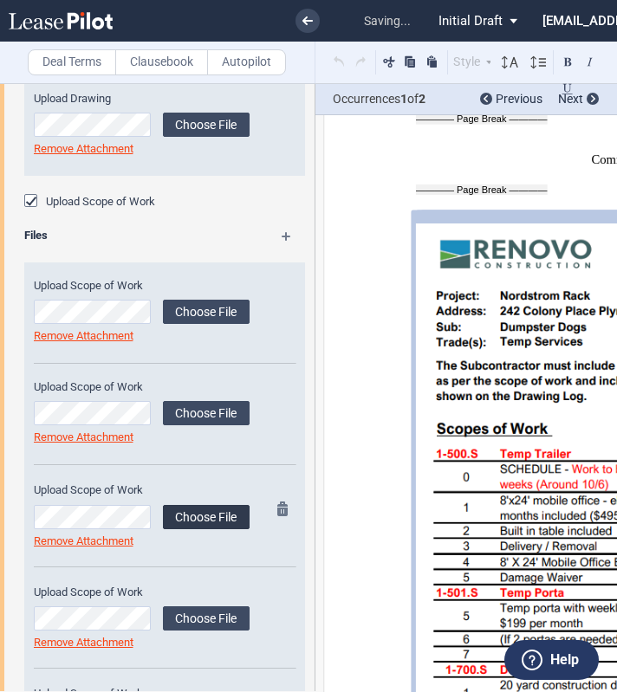
click at [186, 515] on label "Choose File" at bounding box center [206, 517] width 87 height 24
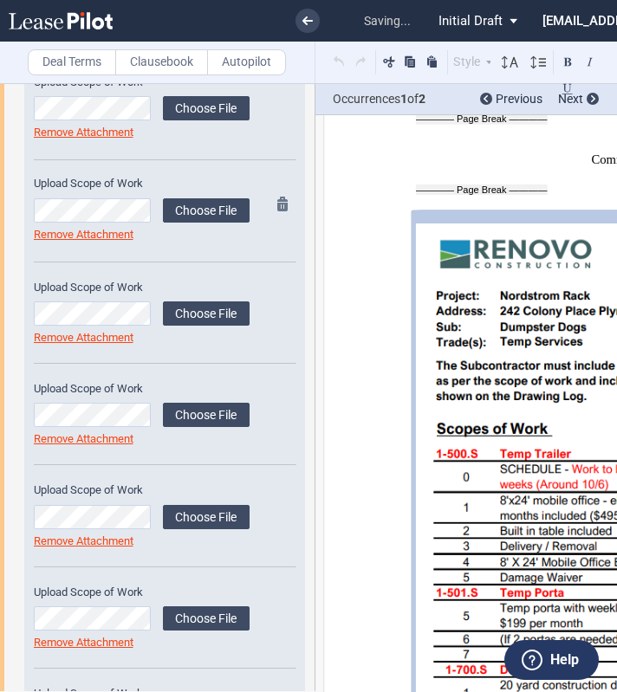
scroll to position [2297, 0]
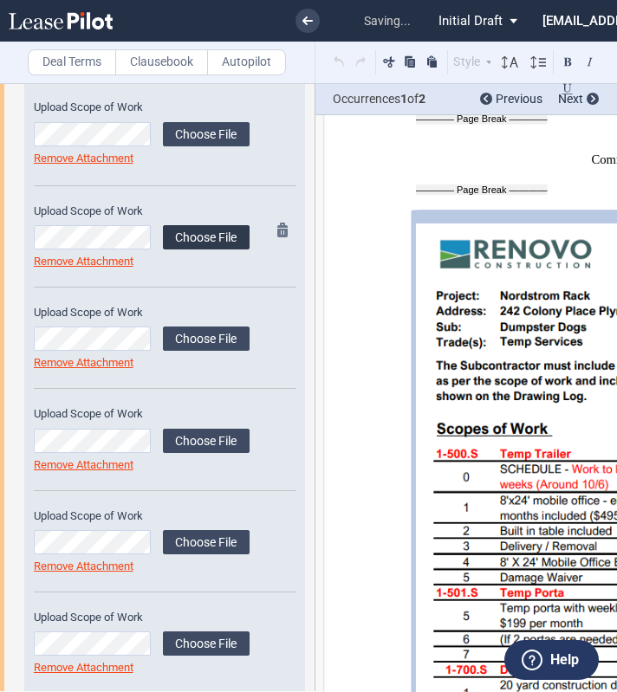
click at [185, 230] on label "Choose File" at bounding box center [206, 237] width 87 height 24
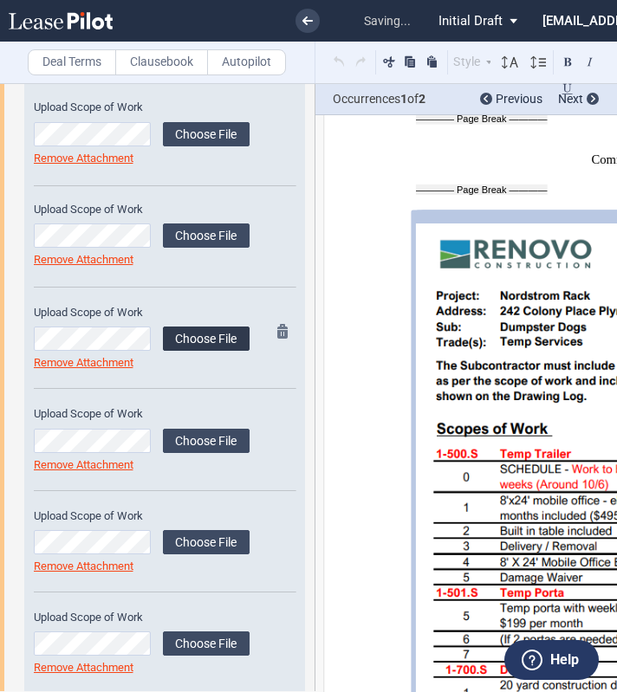
click at [210, 332] on label "Choose File" at bounding box center [206, 339] width 87 height 24
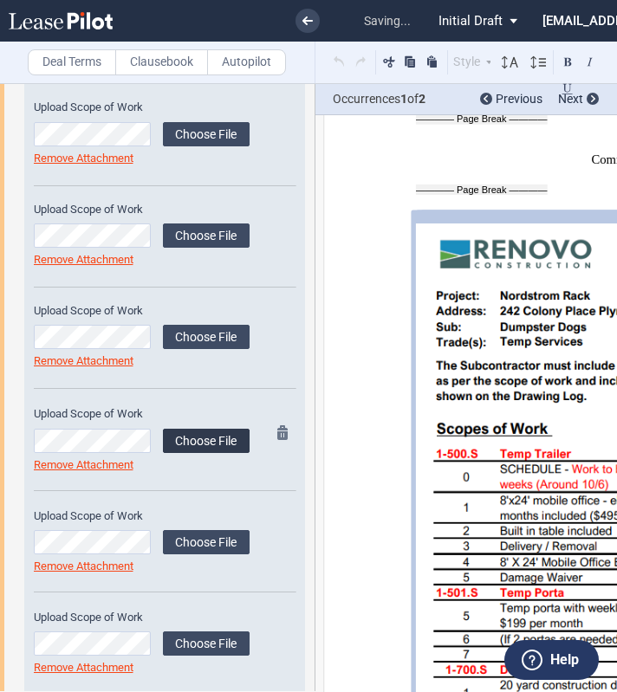
click at [191, 436] on label "Choose File" at bounding box center [206, 441] width 87 height 24
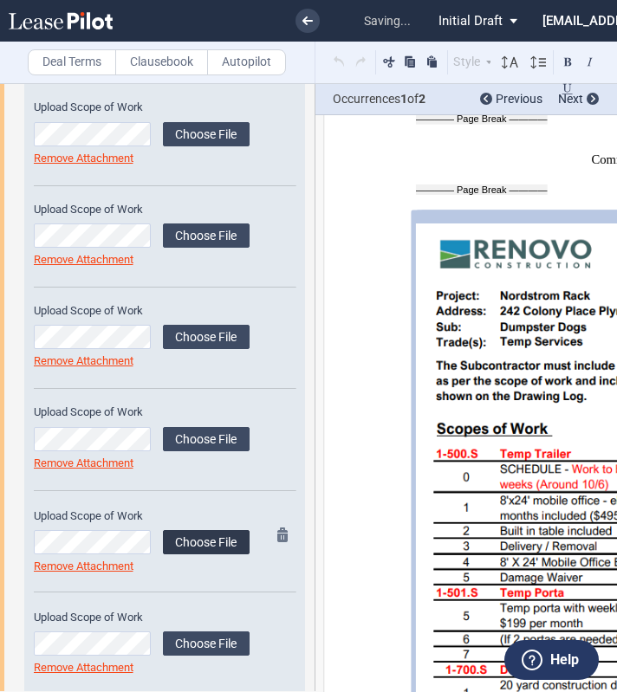
click at [200, 535] on label "Choose File" at bounding box center [206, 542] width 87 height 24
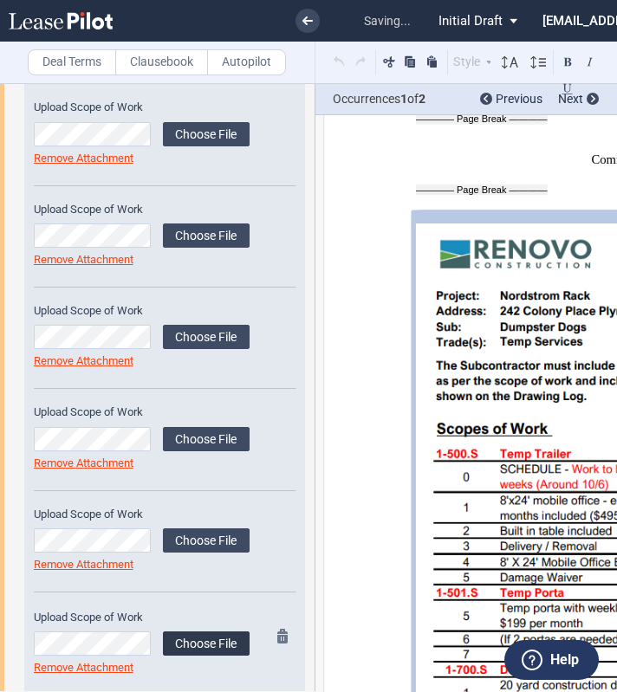
click at [200, 638] on label "Choose File" at bounding box center [206, 643] width 87 height 24
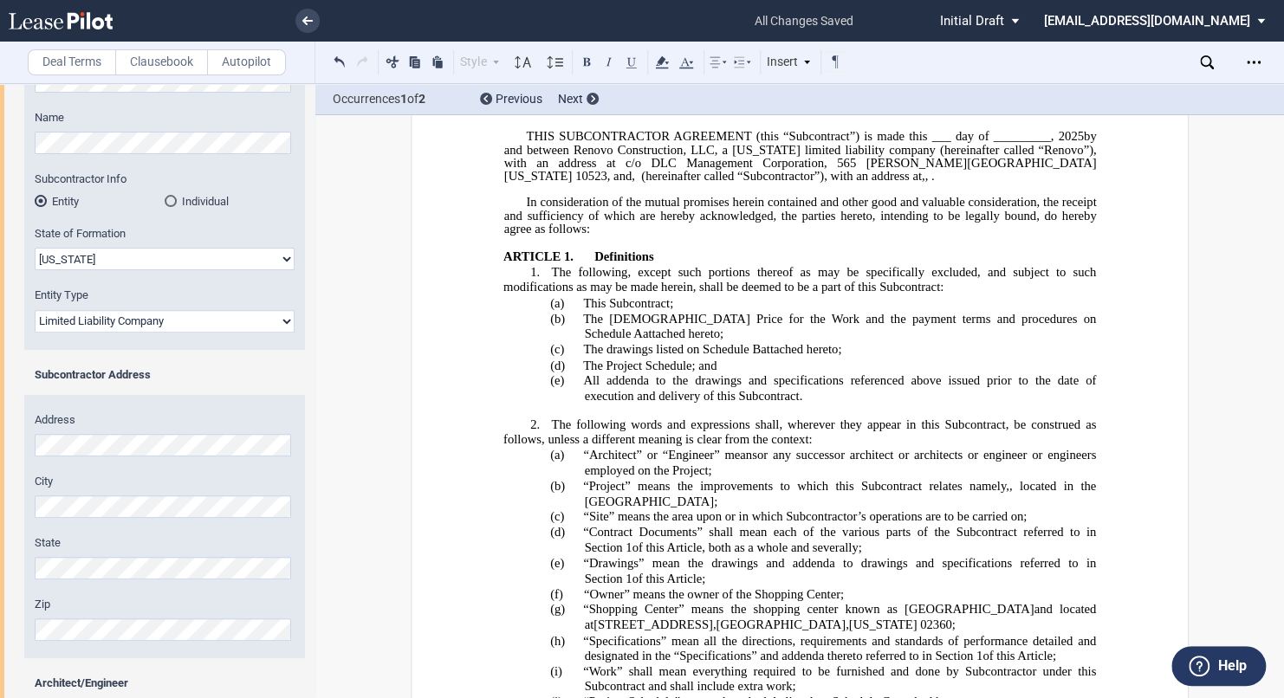
scroll to position [0, 0]
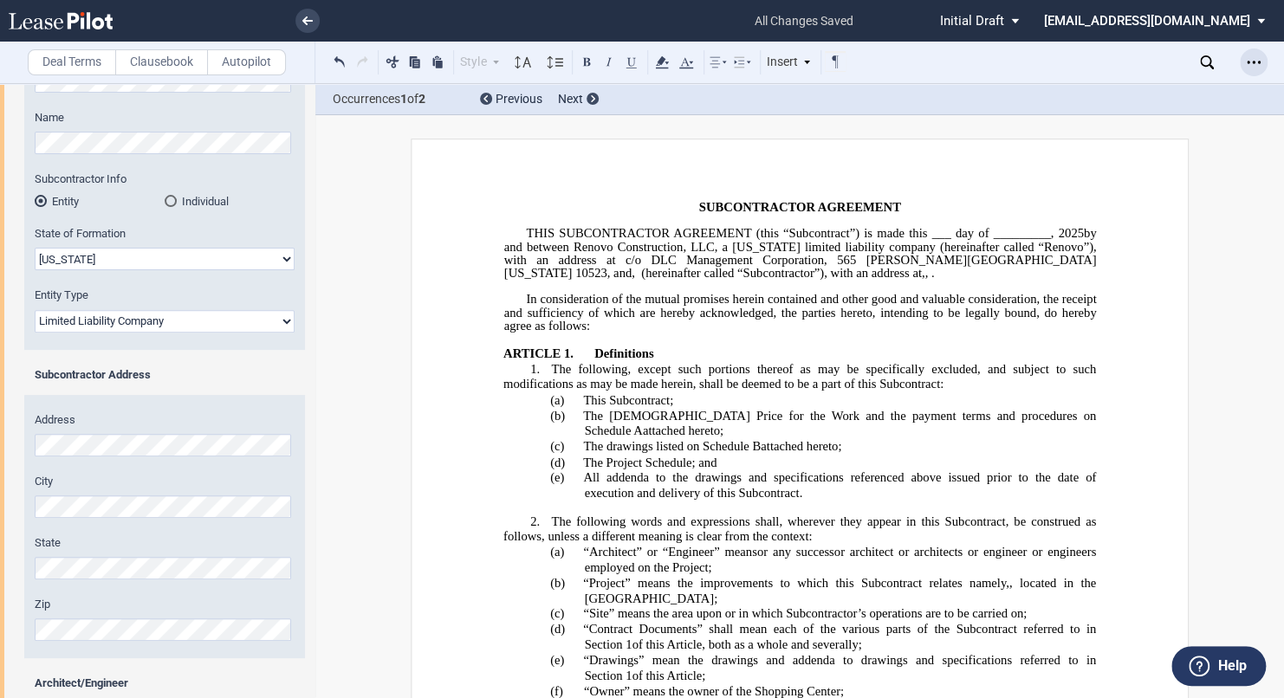
click at [1252, 67] on icon "Open Lease options menu" at bounding box center [1253, 62] width 14 height 14
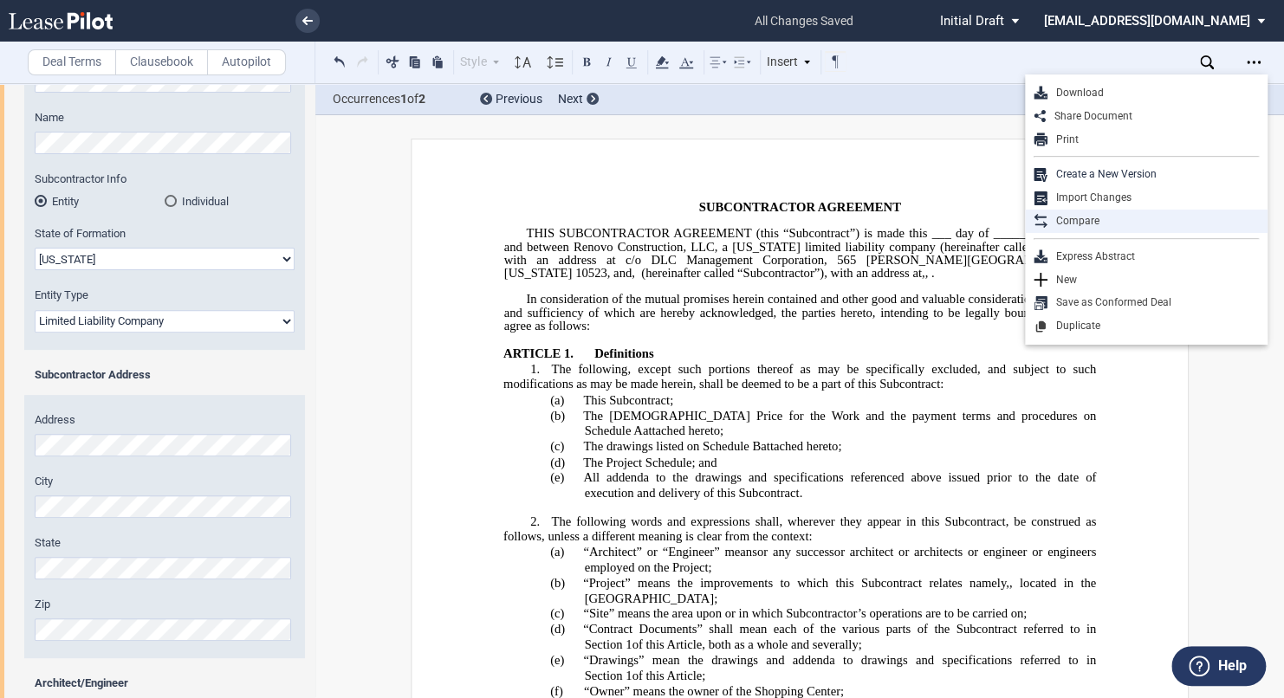
click at [1092, 227] on div "Compare" at bounding box center [1152, 221] width 211 height 15
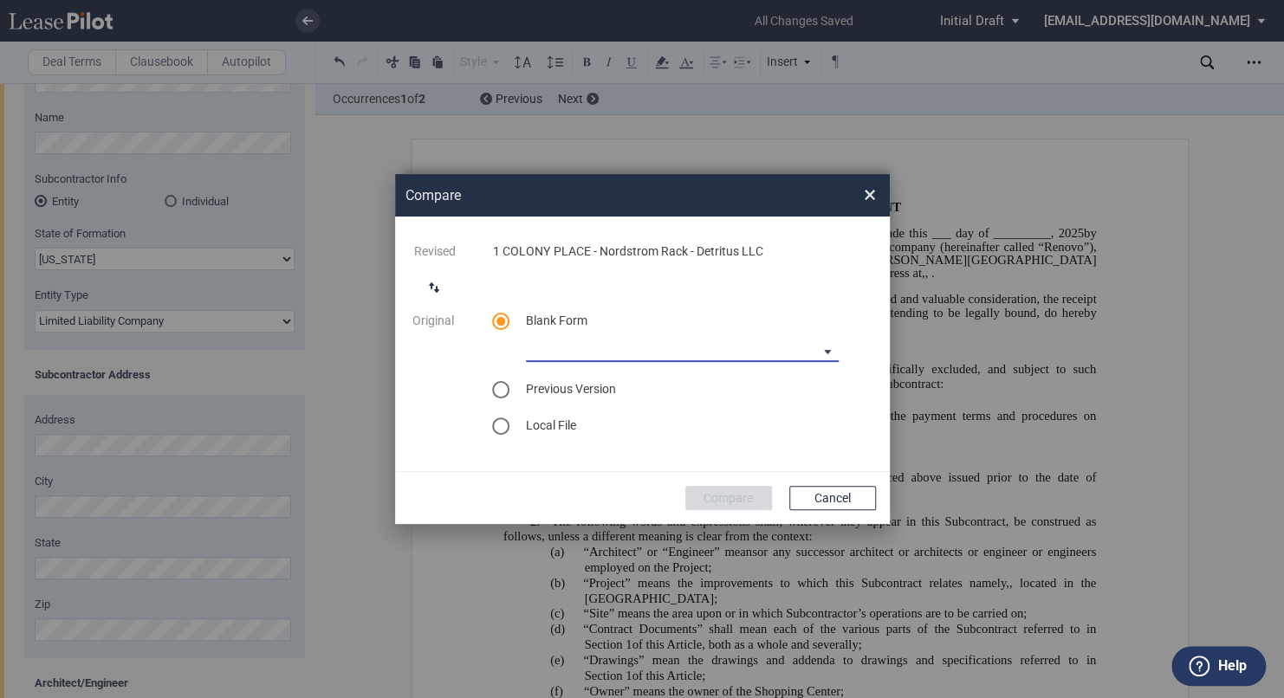
click at [787, 348] on md-select "90-10 Payment Blank Form (Construction Contract) [PHONE_NUMBER] Payment Blank F…" at bounding box center [682, 349] width 313 height 26
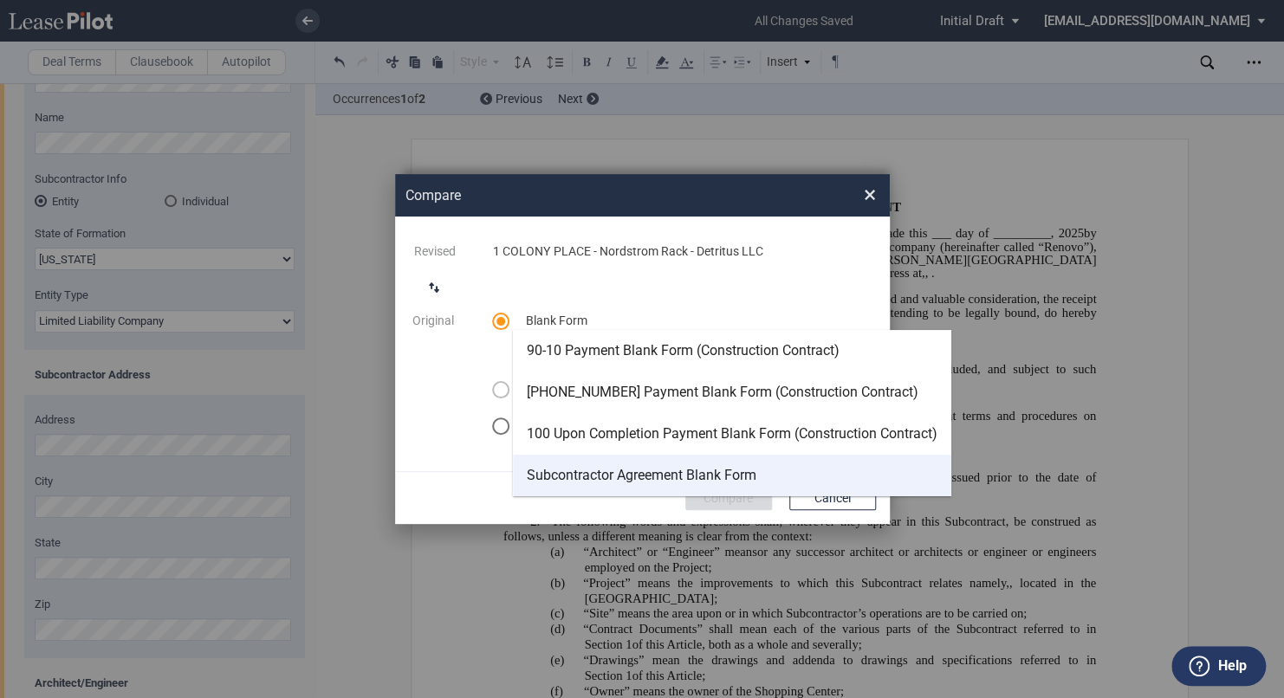
click at [689, 470] on div "Subcontractor Agreement Blank Form" at bounding box center [642, 475] width 230 height 19
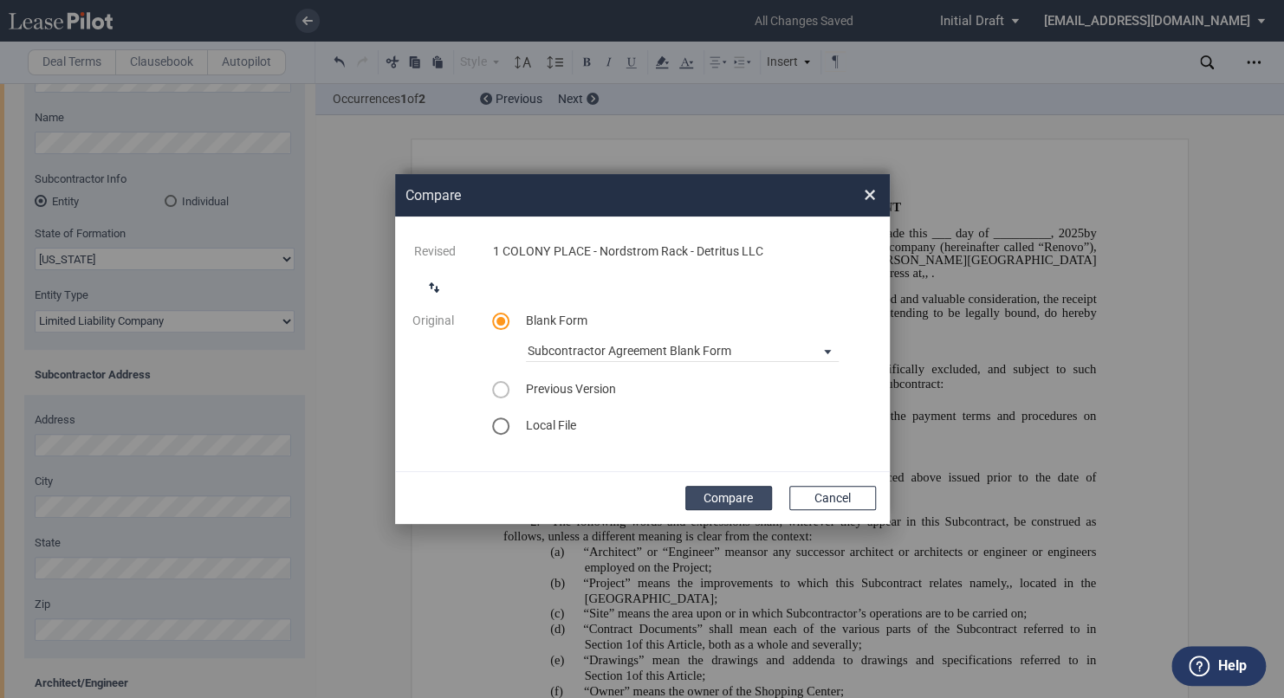
click at [713, 494] on button "Compare" at bounding box center [728, 498] width 87 height 24
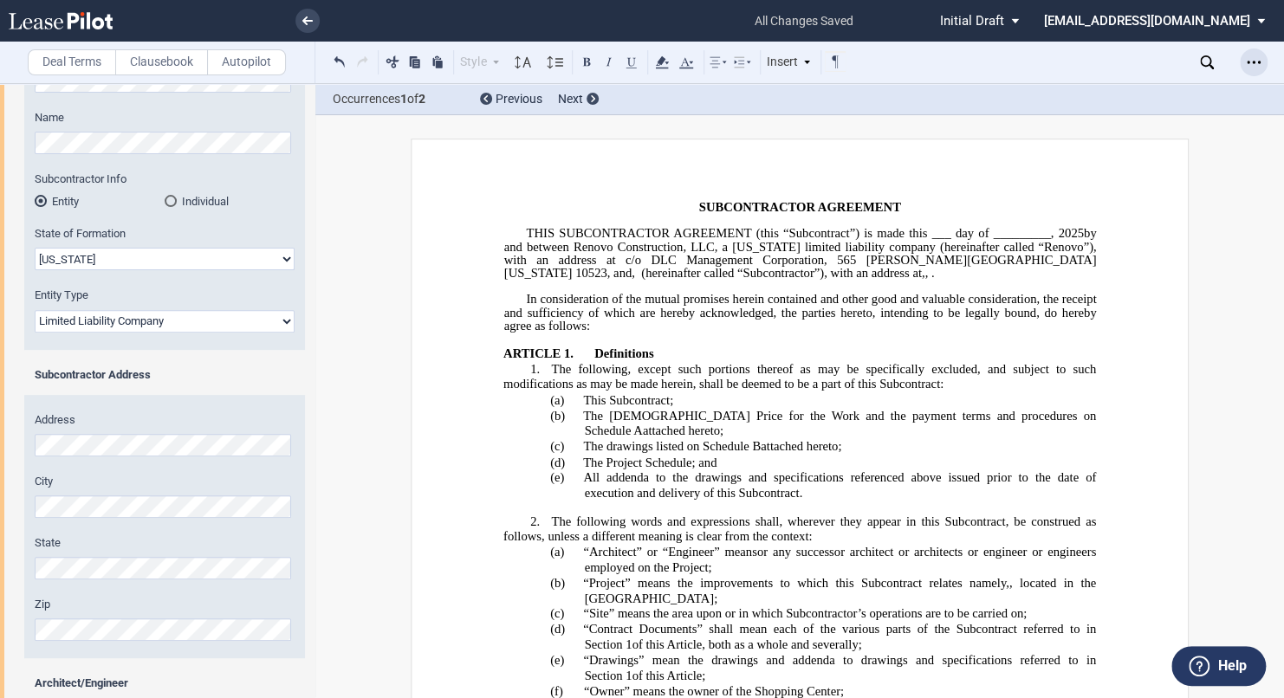
click at [1252, 59] on icon "Open Lease options menu" at bounding box center [1253, 62] width 14 height 14
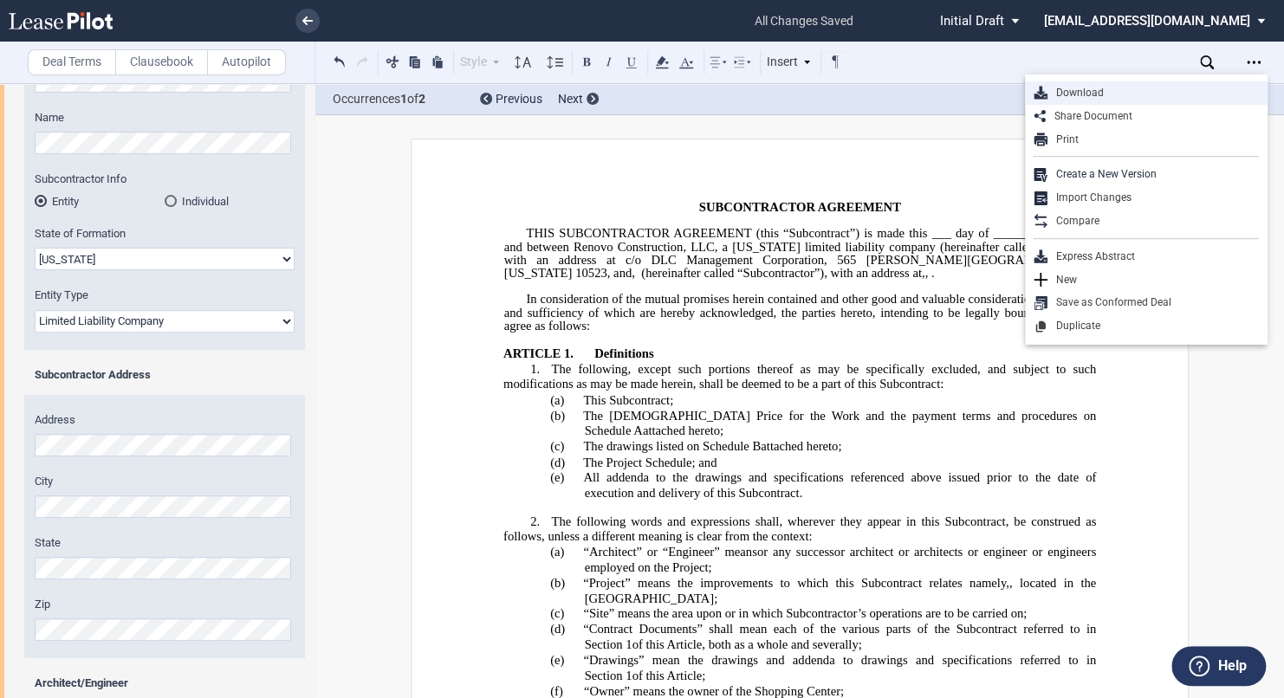
click at [1109, 87] on div "Download" at bounding box center [1152, 93] width 211 height 15
